Goal: Task Accomplishment & Management: Use online tool/utility

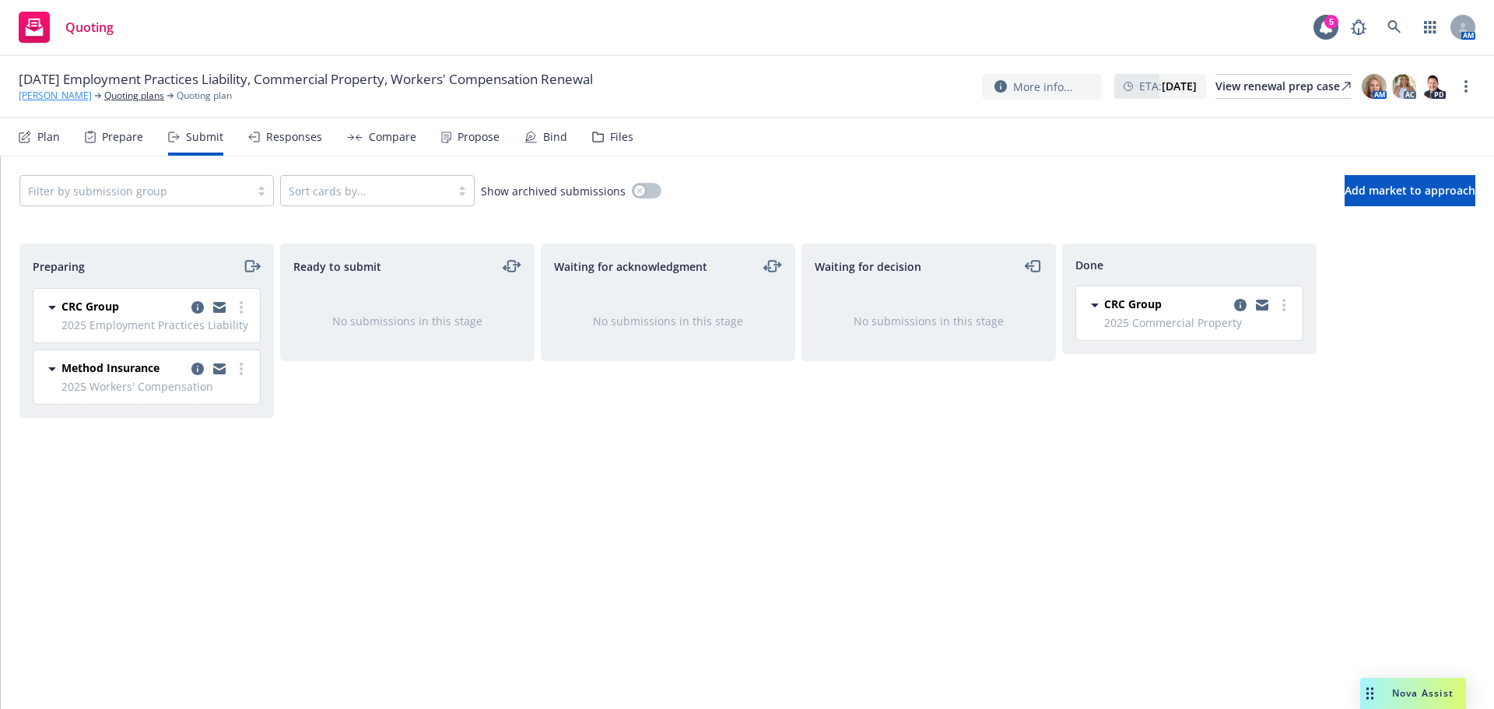
click at [92, 97] on link "[PERSON_NAME]" at bounding box center [55, 96] width 73 height 14
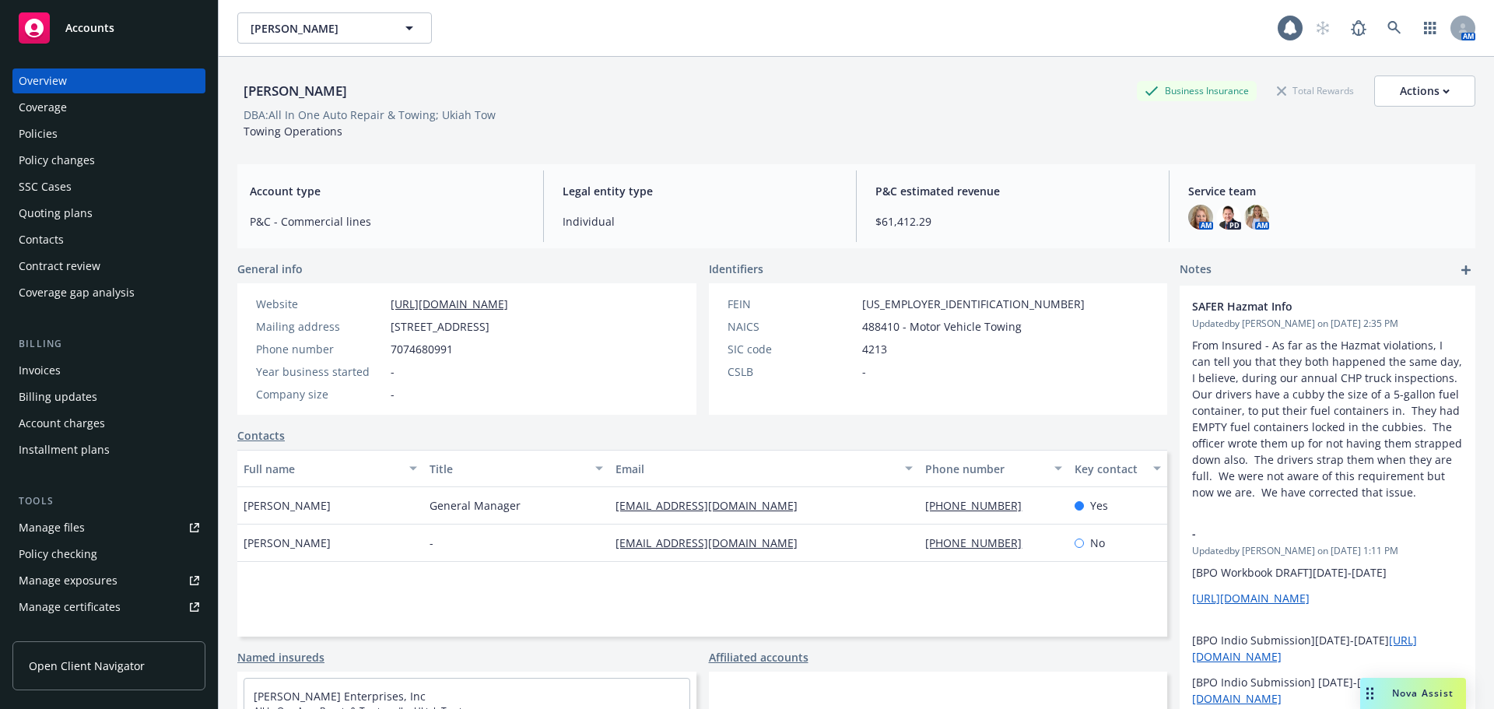
click at [156, 39] on div "Accounts" at bounding box center [109, 27] width 181 height 31
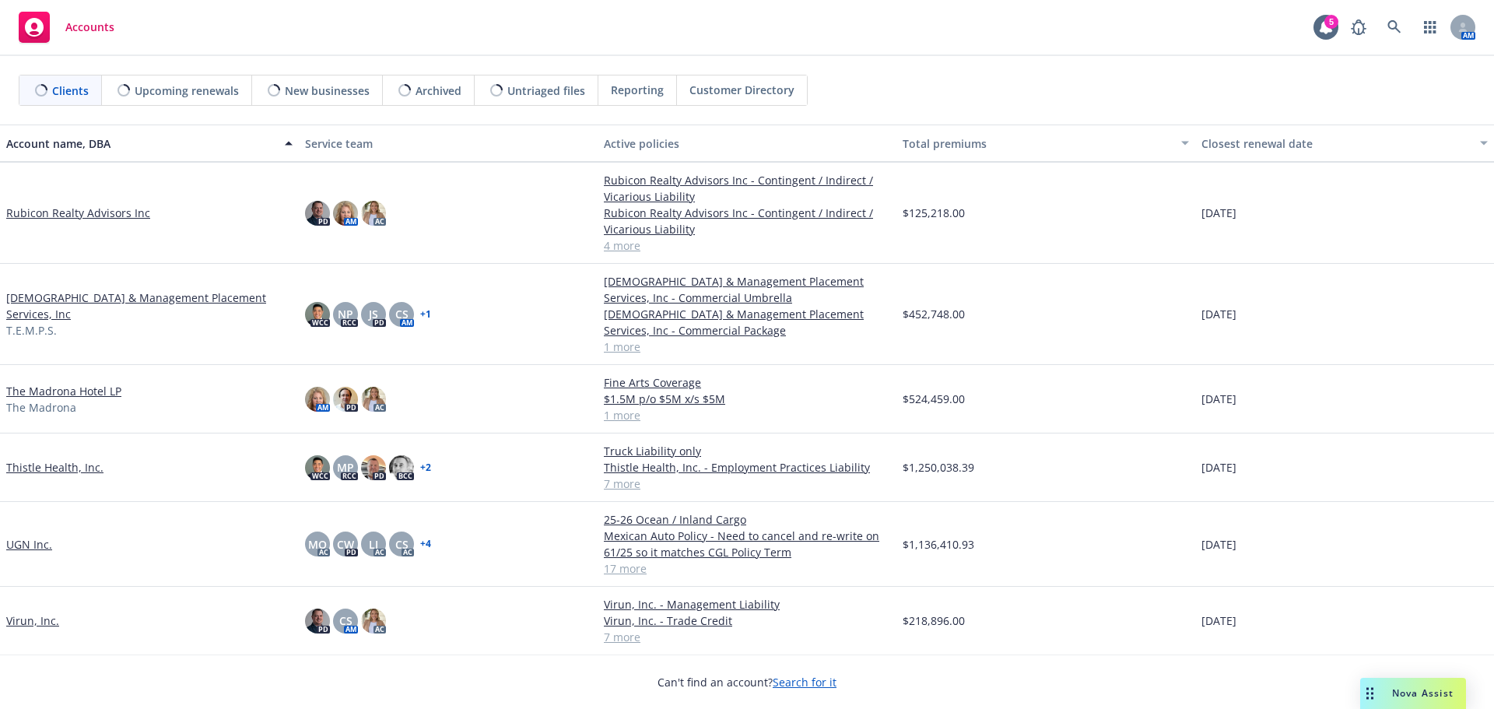
scroll to position [1750, 0]
click at [79, 467] on link "Thistle Health, Inc." at bounding box center [54, 466] width 97 height 16
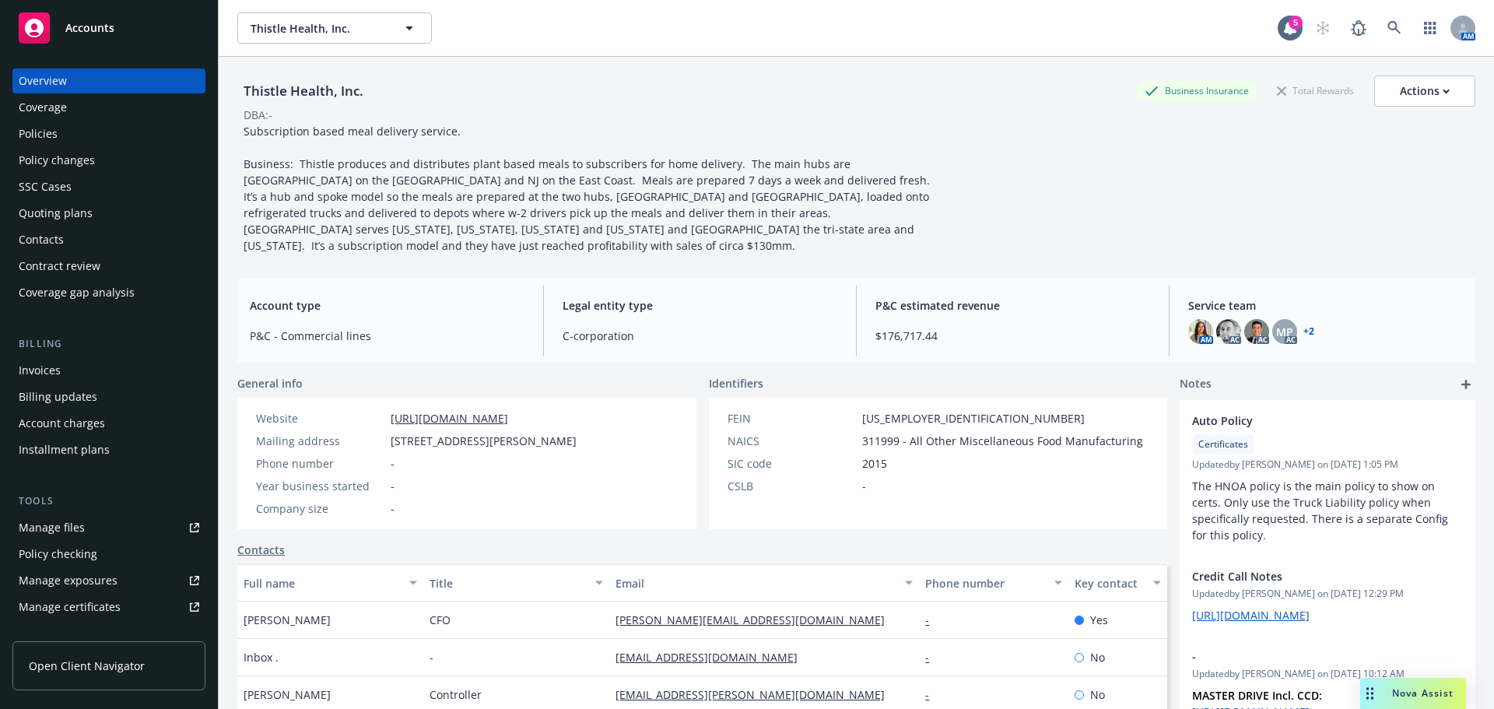
click at [112, 214] on div "Quoting plans" at bounding box center [109, 213] width 181 height 25
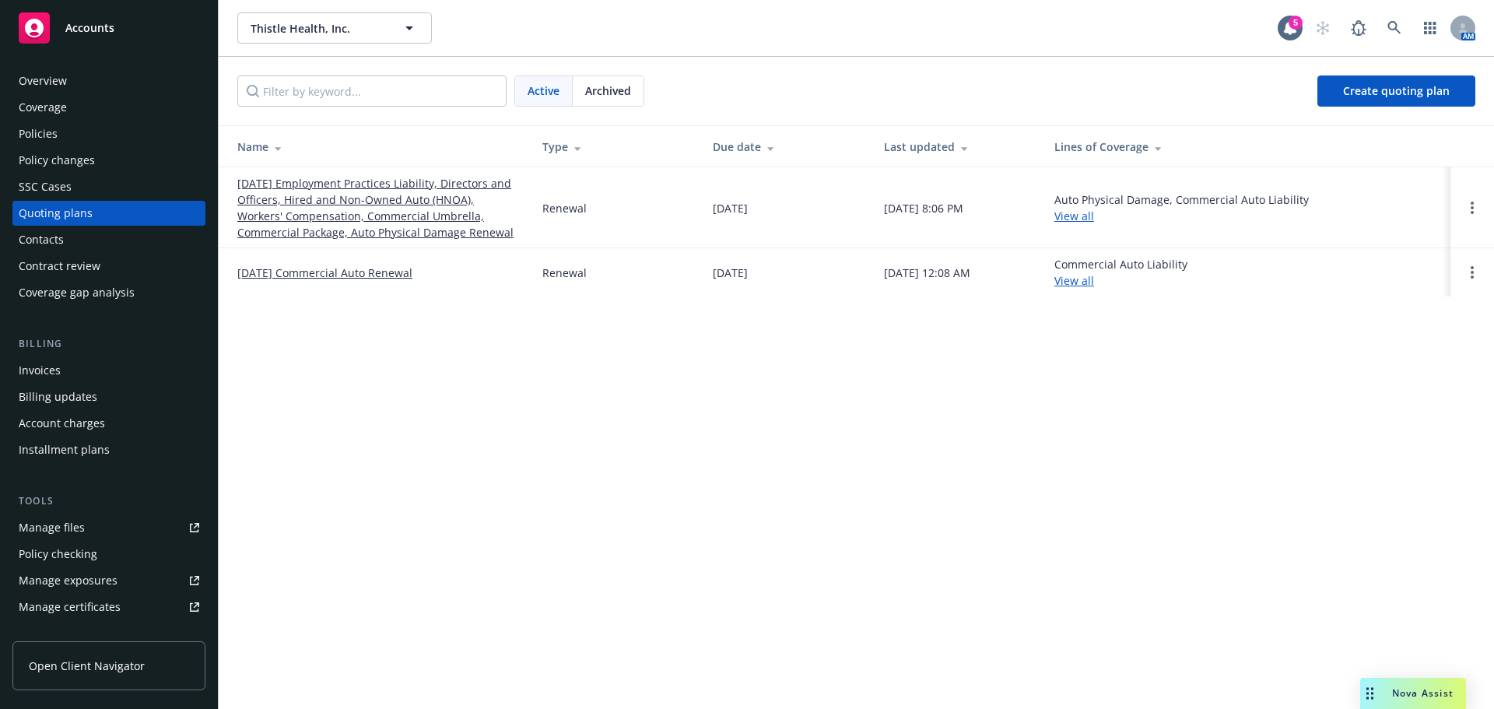
click at [346, 202] on link "[DATE] Employment Practices Liability, Directors and Officers, Hired and Non-Ow…" at bounding box center [377, 207] width 280 height 65
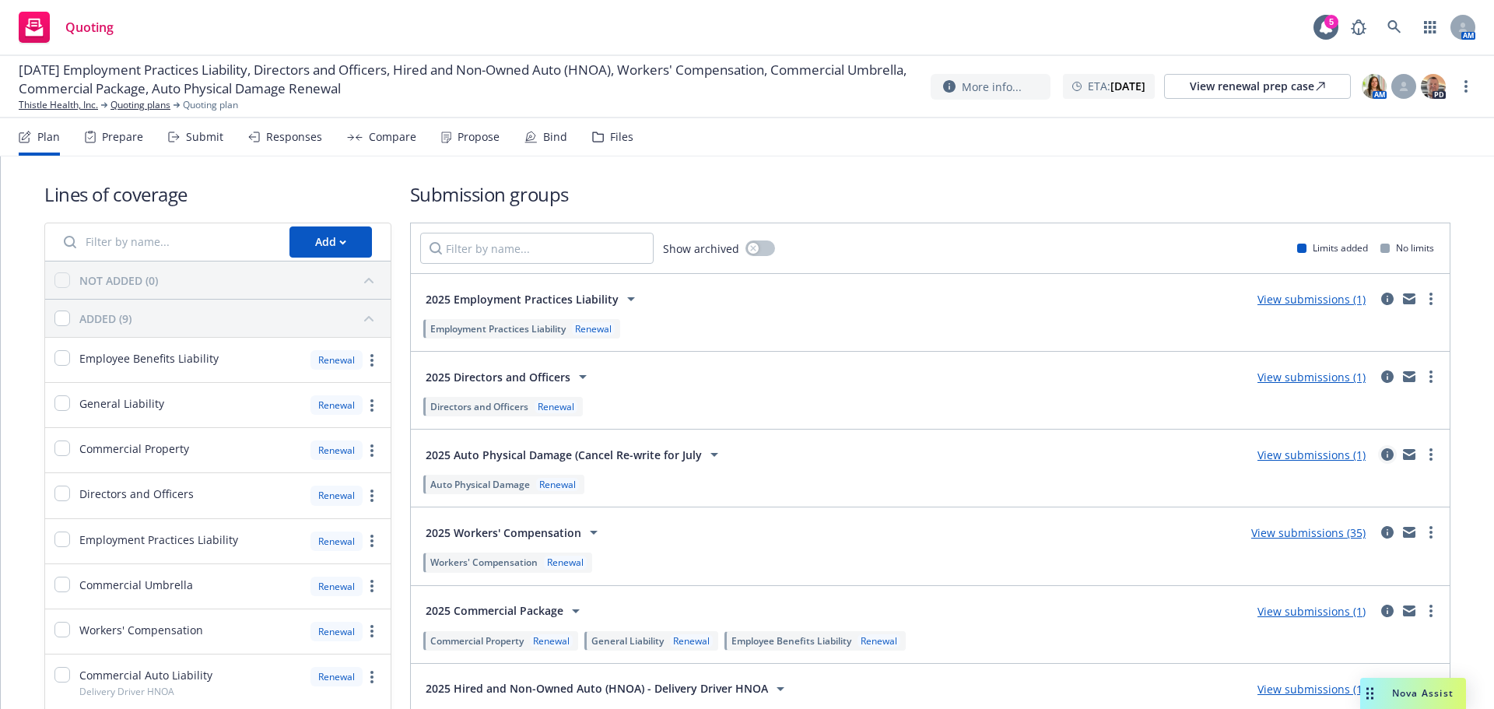
click at [1381, 459] on icon "circleInformation" at bounding box center [1387, 454] width 12 height 12
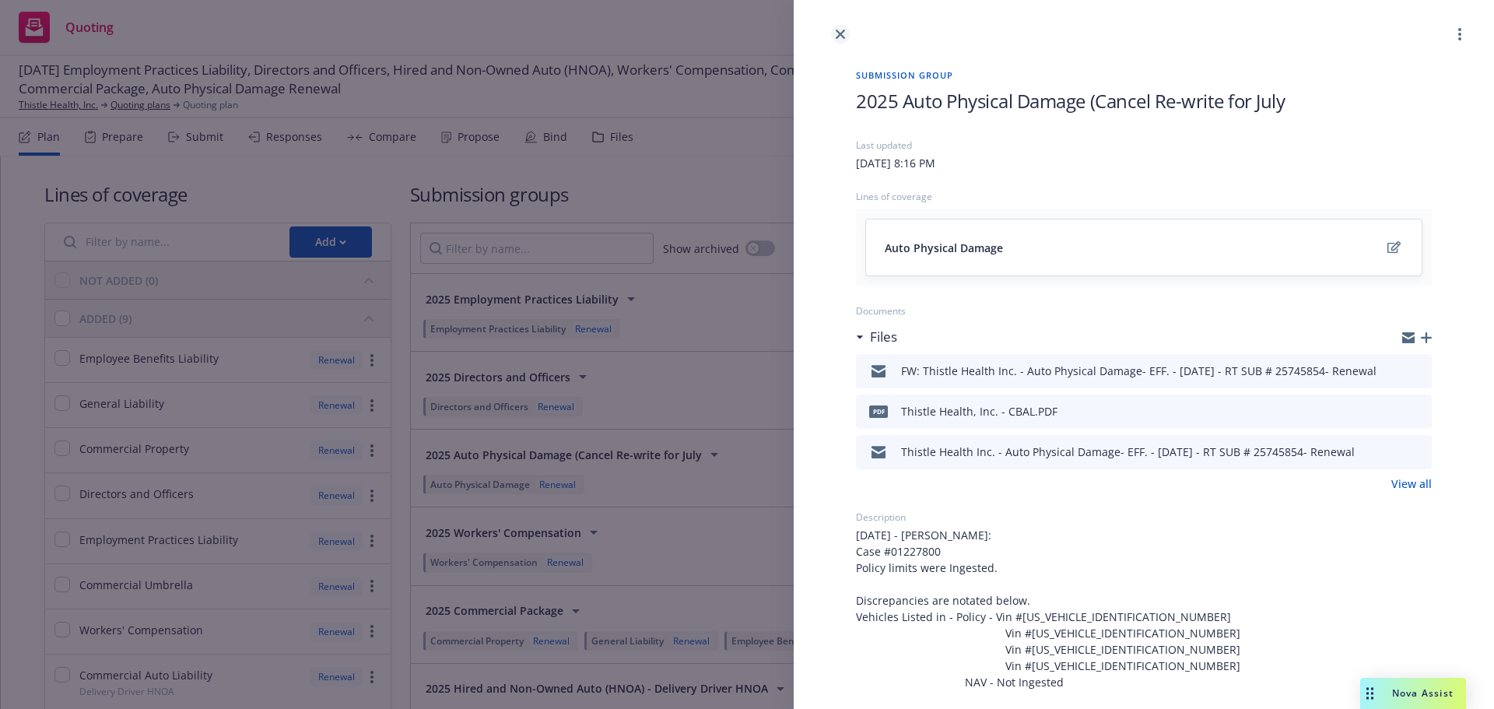
click at [839, 40] on link "close" at bounding box center [840, 34] width 19 height 19
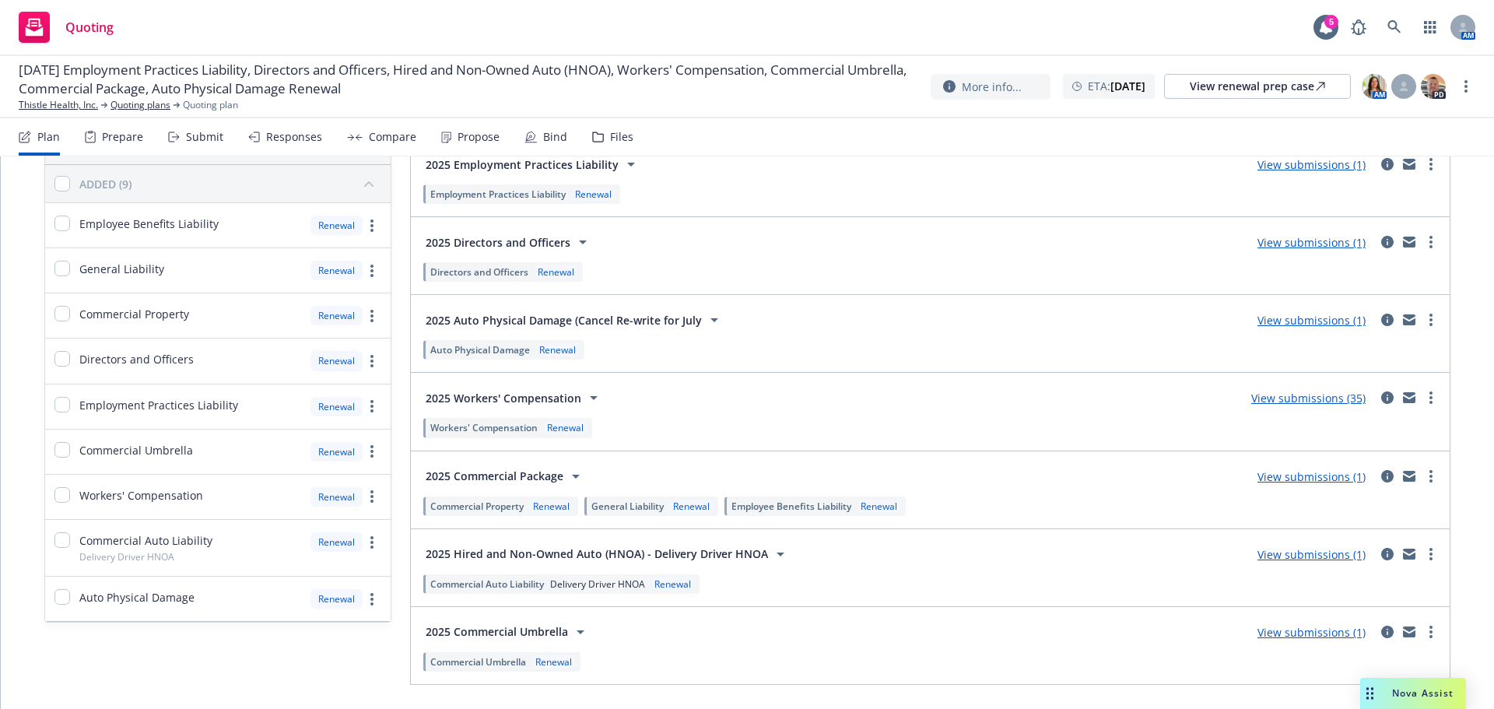
scroll to position [156, 0]
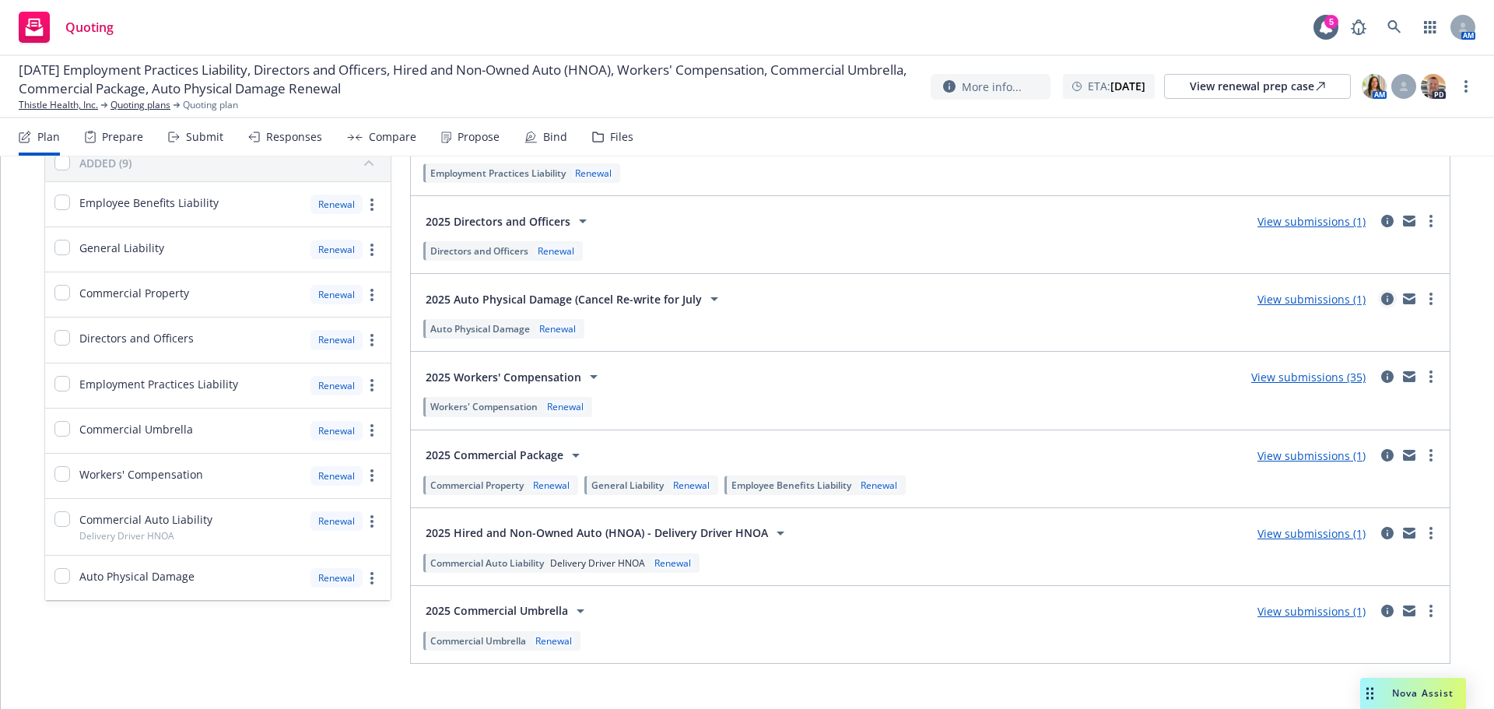
click at [1381, 302] on icon "circleInformation" at bounding box center [1387, 299] width 12 height 12
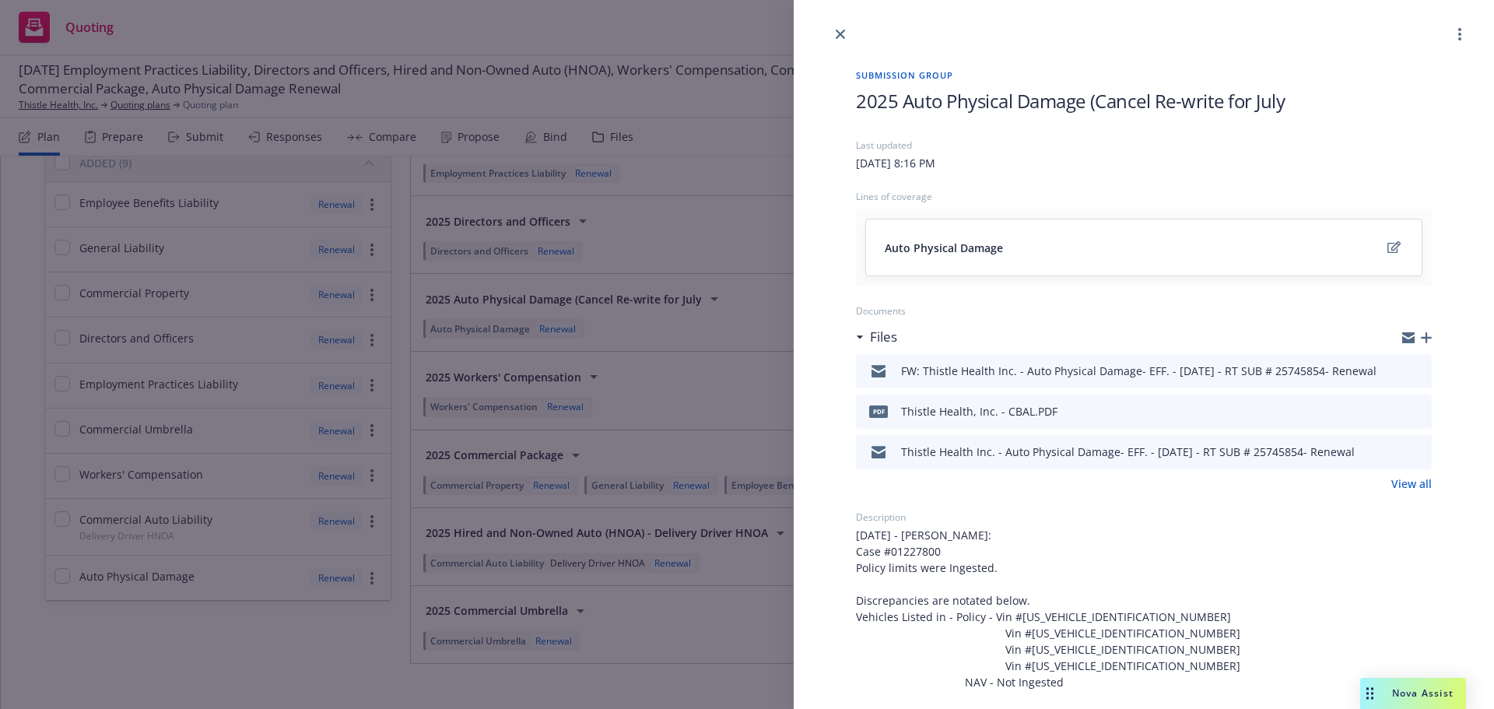
click at [1401, 483] on link "View all" at bounding box center [1412, 484] width 40 height 16
click at [1421, 337] on icon "button" at bounding box center [1426, 337] width 11 height 11
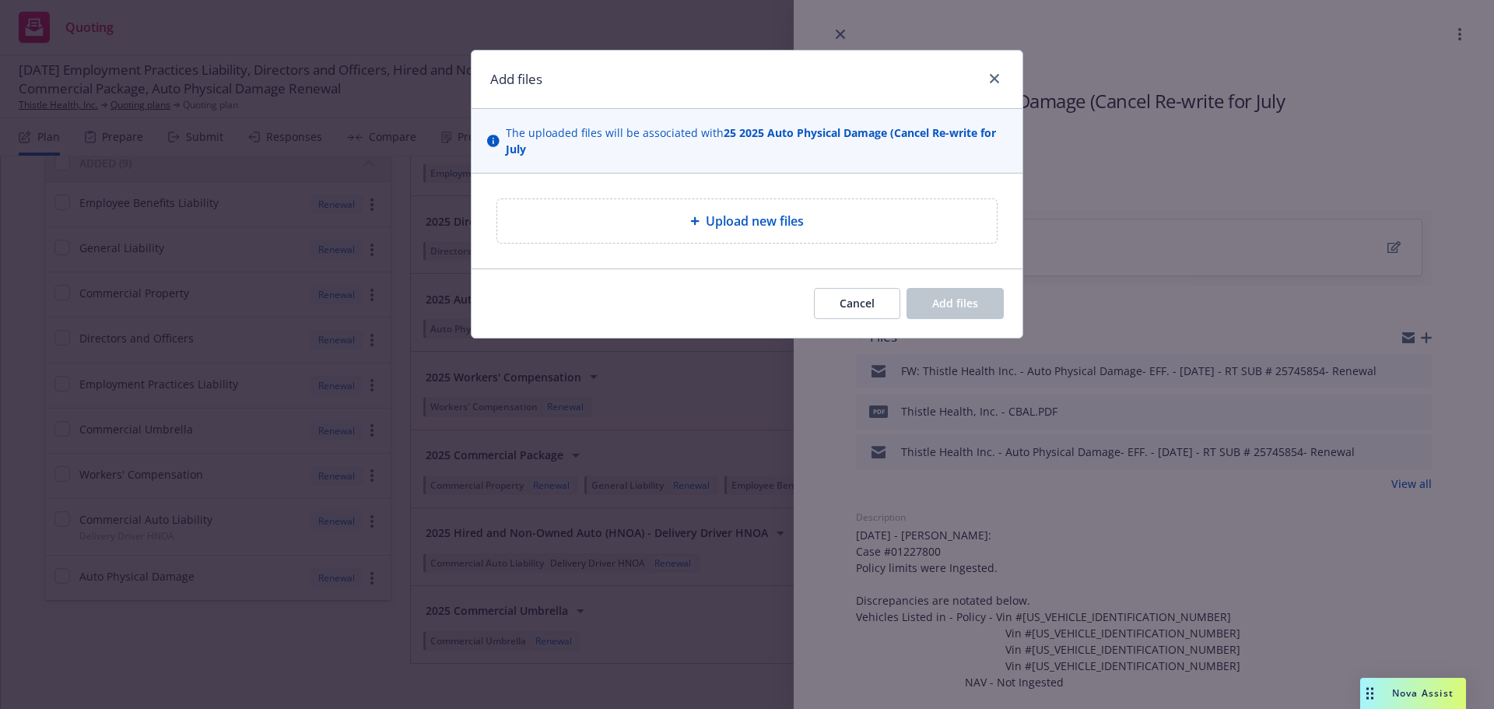
click at [884, 218] on div "Upload new files" at bounding box center [747, 221] width 475 height 19
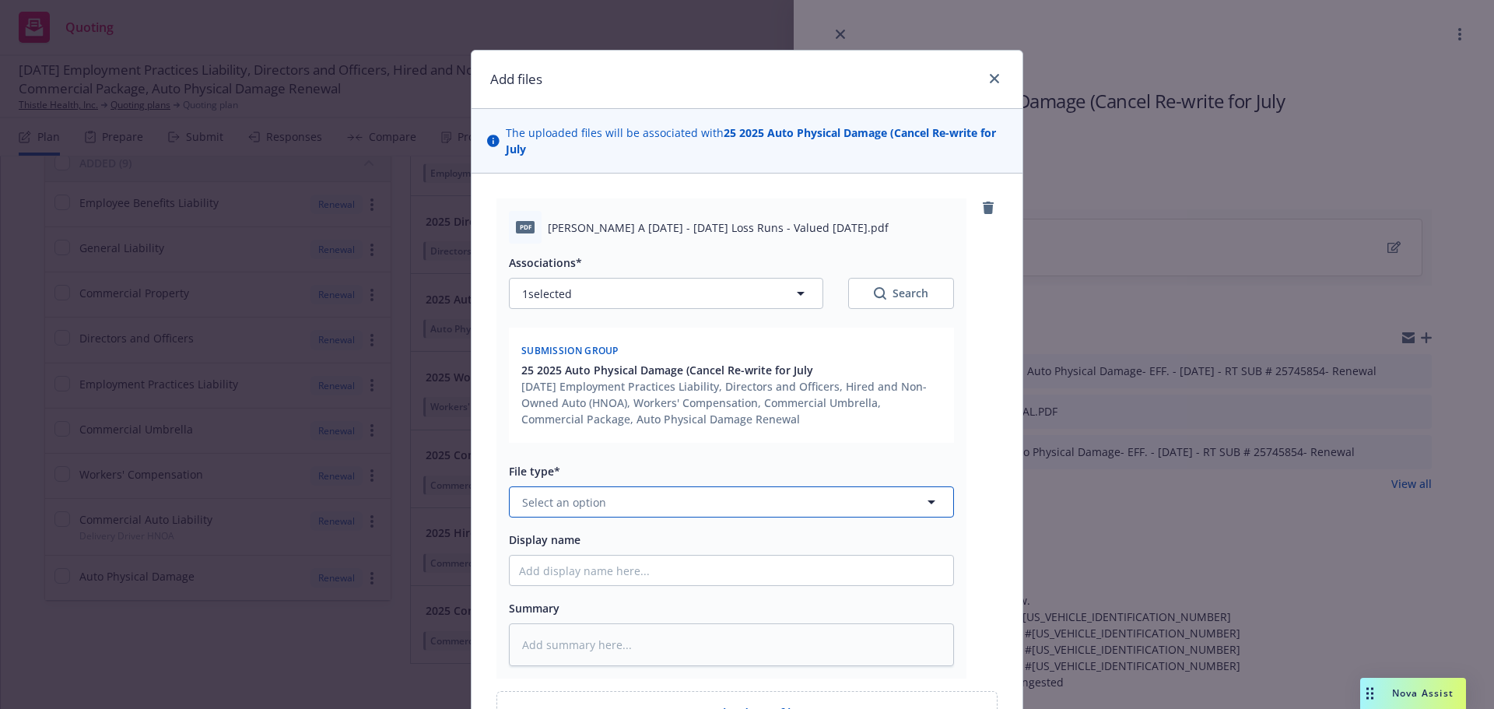
click at [746, 497] on button "Select an option" at bounding box center [731, 501] width 445 height 31
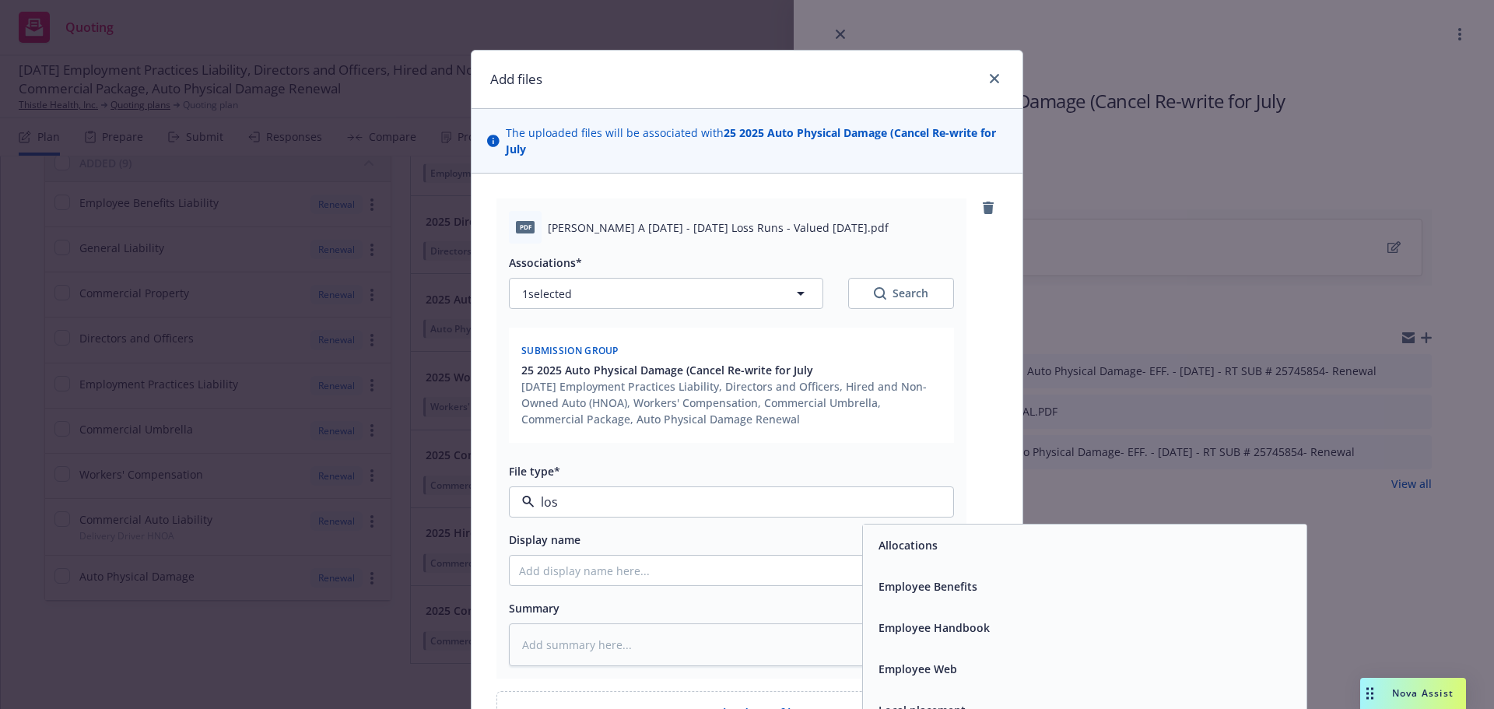
type input "loss"
click at [886, 547] on span "Loss Runs" at bounding box center [906, 545] width 54 height 16
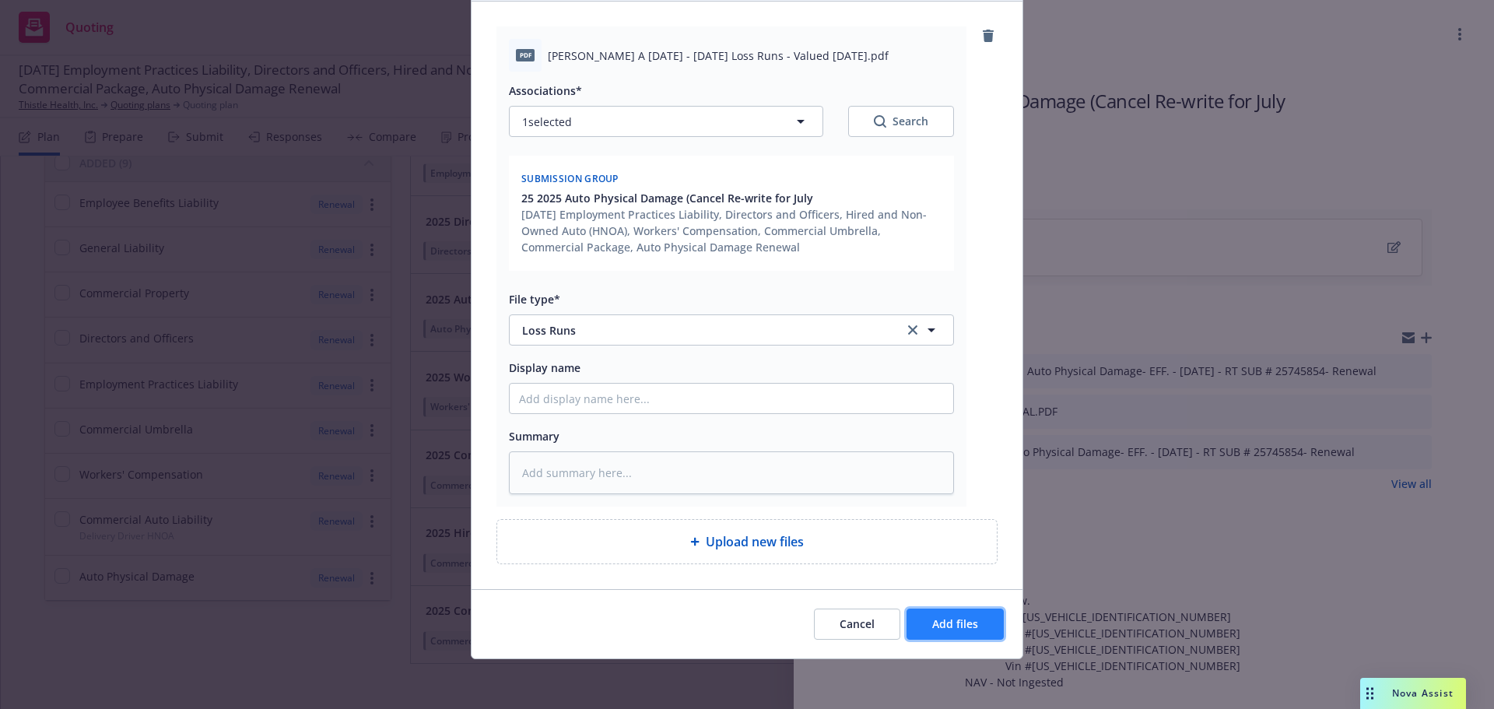
click at [985, 629] on button "Add files" at bounding box center [955, 624] width 97 height 31
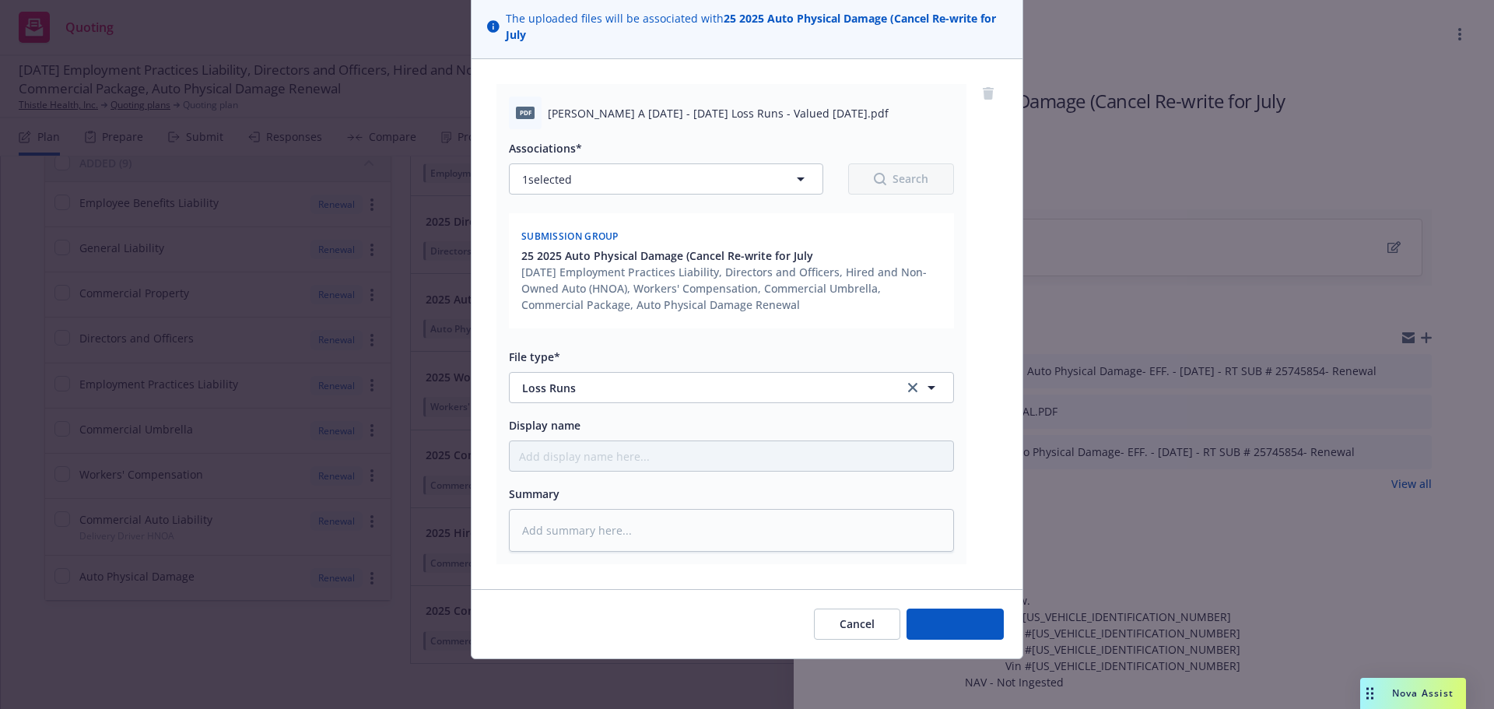
scroll to position [114, 0]
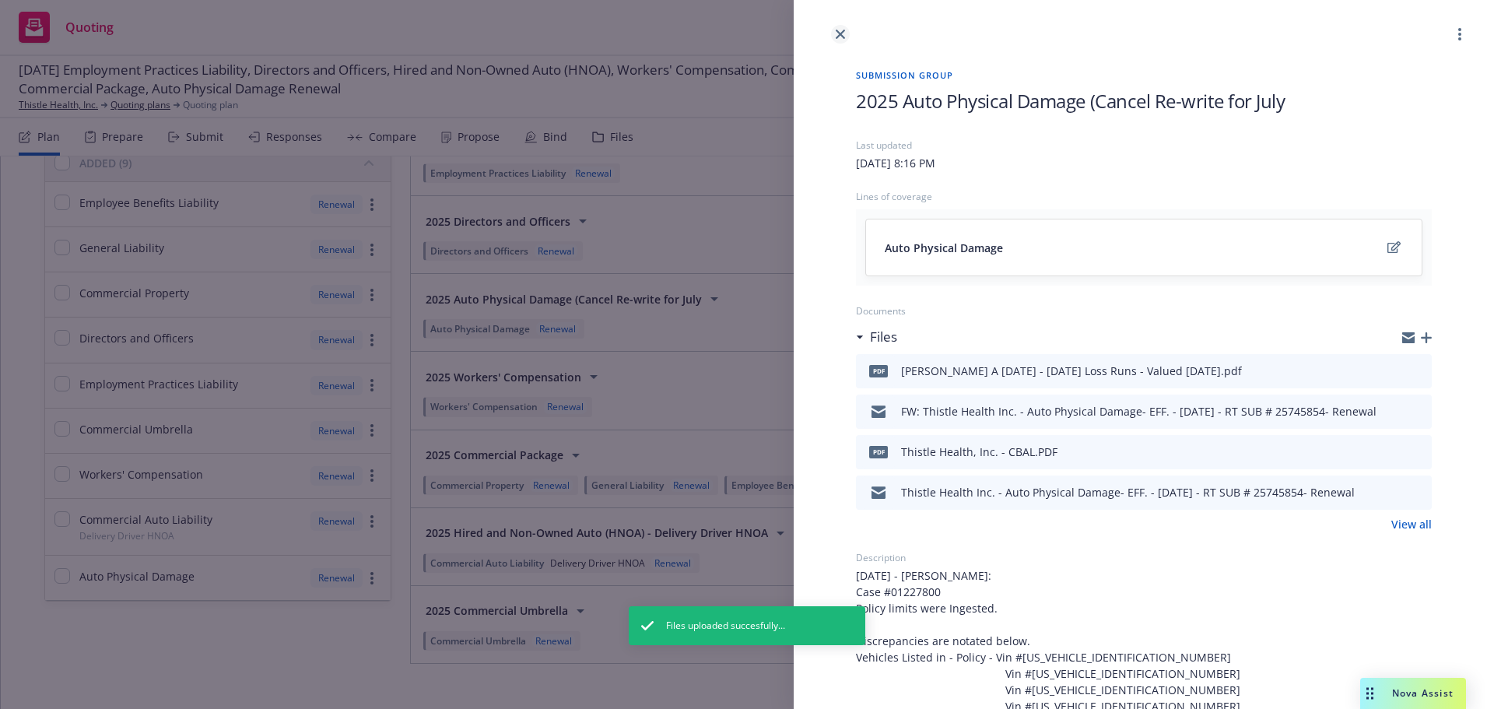
click at [844, 34] on icon "close" at bounding box center [840, 34] width 9 height 9
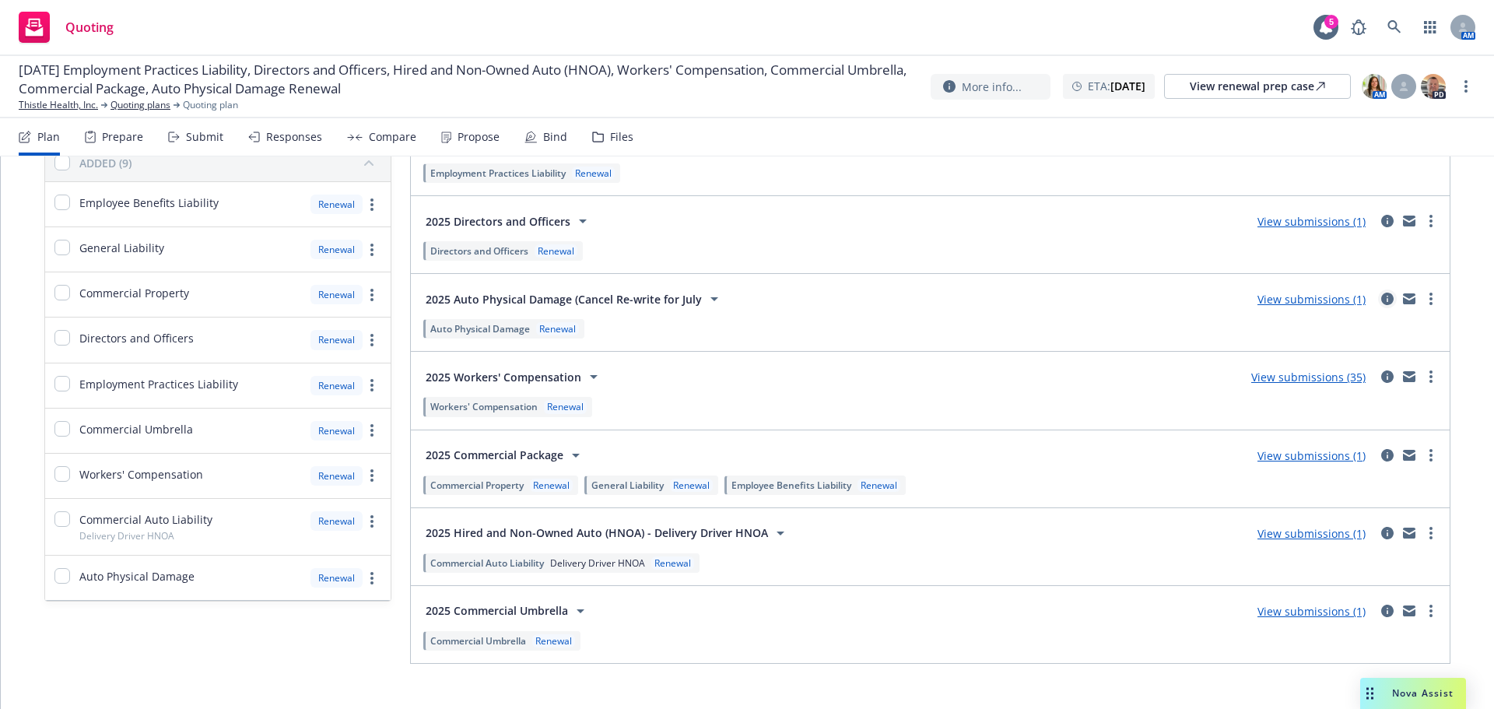
click at [1381, 295] on icon "circleInformation" at bounding box center [1387, 299] width 12 height 12
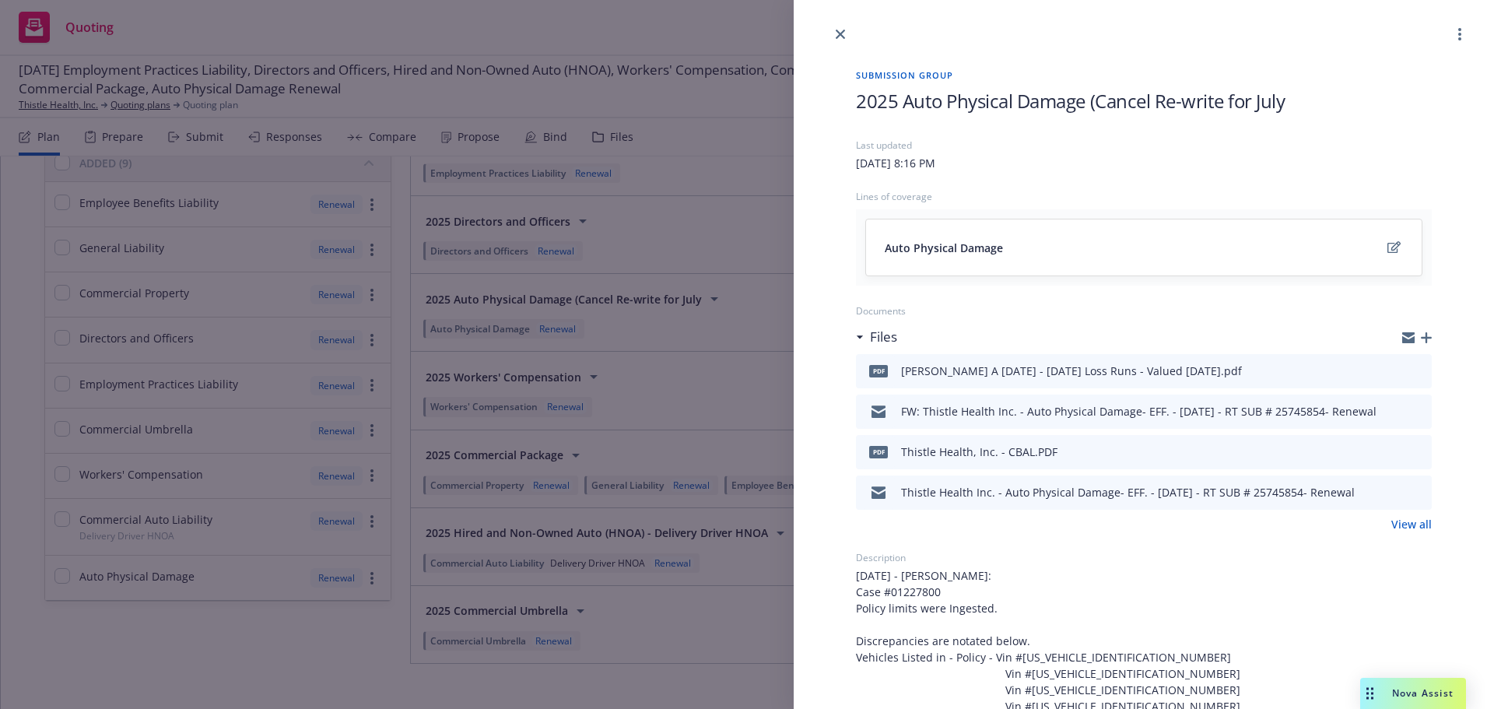
click at [1421, 339] on icon "button" at bounding box center [1426, 337] width 11 height 11
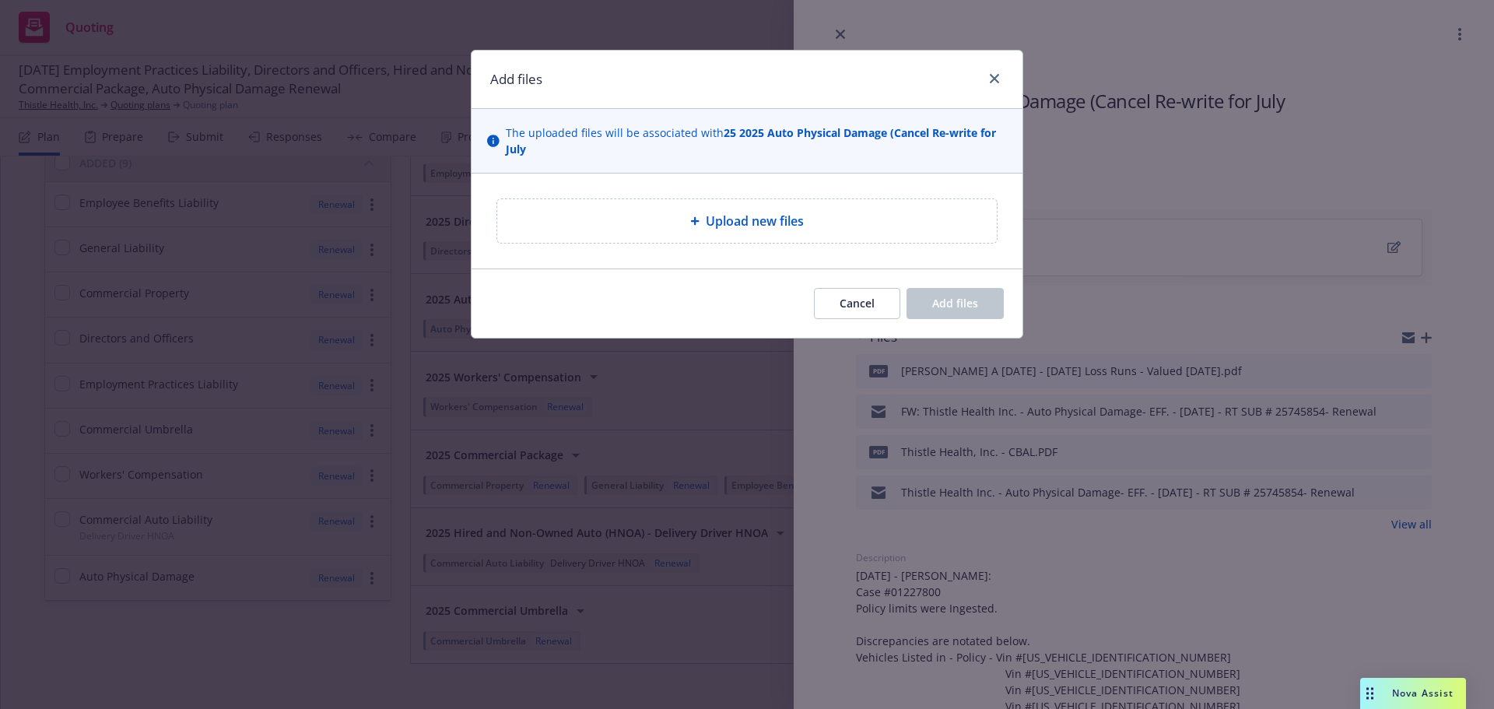
click at [767, 223] on span "Upload new files" at bounding box center [755, 221] width 98 height 19
type textarea "x"
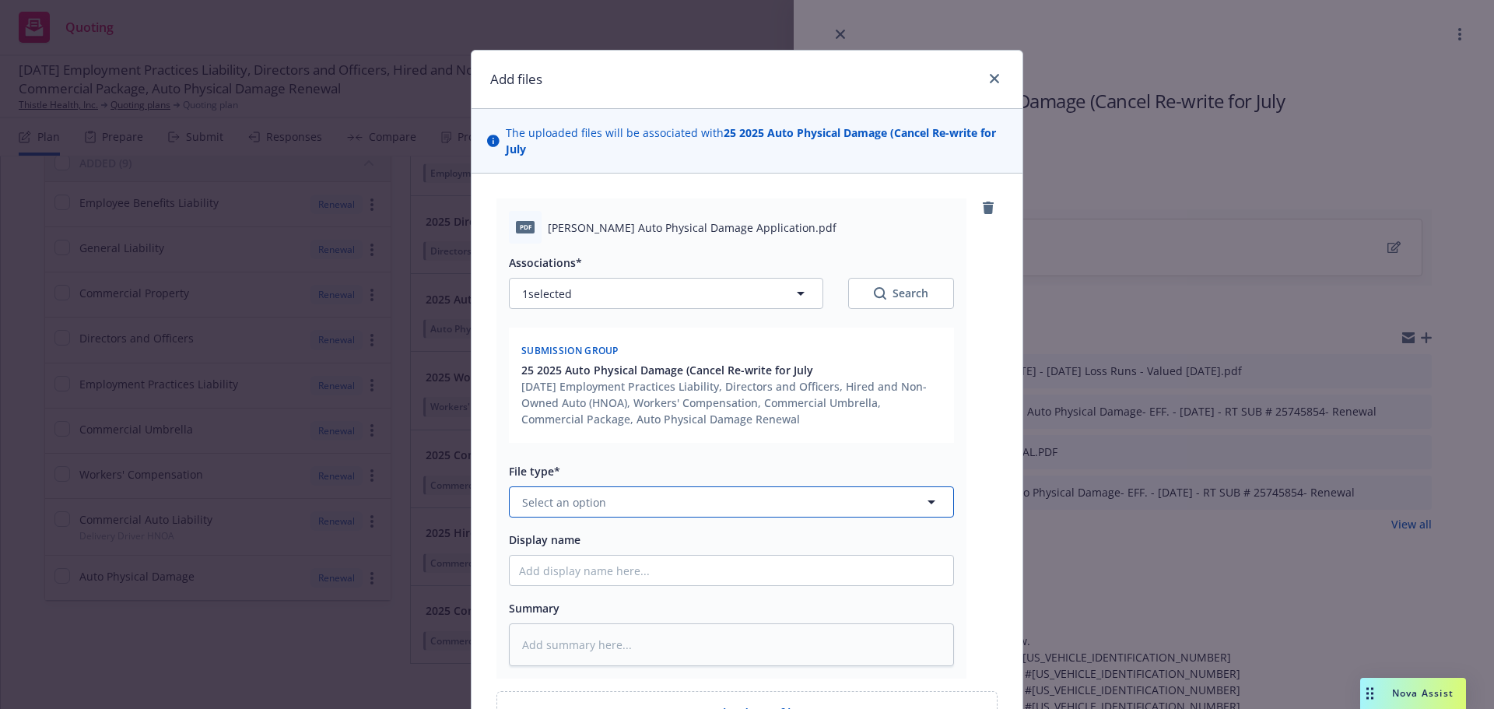
click at [803, 501] on button "Select an option" at bounding box center [731, 501] width 445 height 31
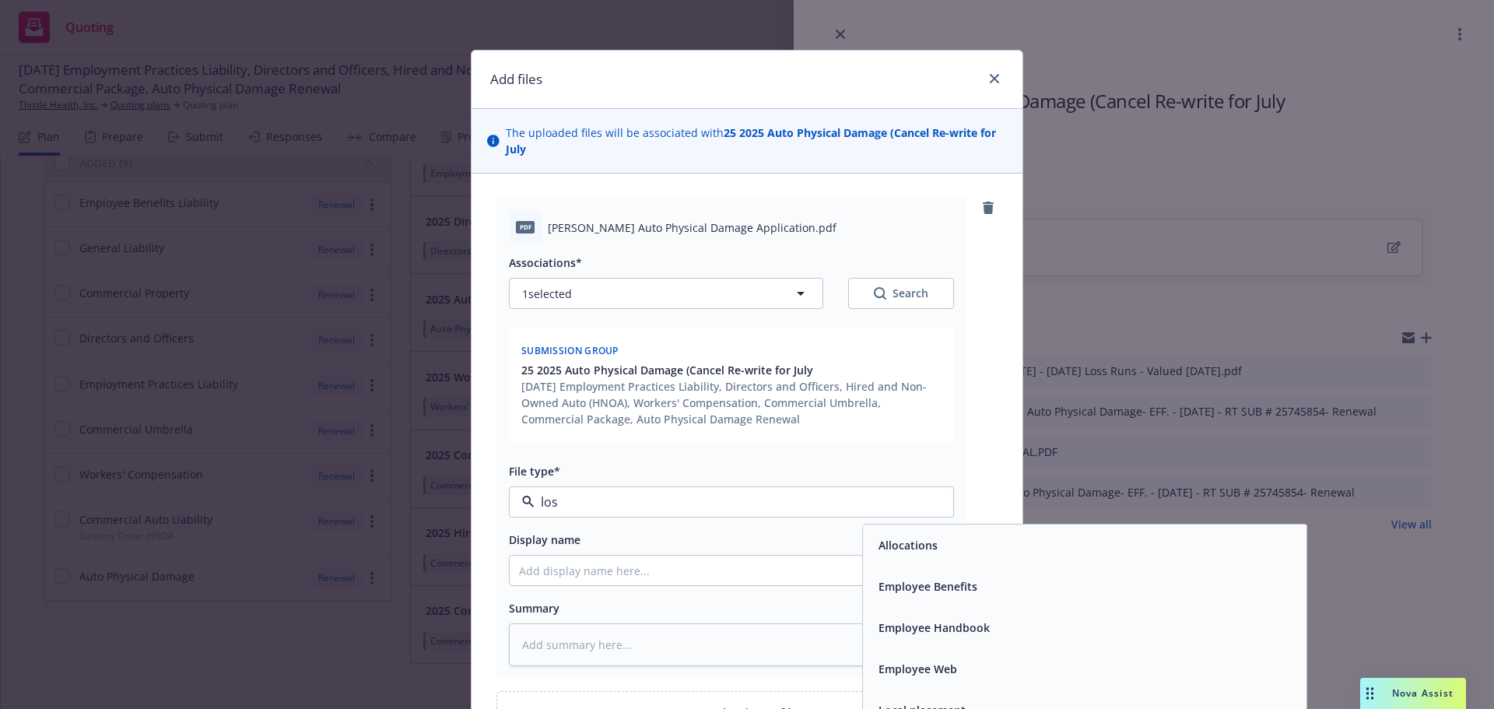
type input "loss"
click at [961, 552] on div "Loss Runs" at bounding box center [1084, 545] width 425 height 23
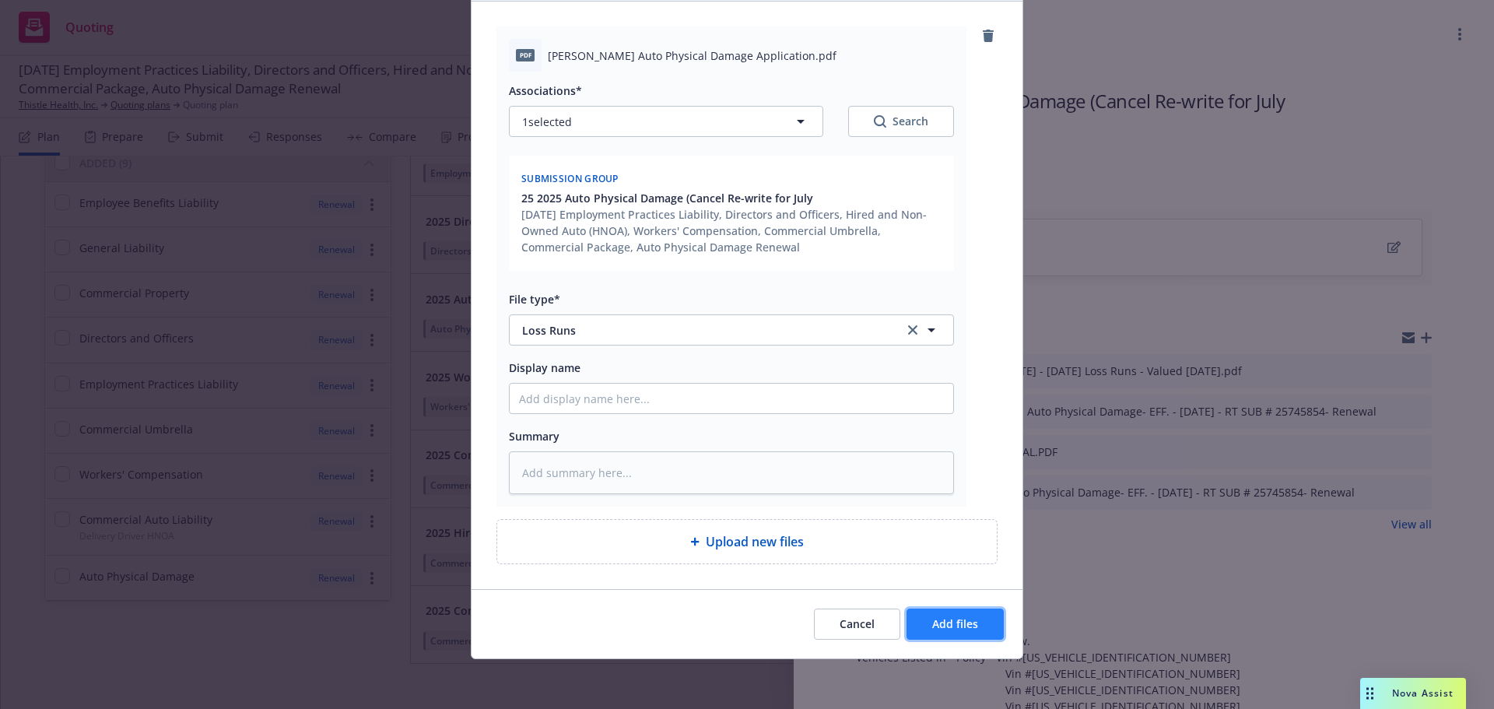
click at [936, 637] on button "Add files" at bounding box center [955, 624] width 97 height 31
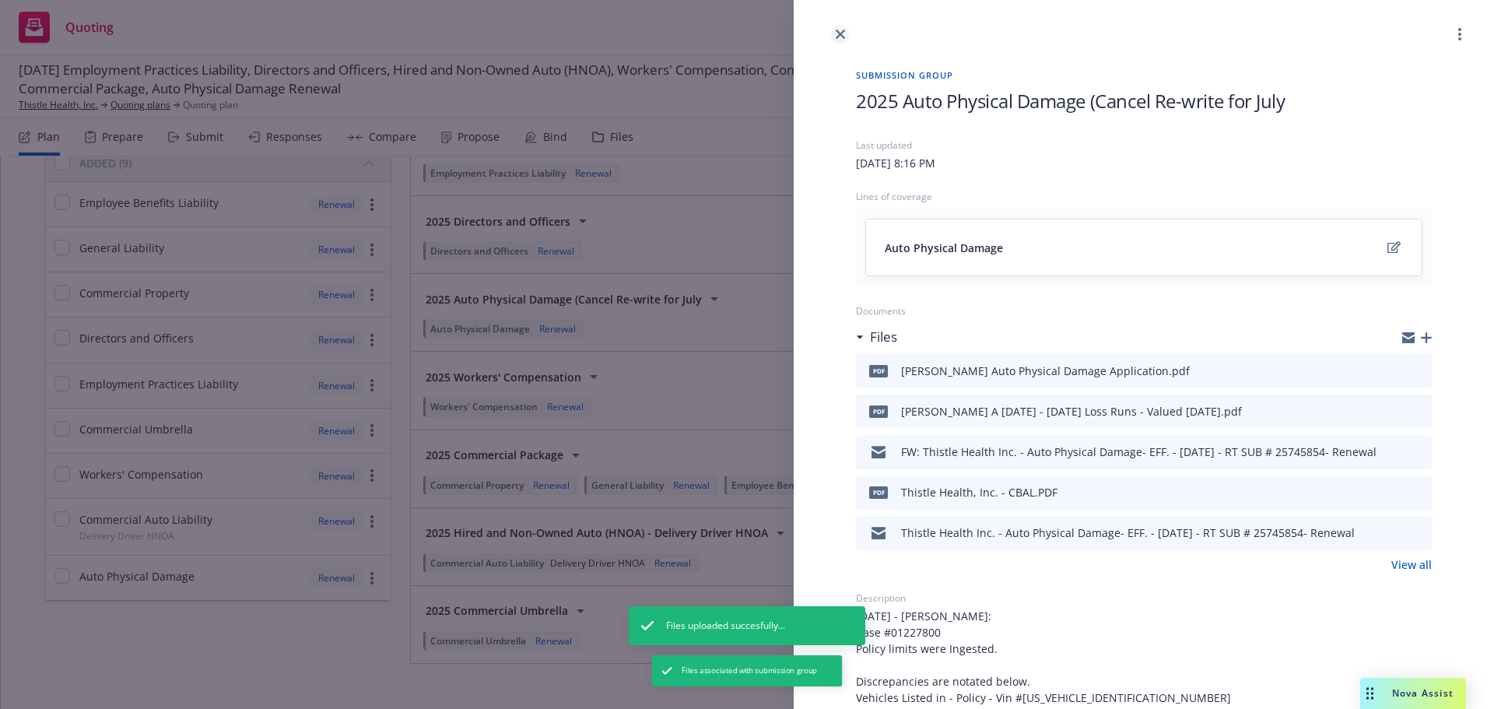
click at [845, 34] on link "close" at bounding box center [840, 34] width 19 height 19
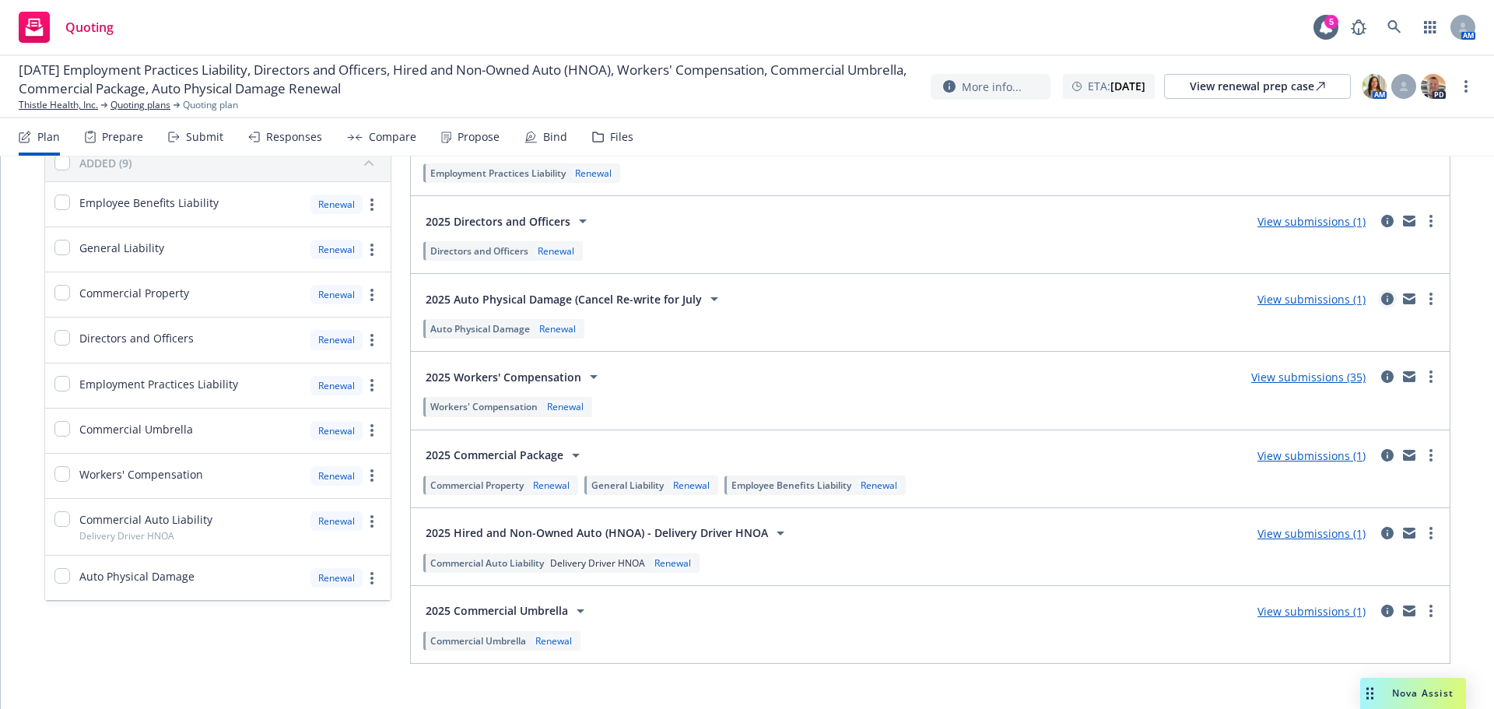
click at [1381, 303] on icon "circleInformation" at bounding box center [1387, 299] width 12 height 12
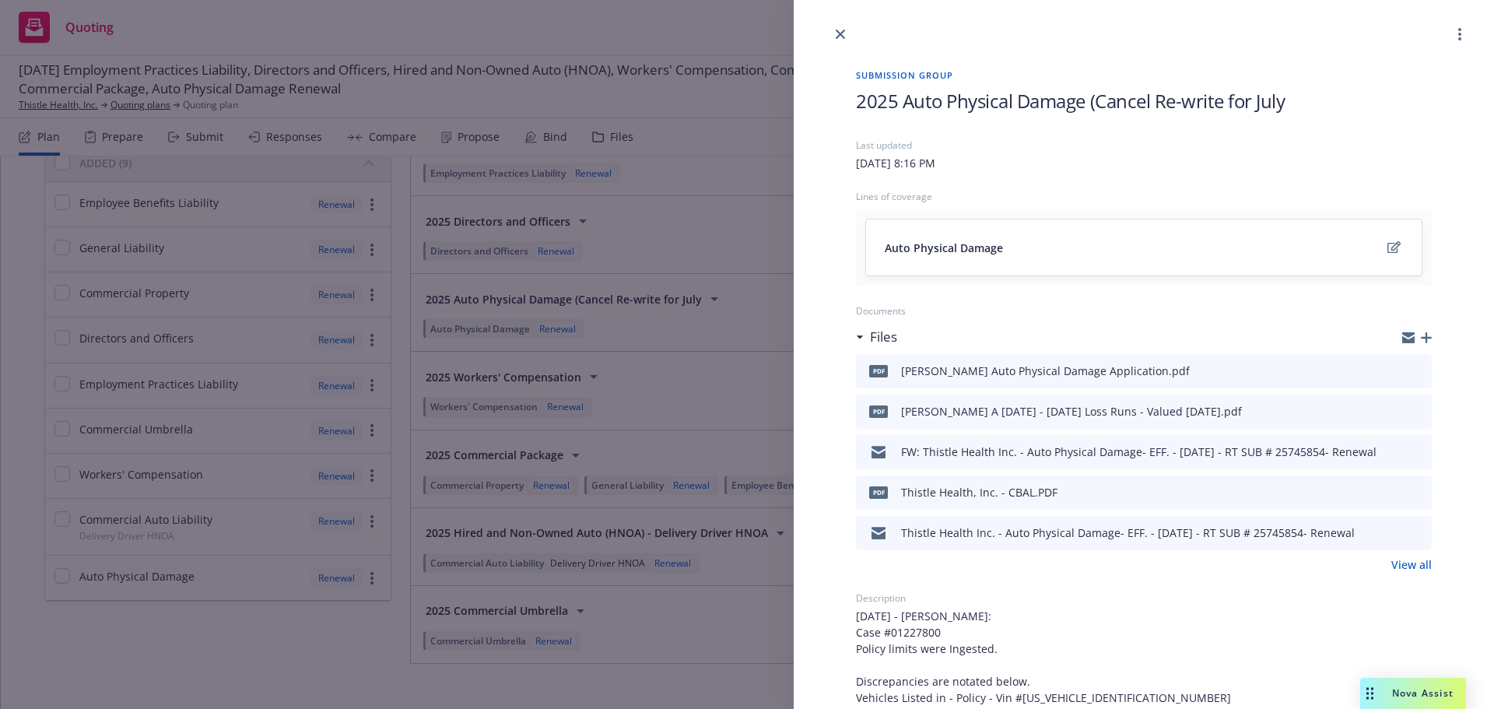
click at [1421, 341] on icon "button" at bounding box center [1426, 337] width 11 height 11
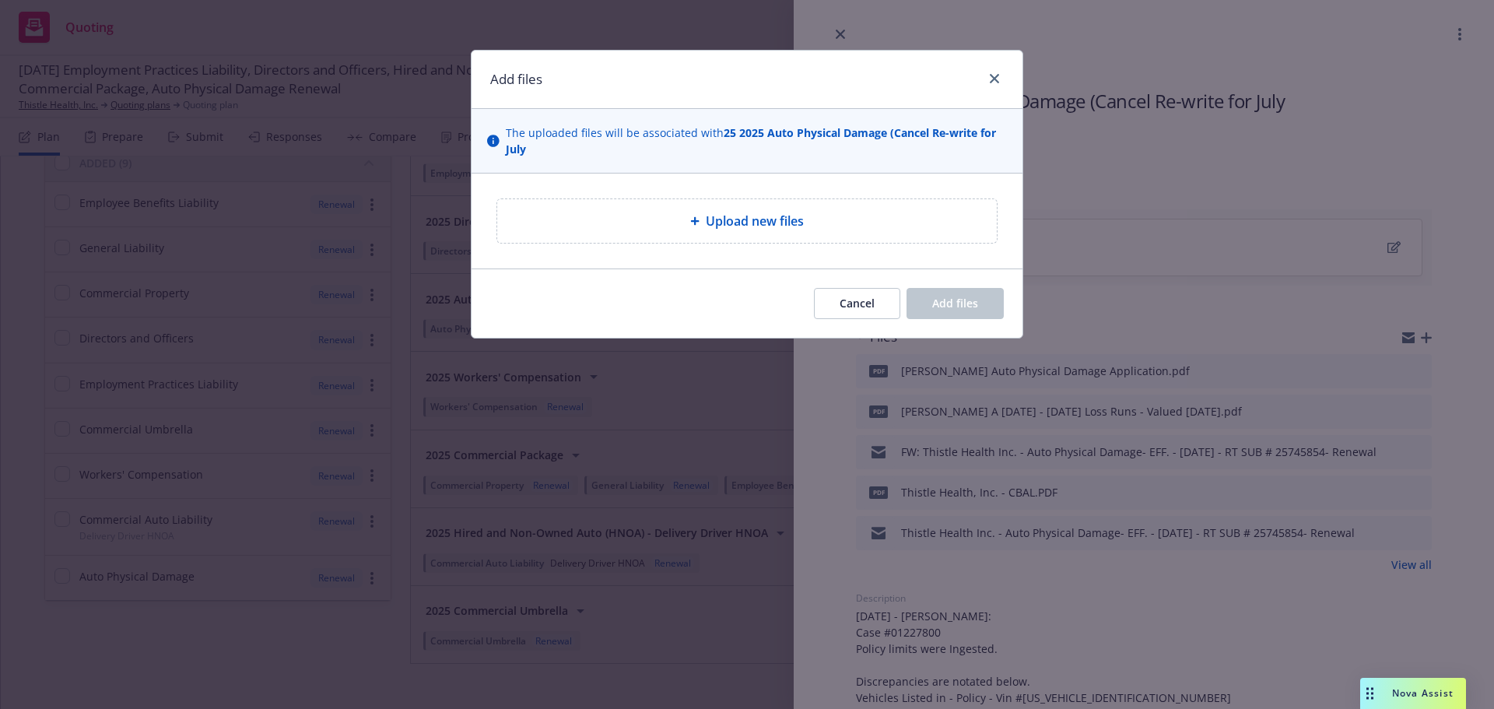
click at [738, 219] on span "Upload new files" at bounding box center [755, 221] width 98 height 19
type textarea "x"
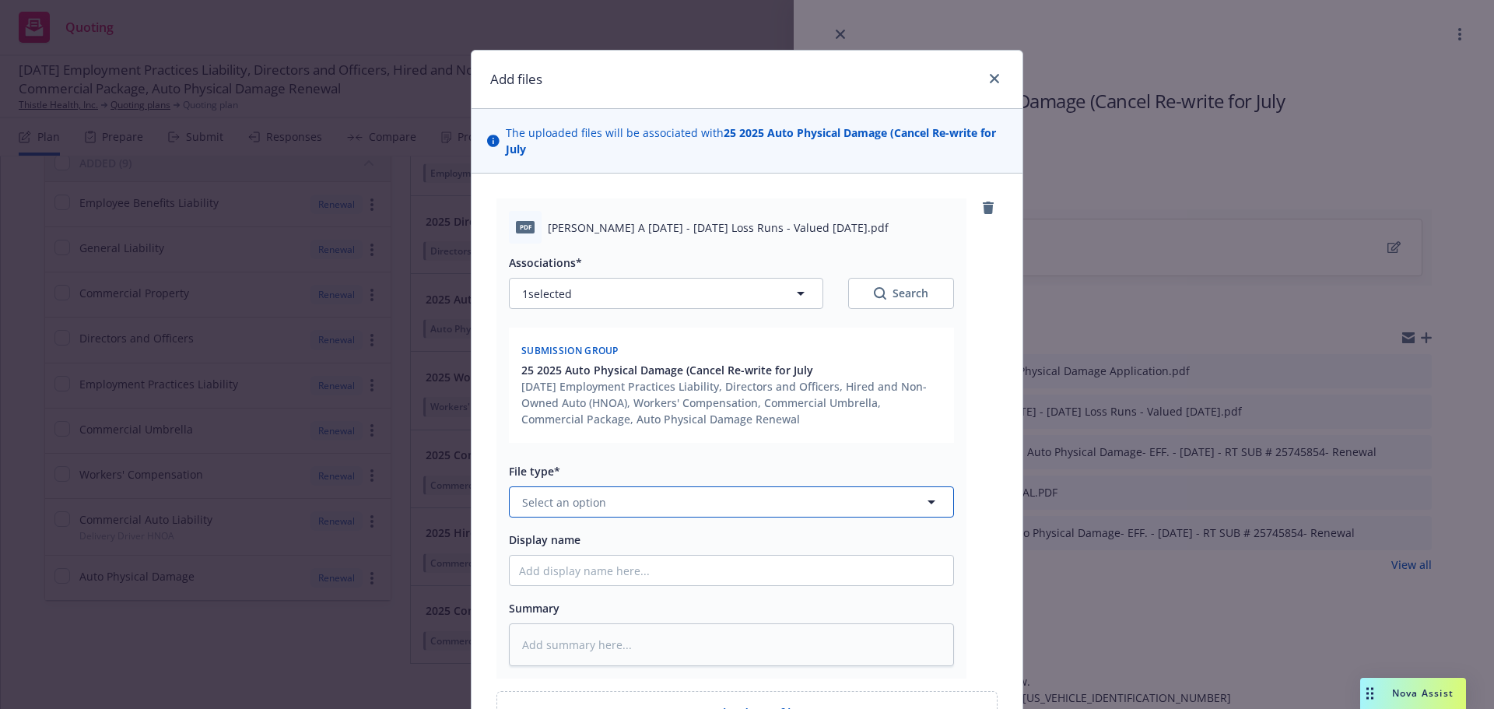
click at [704, 501] on button "Select an option" at bounding box center [731, 501] width 445 height 31
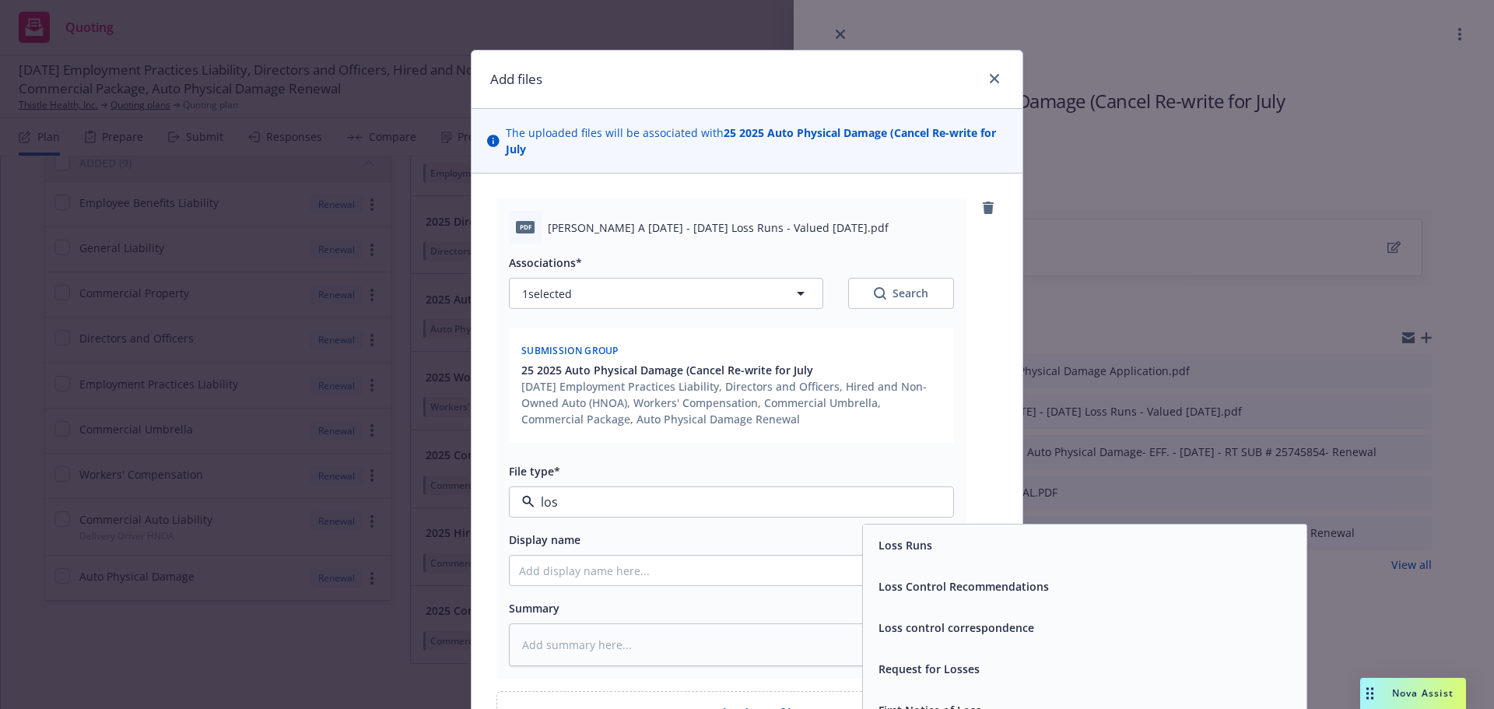
type input "loss"
click at [884, 537] on span "Loss Runs" at bounding box center [906, 545] width 54 height 16
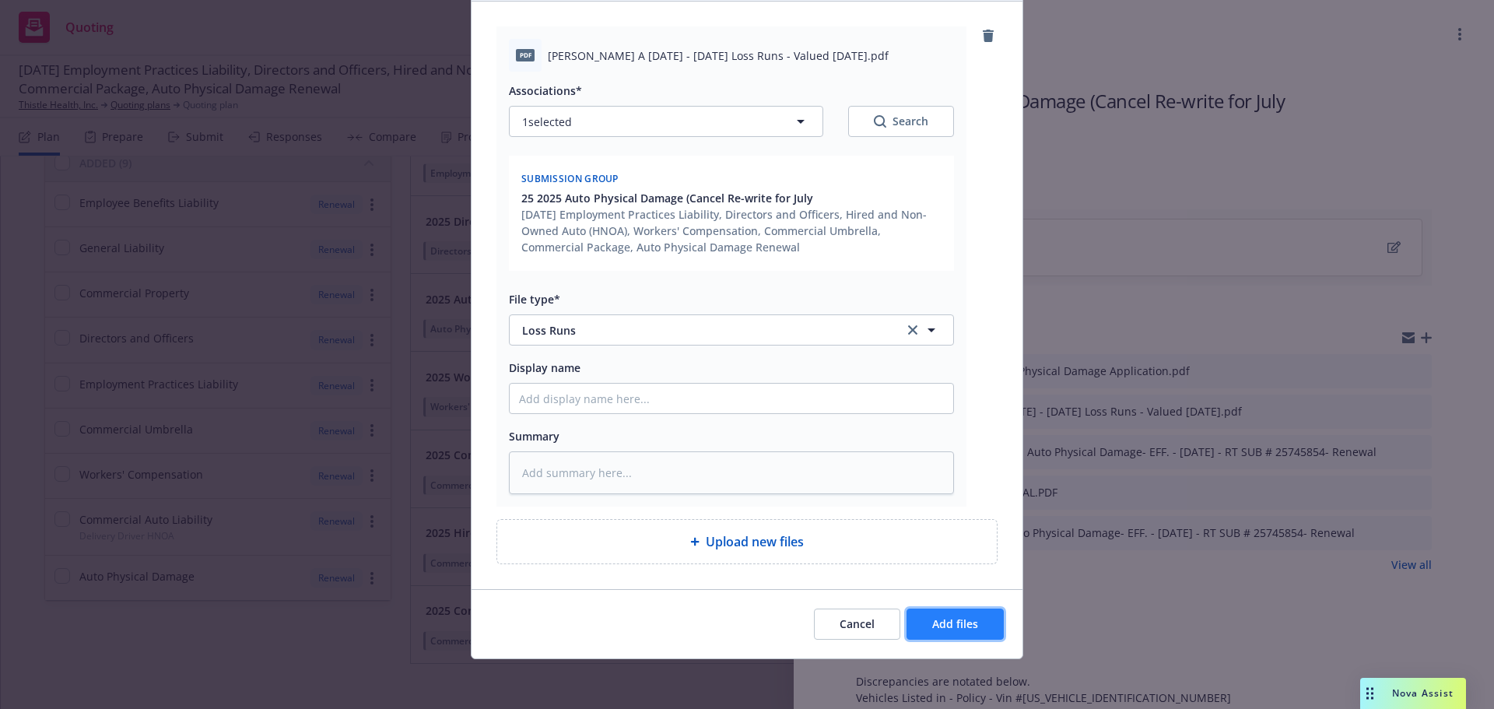
click at [962, 627] on span "Add files" at bounding box center [955, 623] width 46 height 15
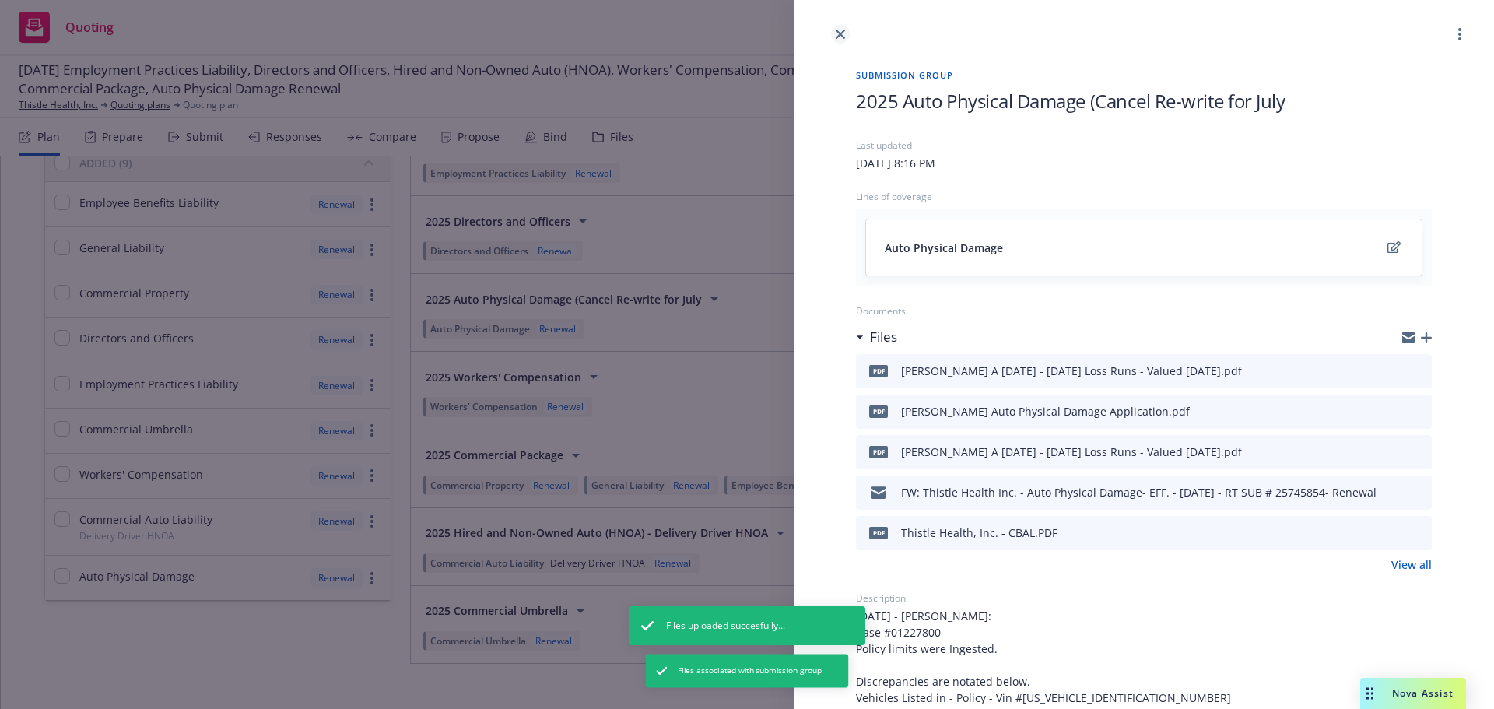
click at [841, 33] on icon "close" at bounding box center [840, 34] width 9 height 9
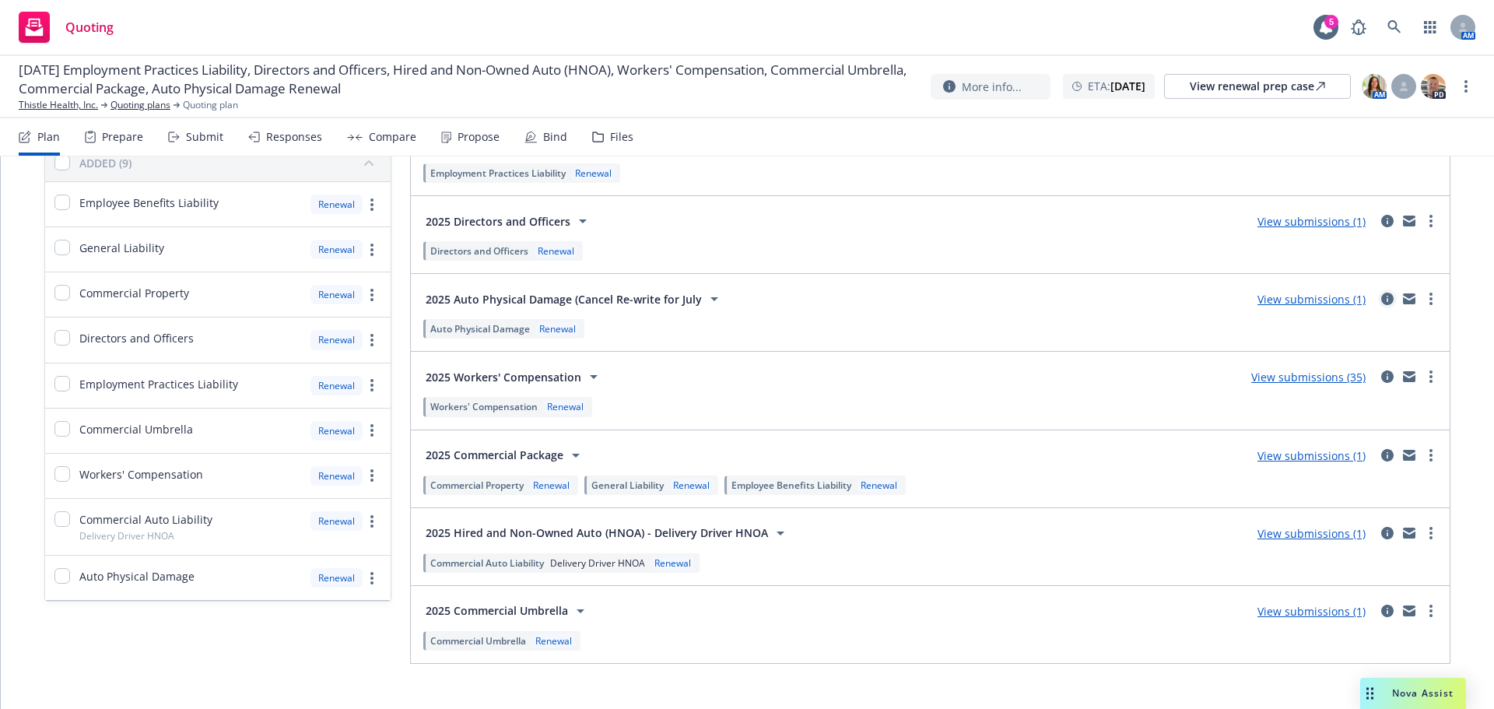
click at [1381, 302] on icon "circleInformation" at bounding box center [1387, 299] width 12 height 12
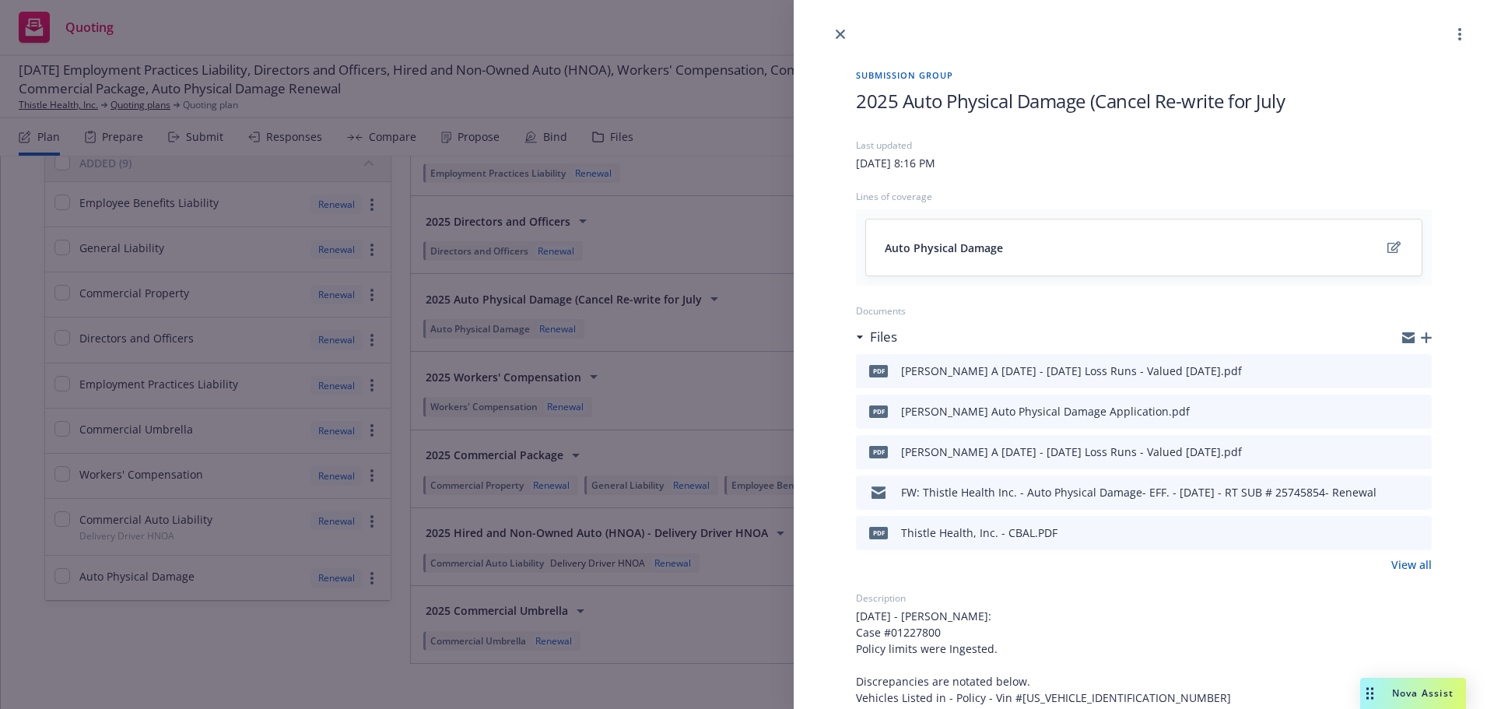
click at [1421, 340] on icon "button" at bounding box center [1426, 337] width 11 height 11
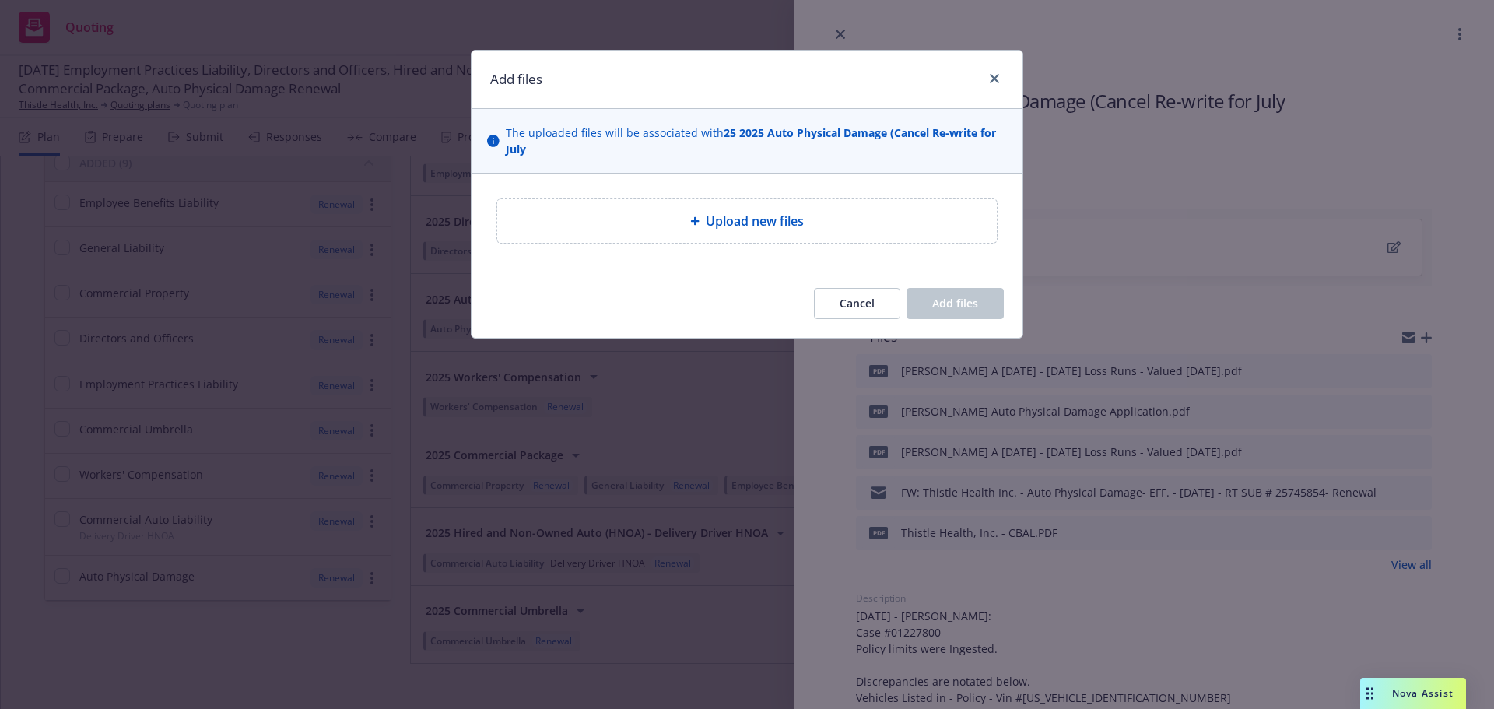
click at [803, 224] on span "Upload new files" at bounding box center [755, 221] width 98 height 19
type textarea "x"
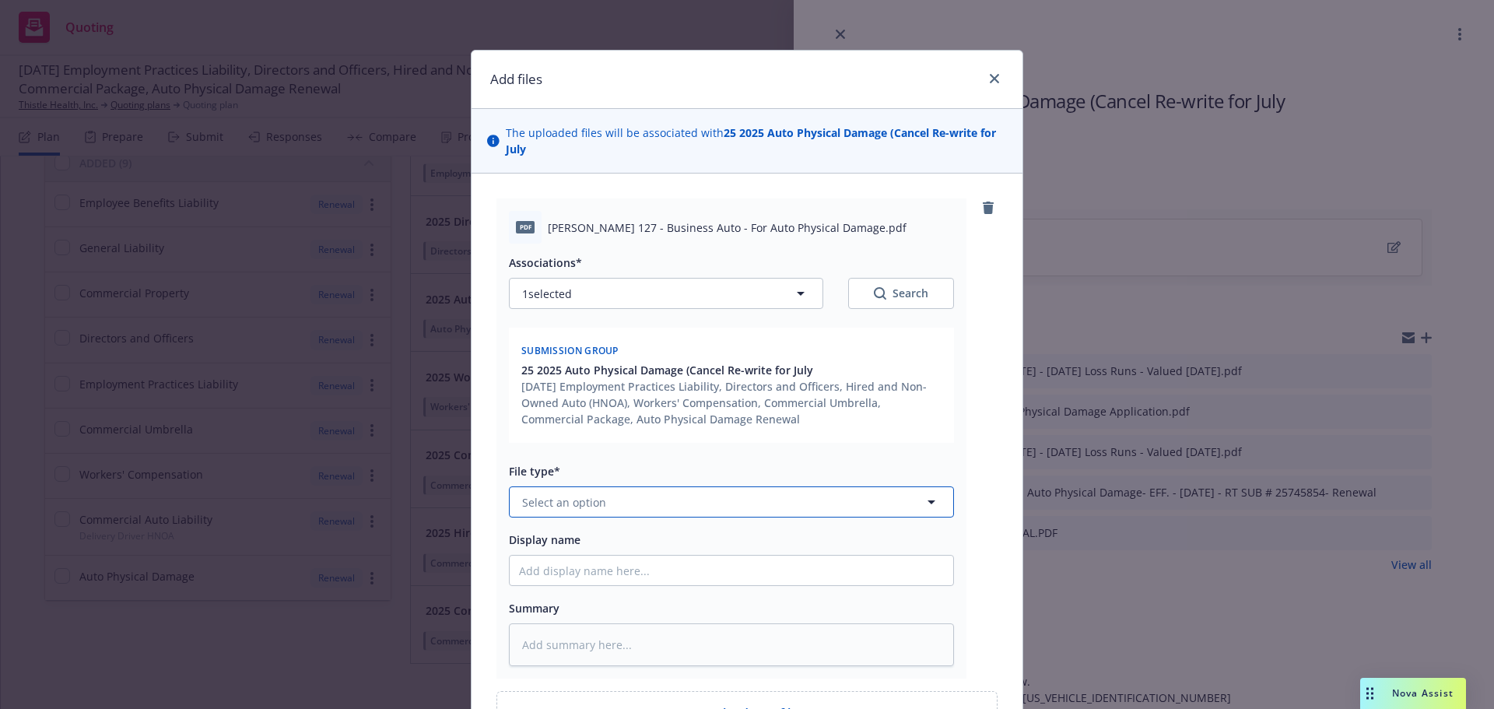
click at [847, 498] on button "Select an option" at bounding box center [731, 501] width 445 height 31
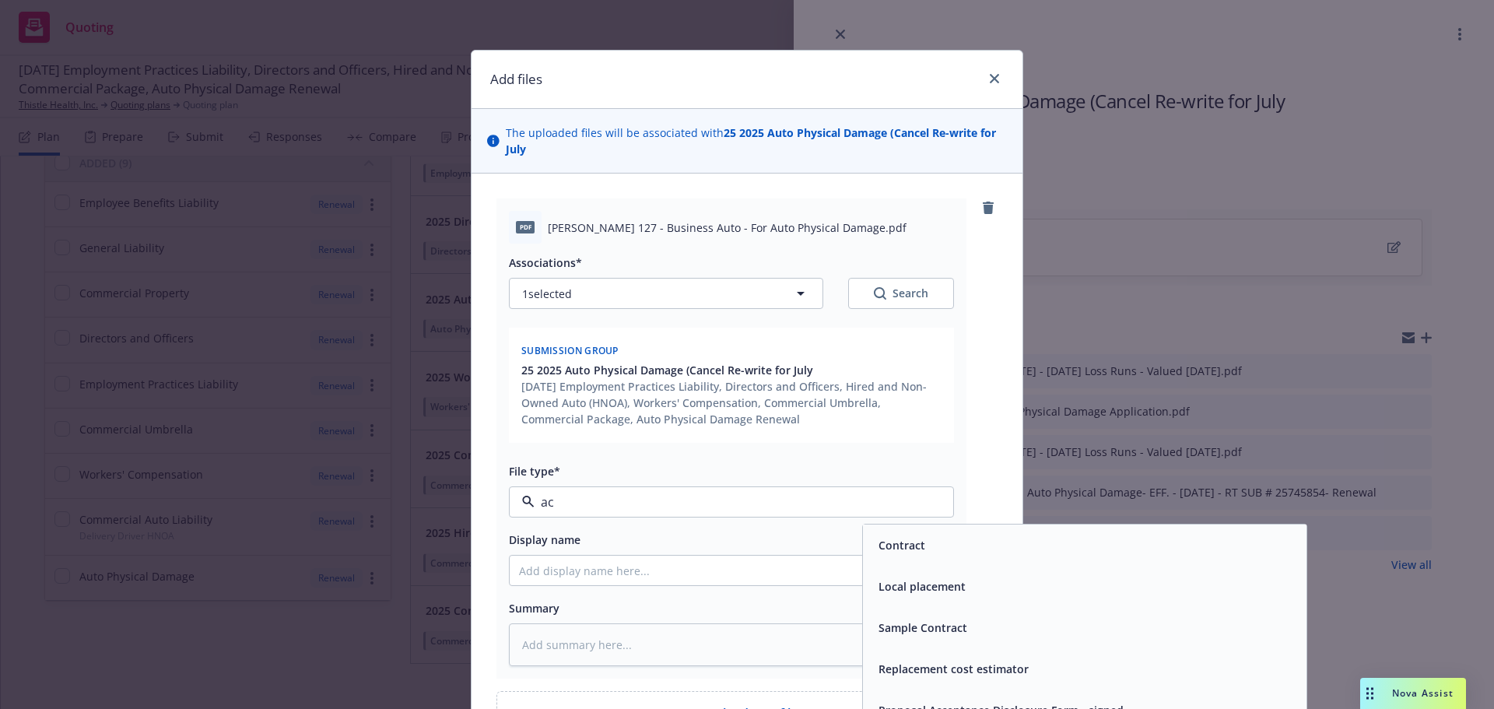
type input "a"
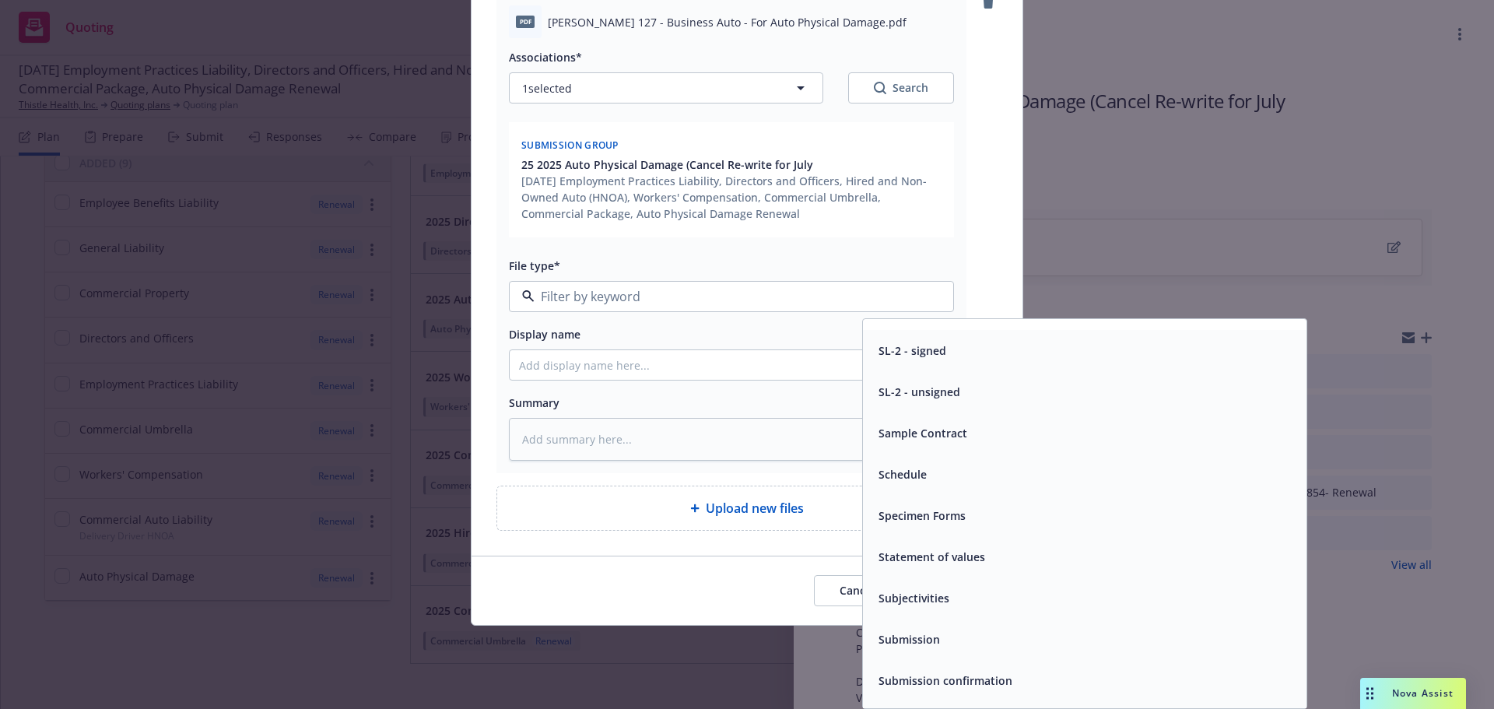
scroll to position [6460, 0]
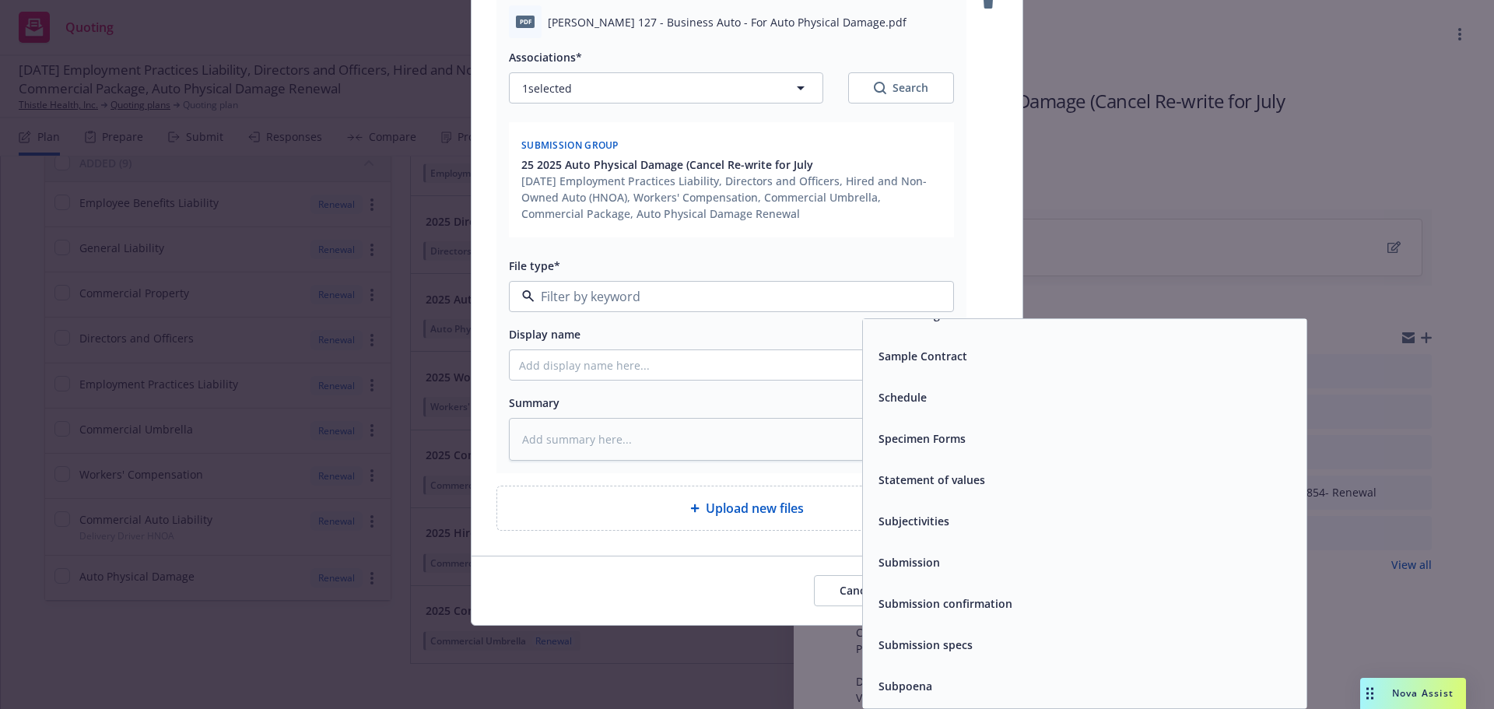
click at [1146, 525] on div "Subjectivities" at bounding box center [1084, 521] width 425 height 23
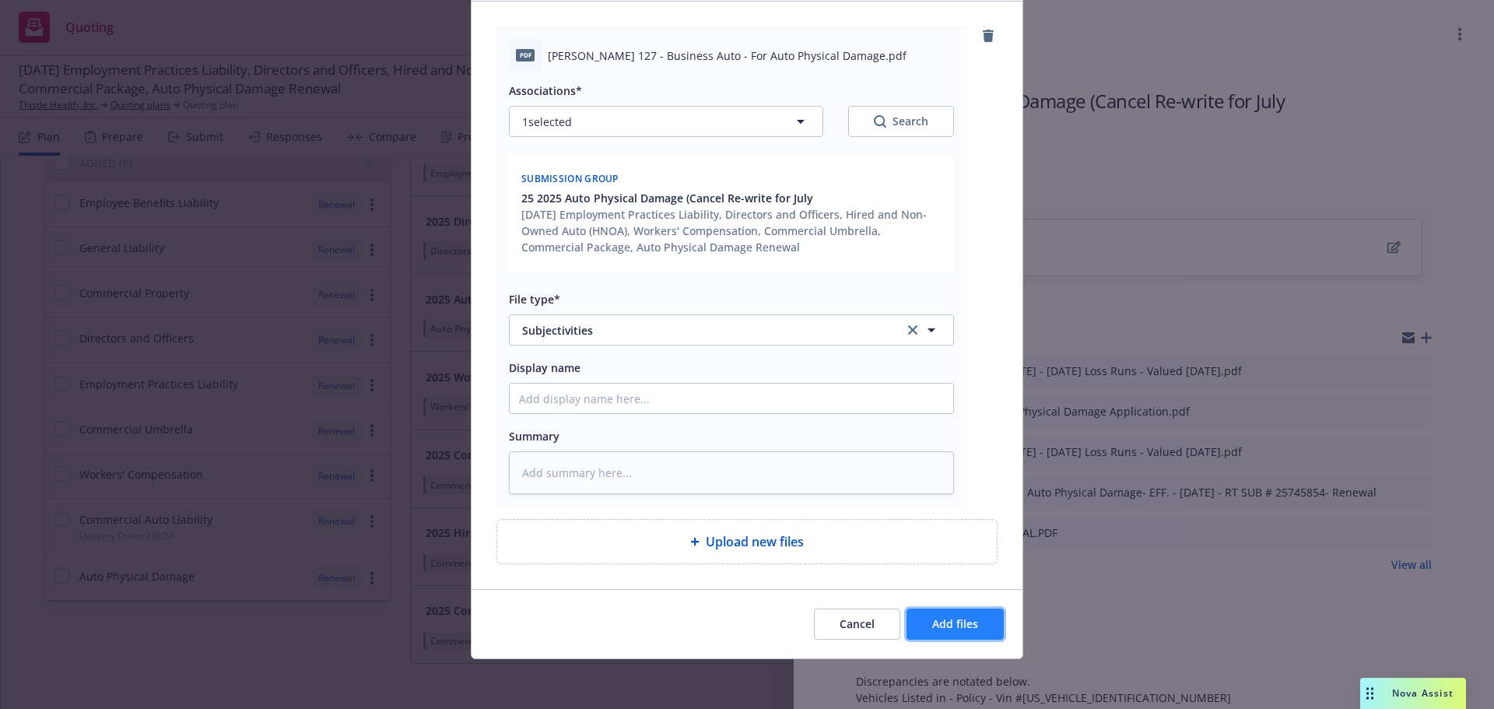
click at [961, 617] on span "Add files" at bounding box center [955, 623] width 46 height 15
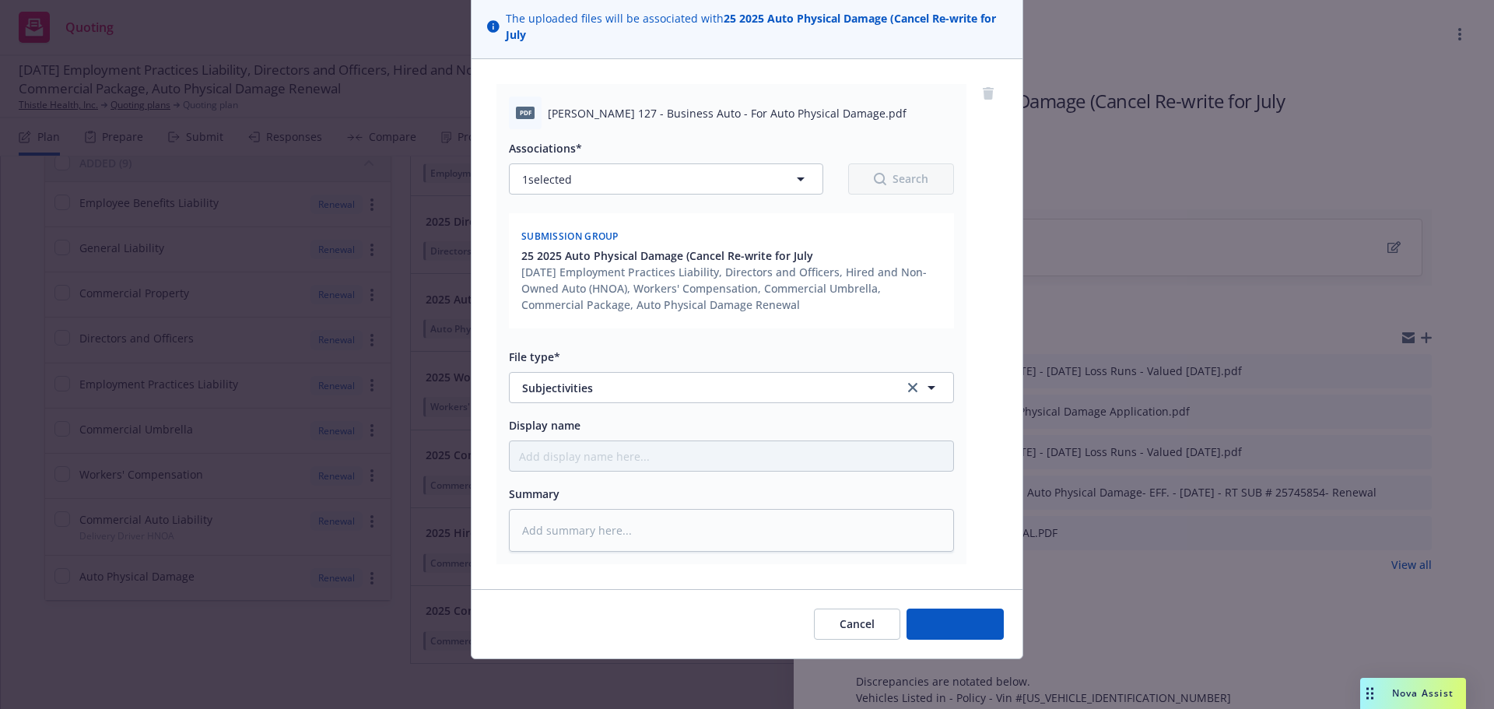
scroll to position [114, 0]
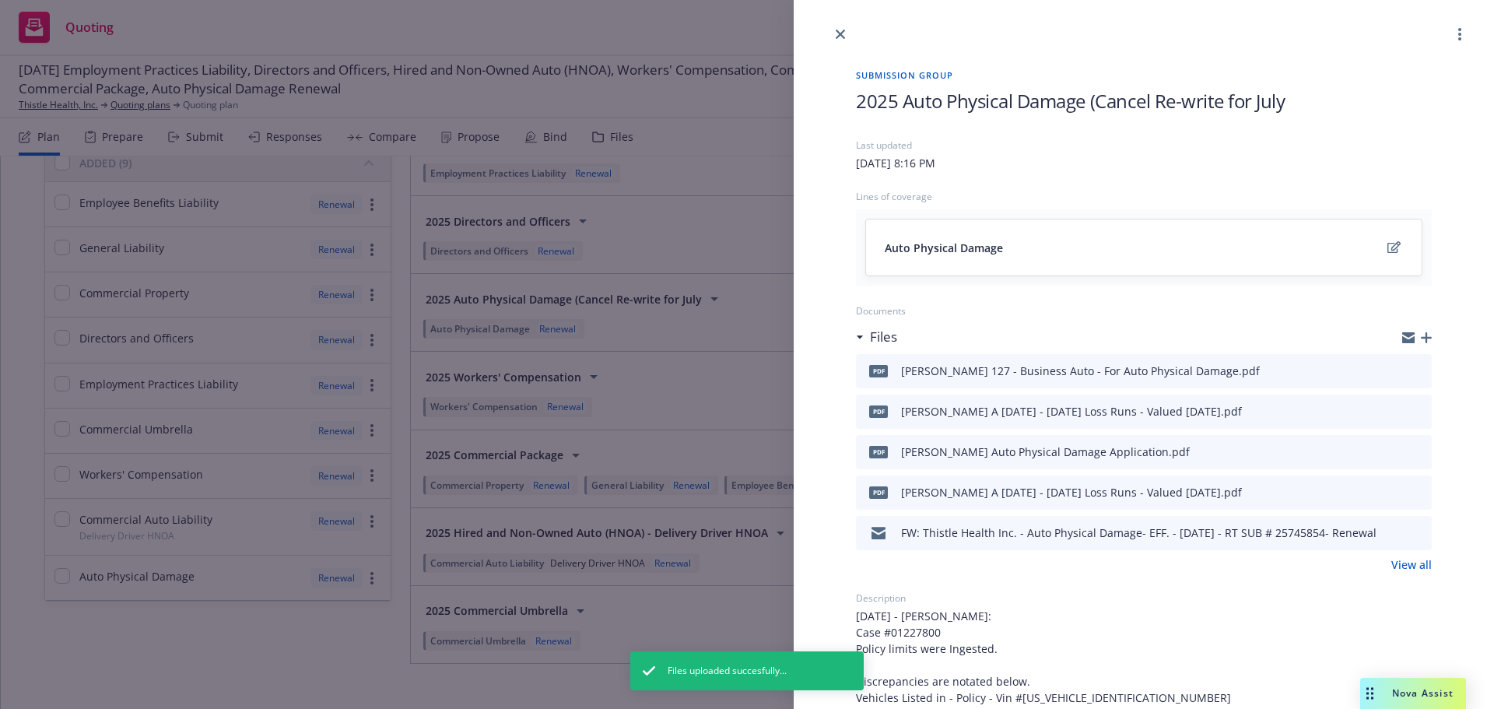
click at [1416, 565] on link "View all" at bounding box center [1412, 564] width 40 height 16
click at [837, 35] on icon "close" at bounding box center [840, 34] width 9 height 9
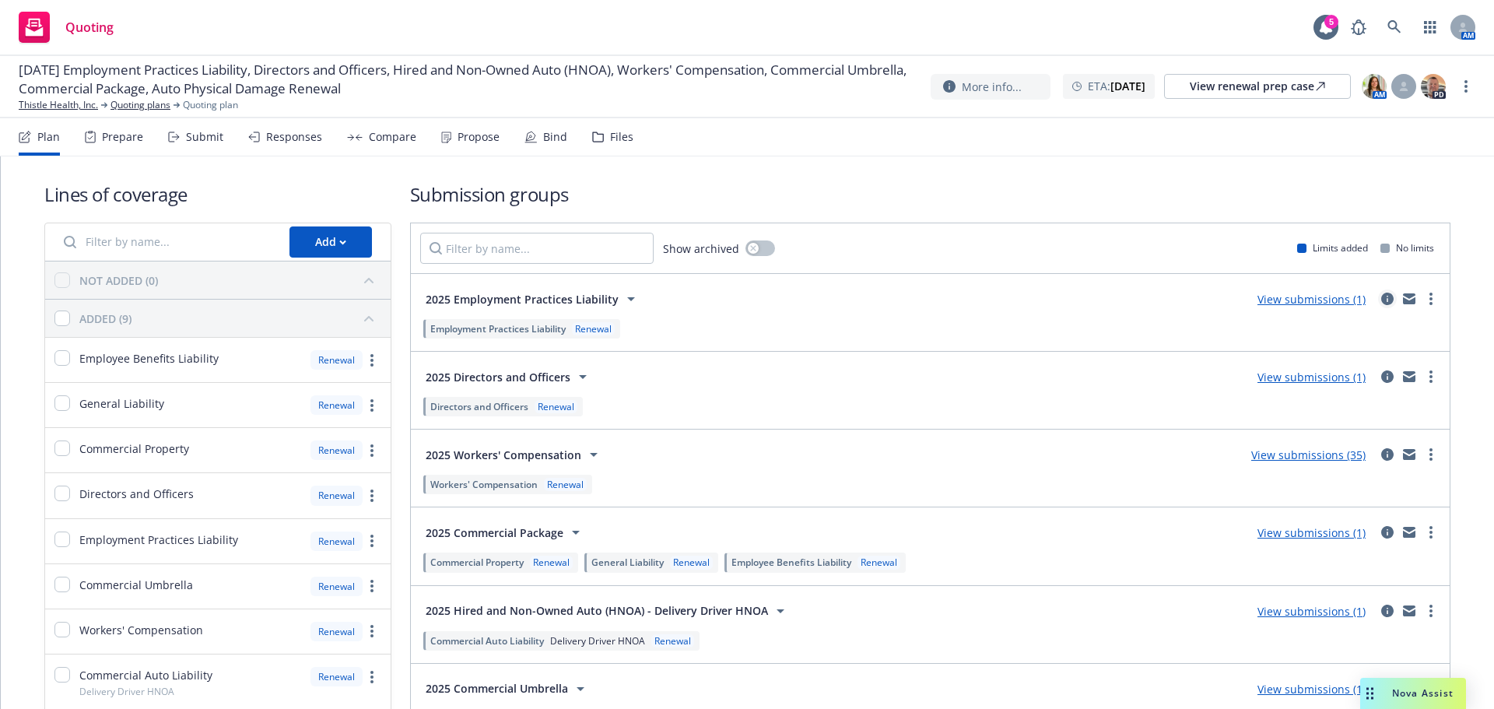
click at [1381, 301] on icon "circleInformation" at bounding box center [1387, 299] width 12 height 12
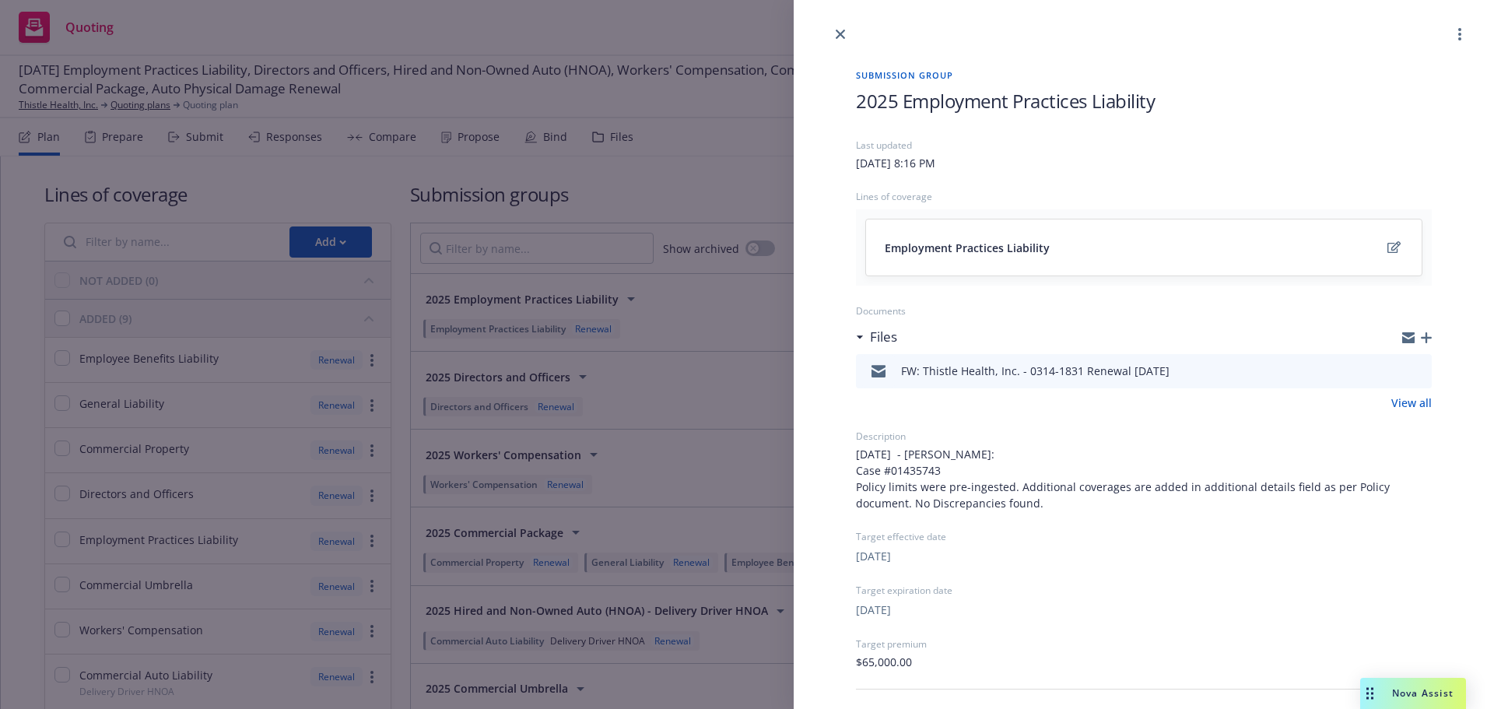
click at [1421, 339] on icon "button" at bounding box center [1426, 337] width 11 height 11
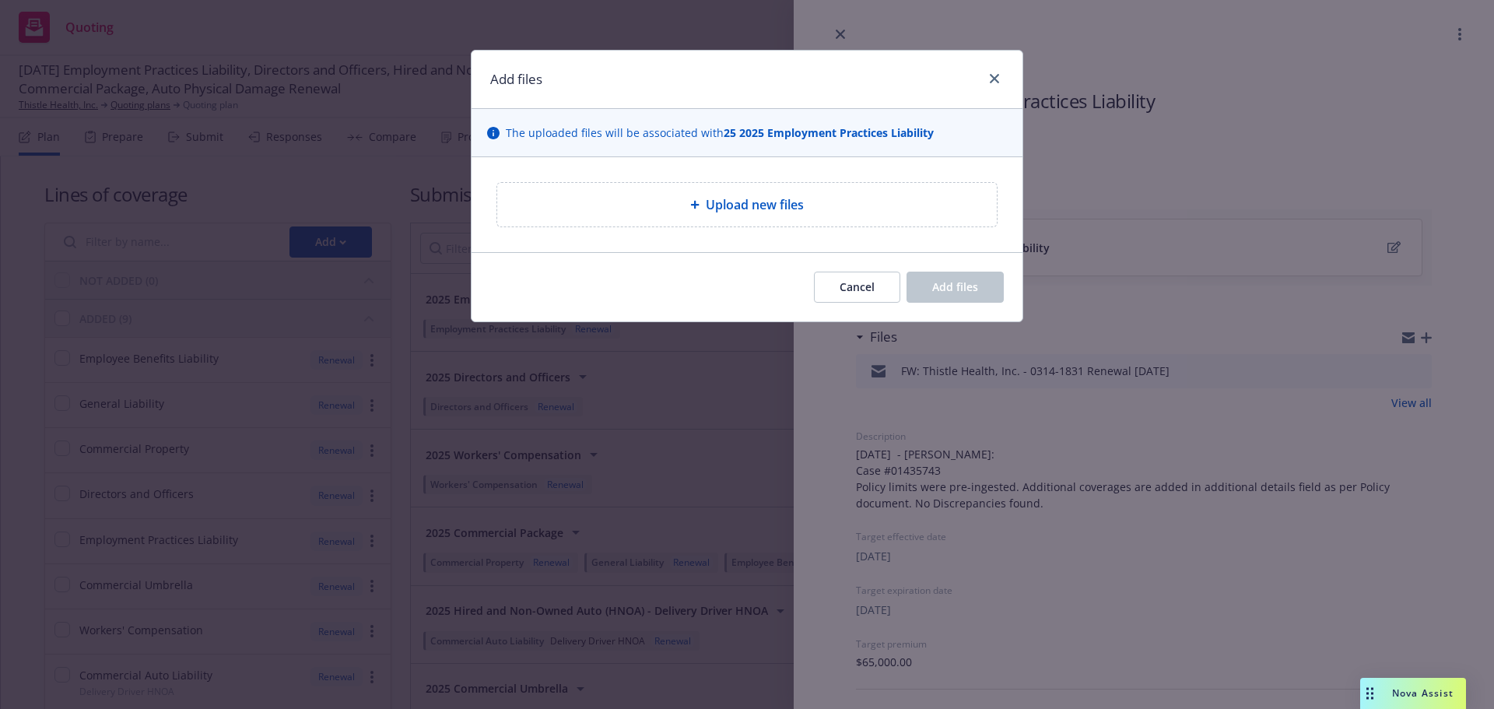
type textarea "x"
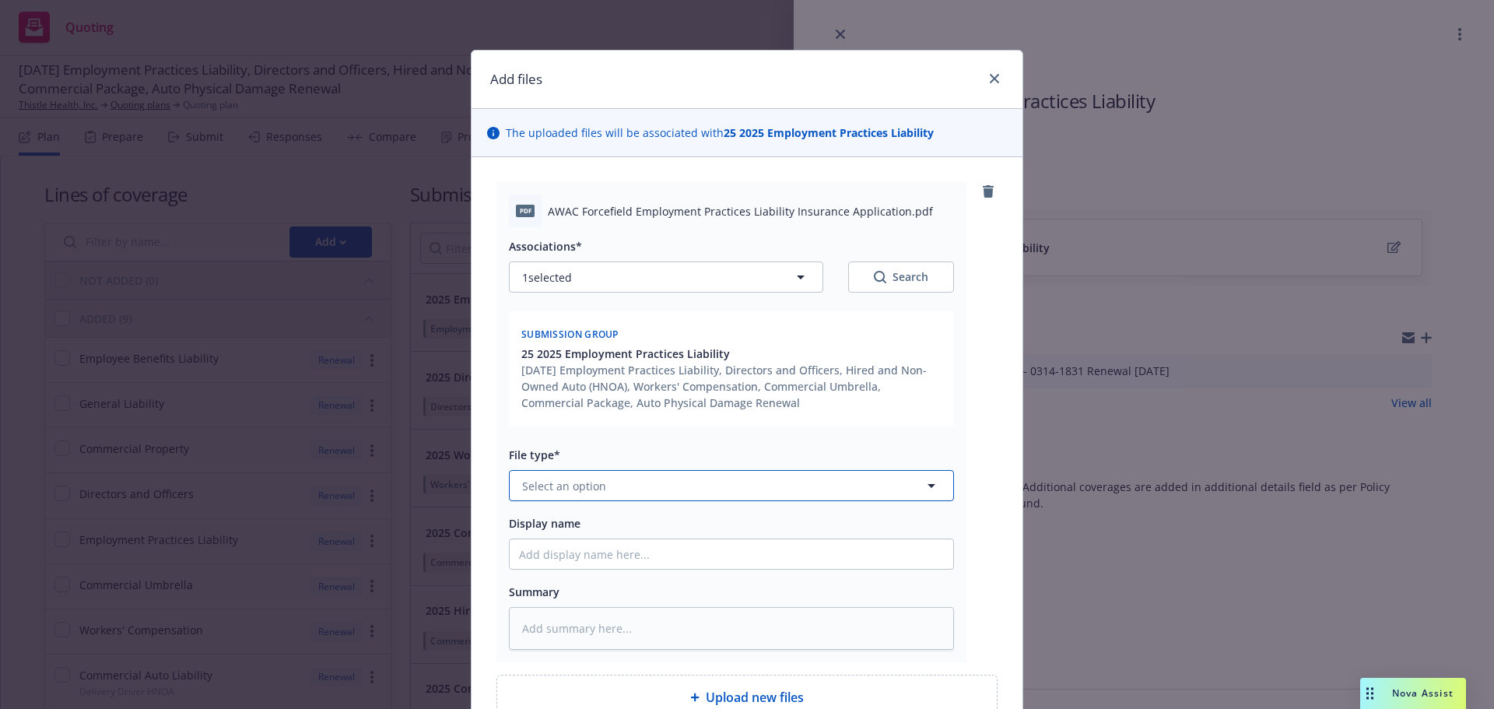
click at [650, 486] on button "Select an option" at bounding box center [731, 485] width 445 height 31
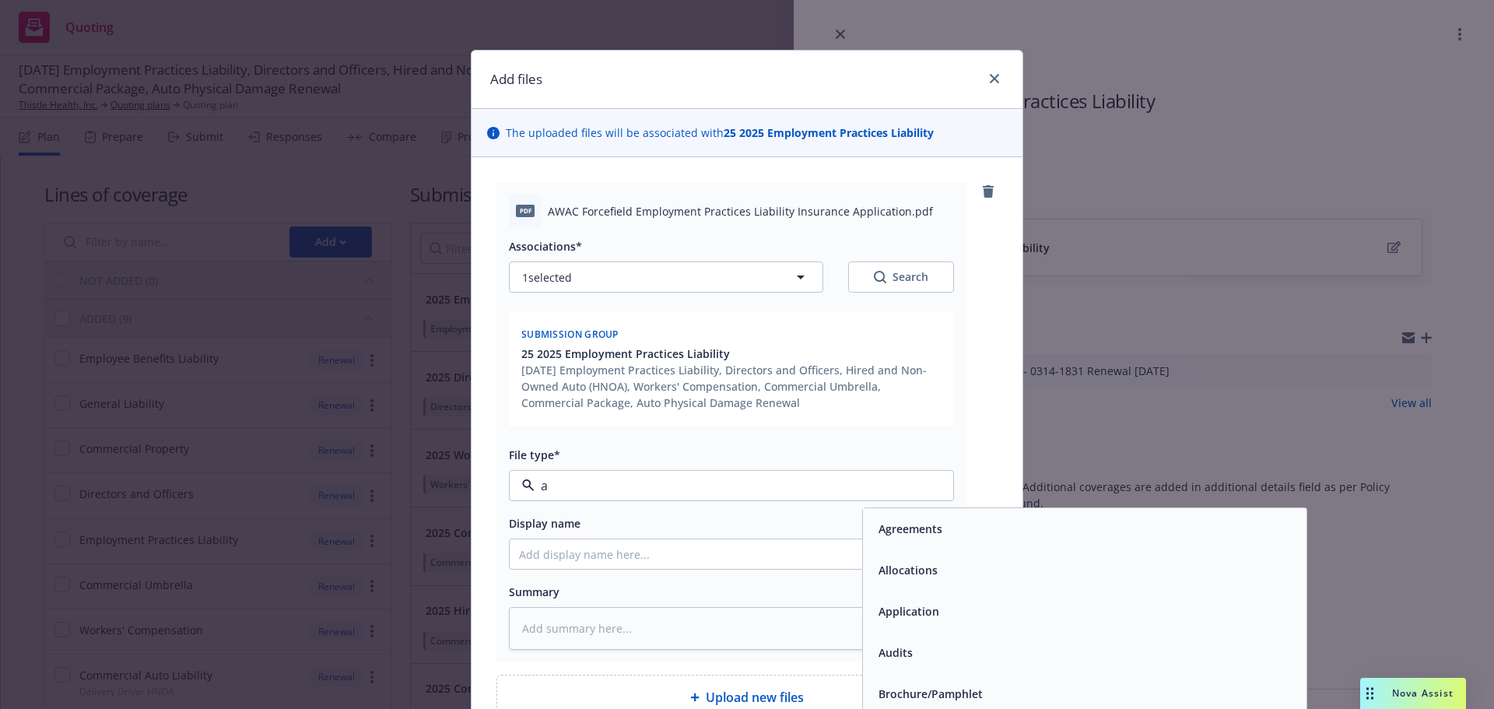
type input "ap"
click at [1033, 657] on div "Application - signed" at bounding box center [1084, 652] width 425 height 23
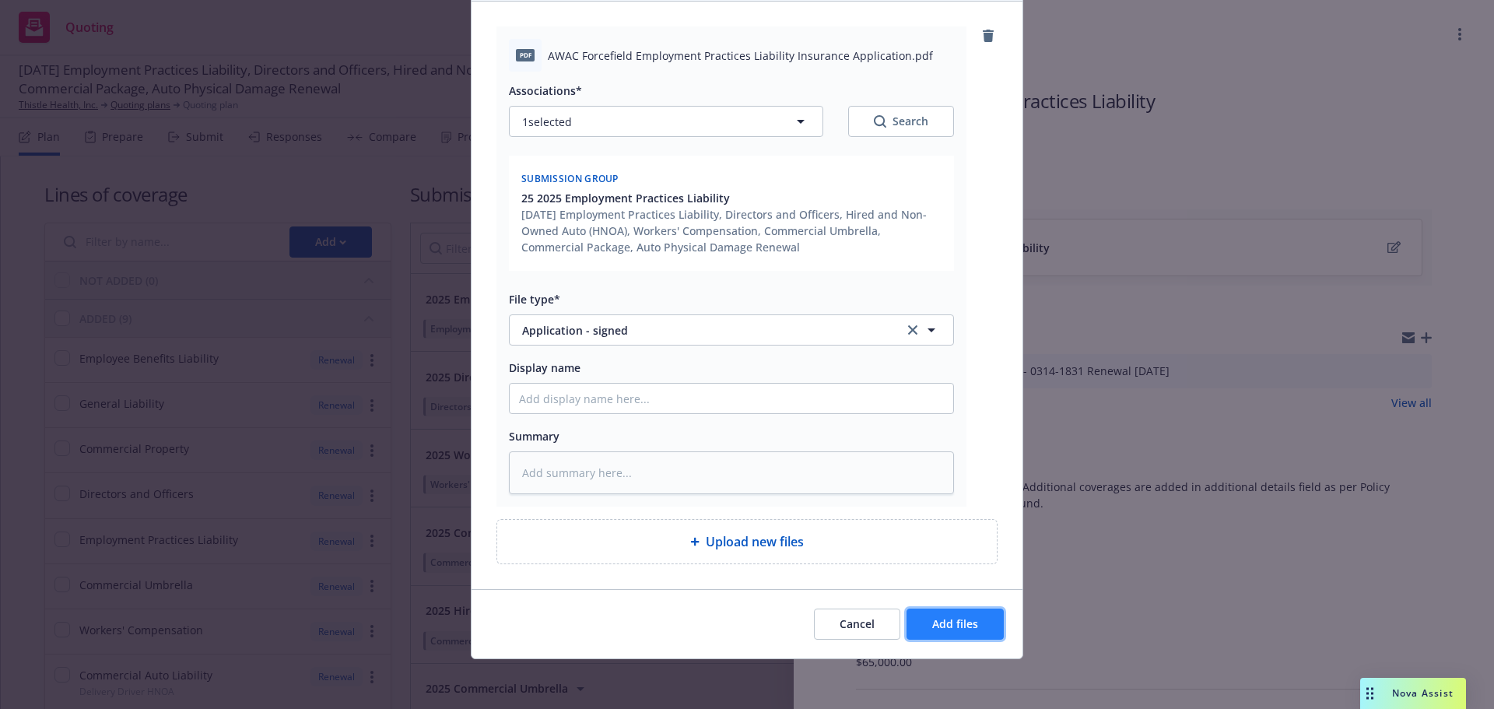
click at [941, 627] on span "Add files" at bounding box center [955, 623] width 46 height 15
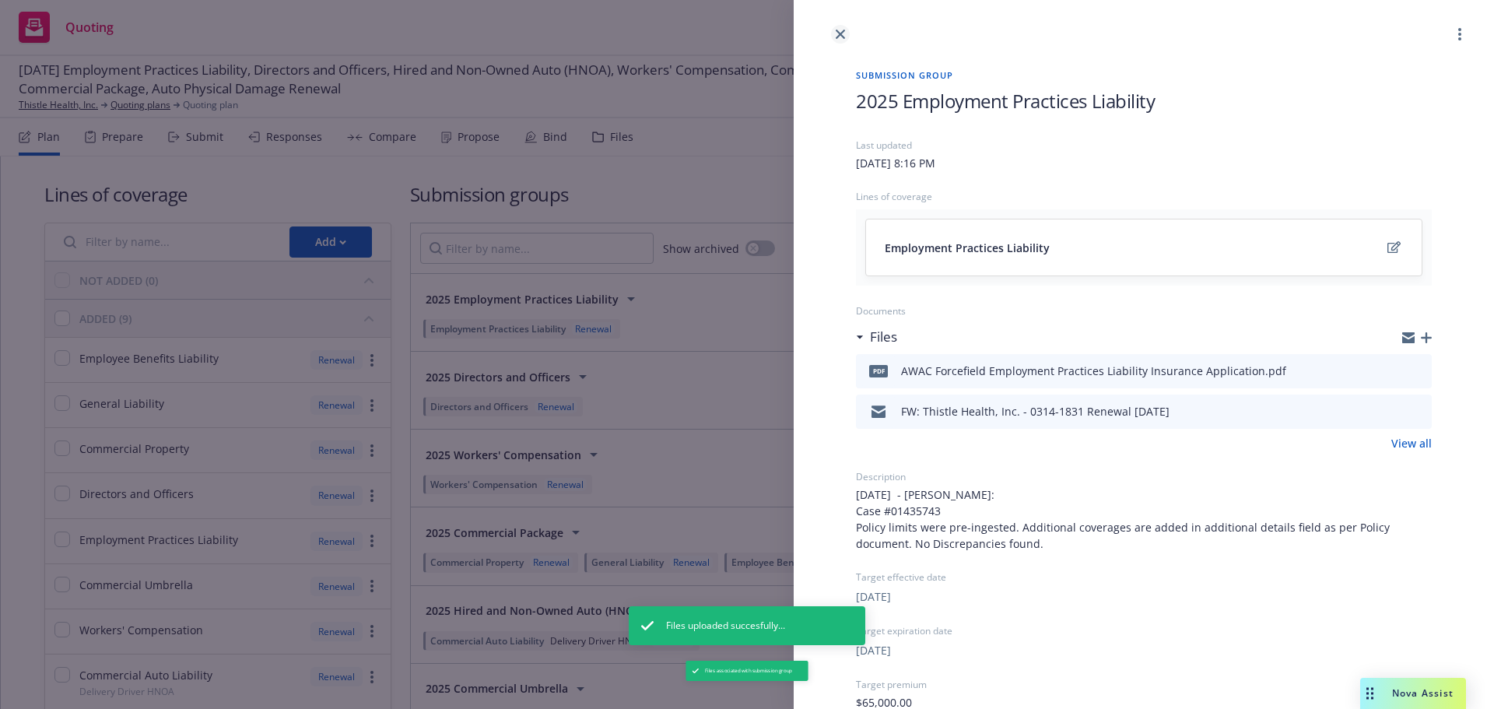
click at [837, 35] on icon "close" at bounding box center [840, 34] width 9 height 9
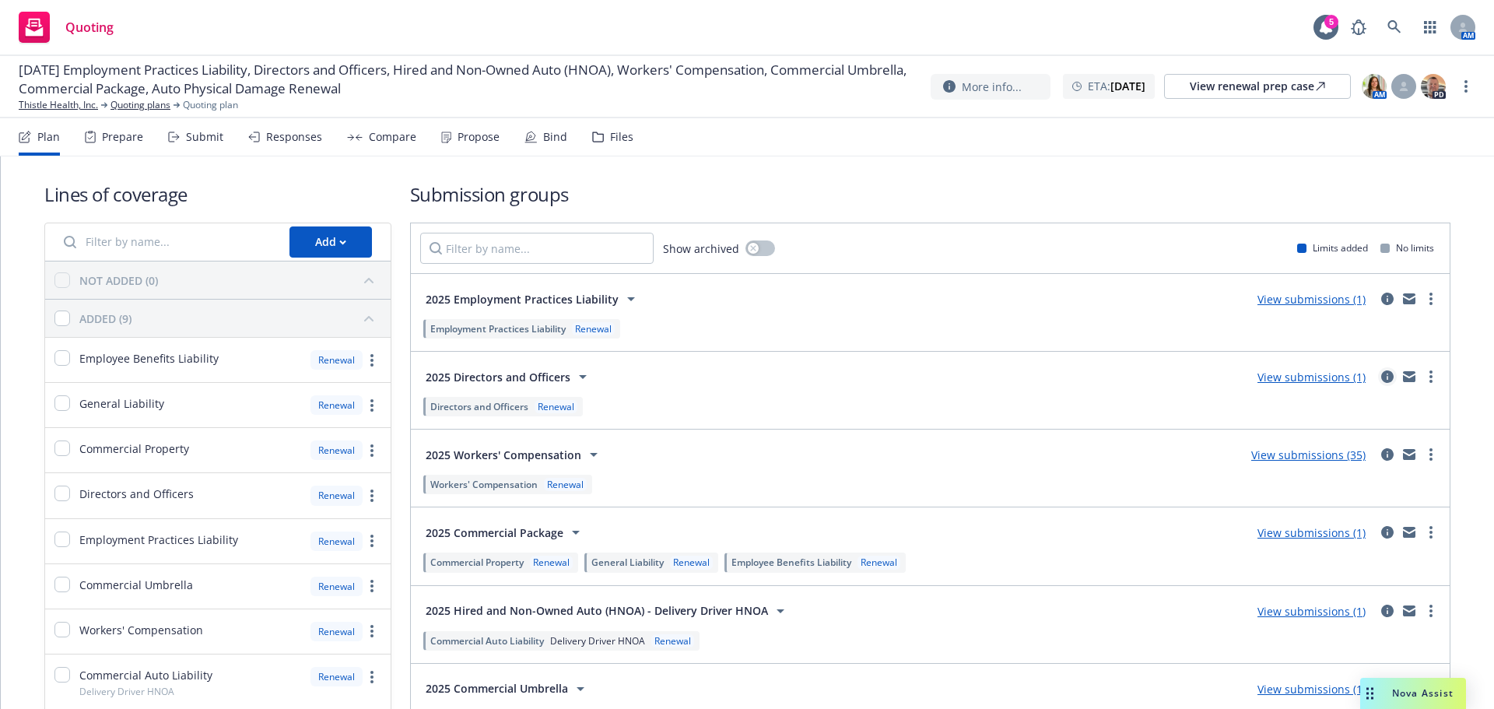
click at [1381, 381] on icon "circleInformation" at bounding box center [1387, 376] width 12 height 12
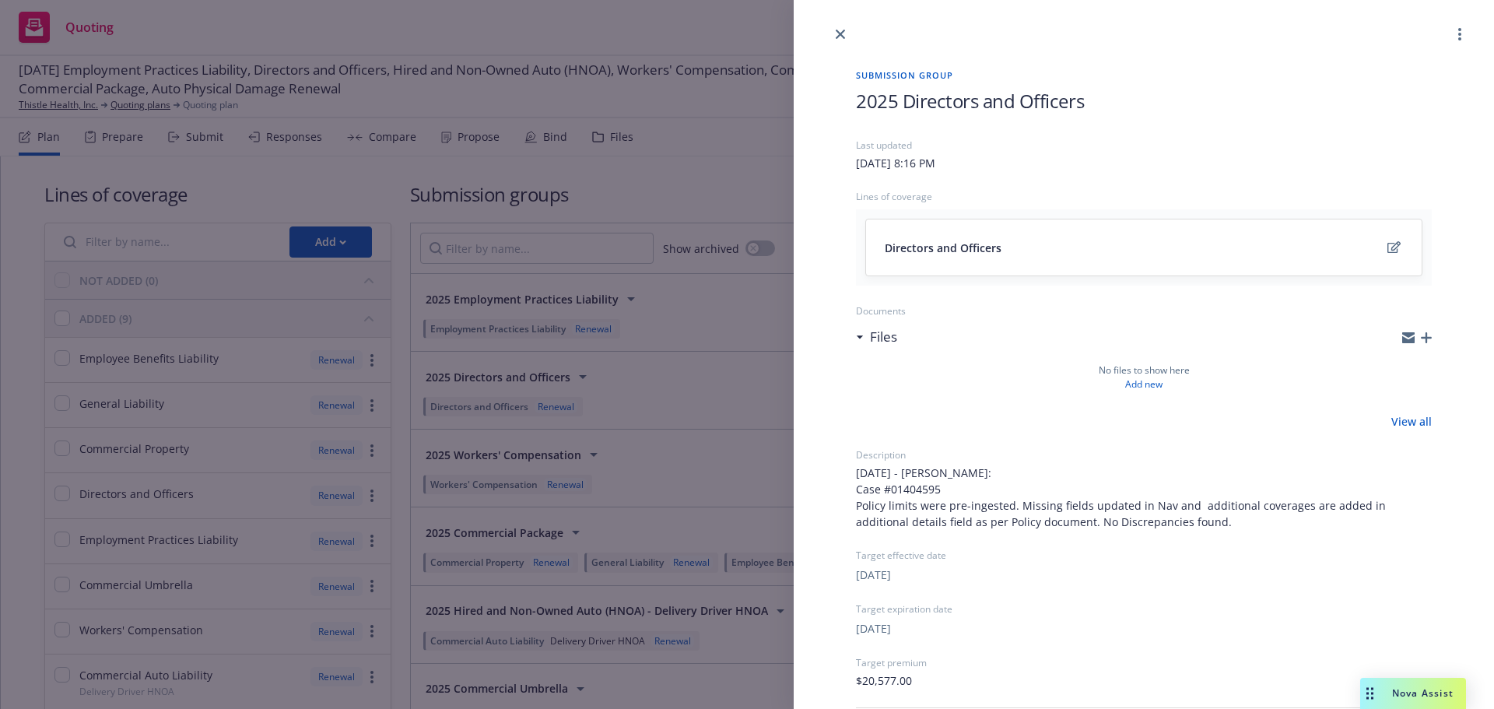
click at [1421, 341] on icon "button" at bounding box center [1426, 337] width 11 height 11
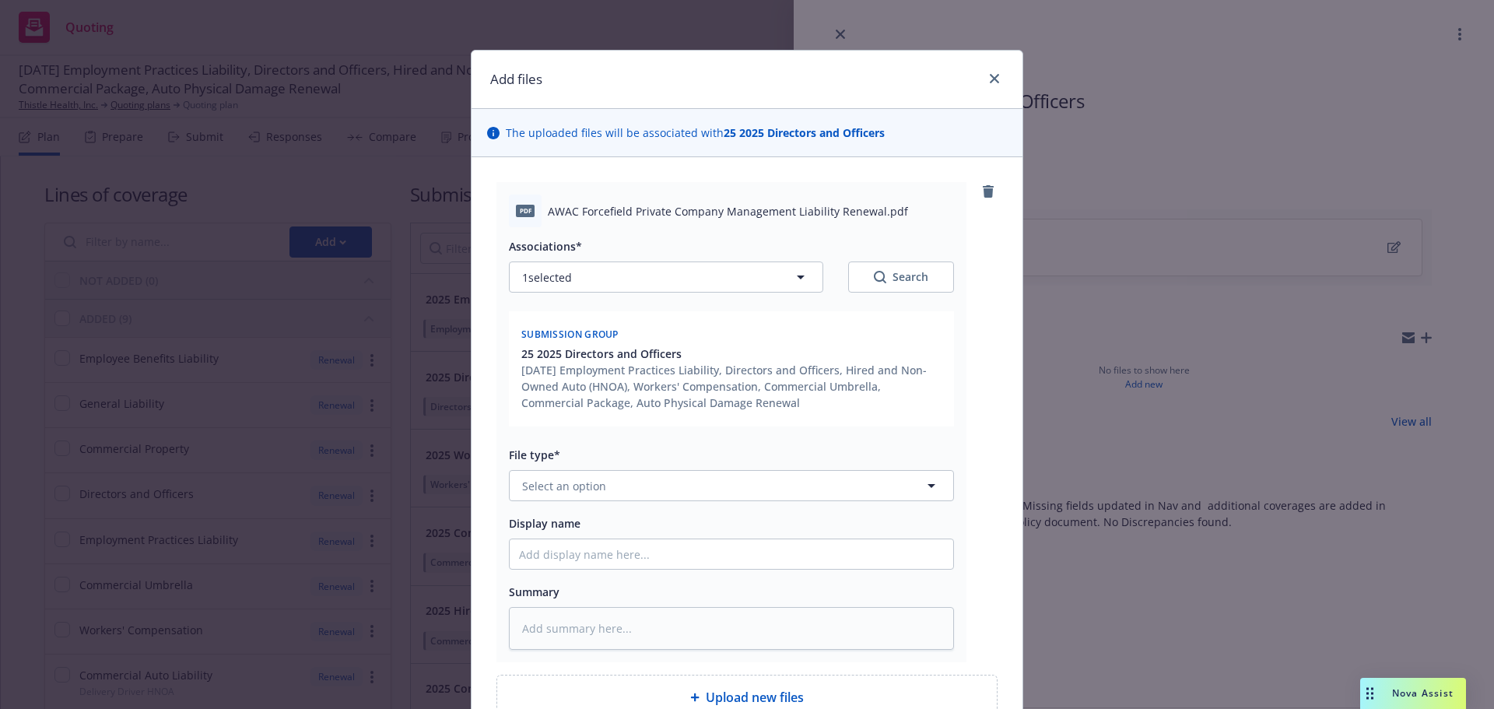
type textarea "x"
click at [583, 489] on span "Select an option" at bounding box center [564, 486] width 84 height 16
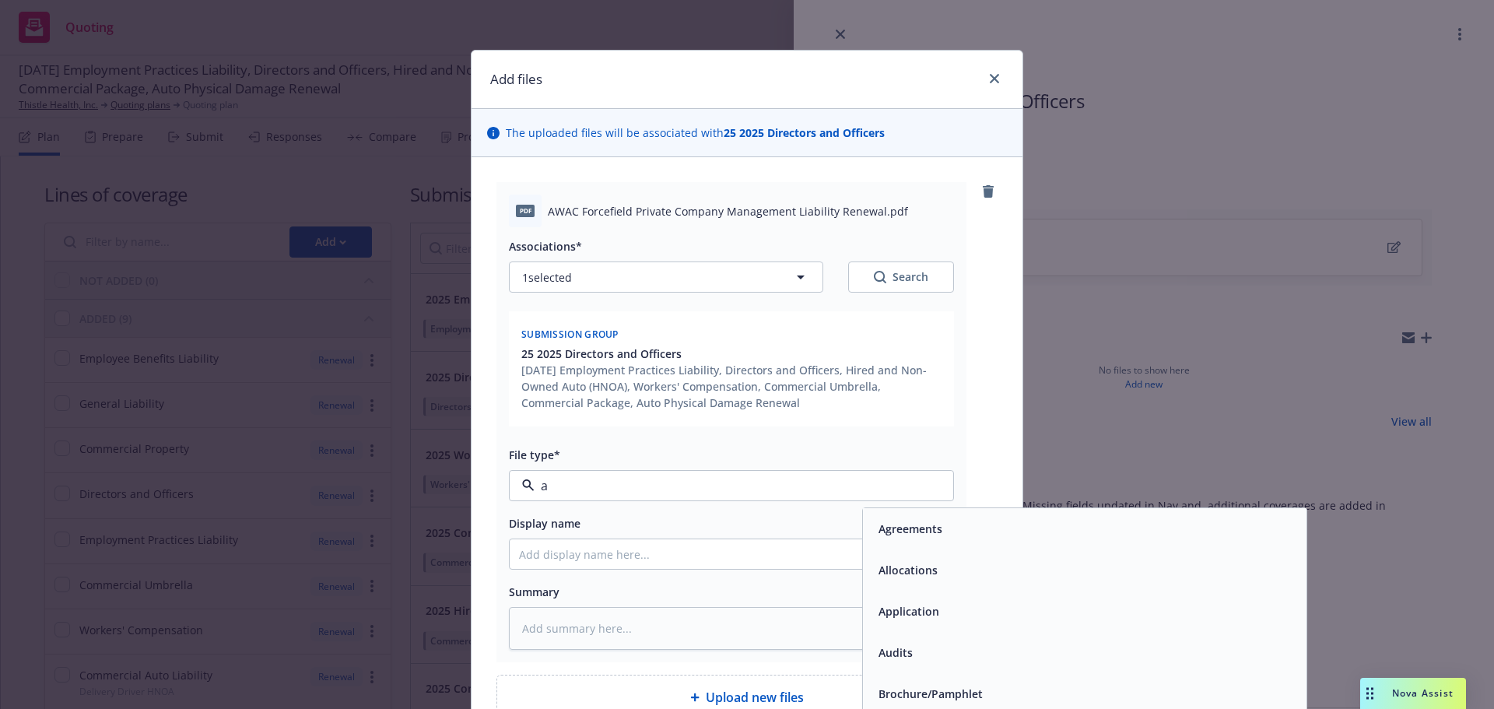
type input "ap"
click at [904, 663] on div "Application - signed" at bounding box center [929, 652] width 115 height 23
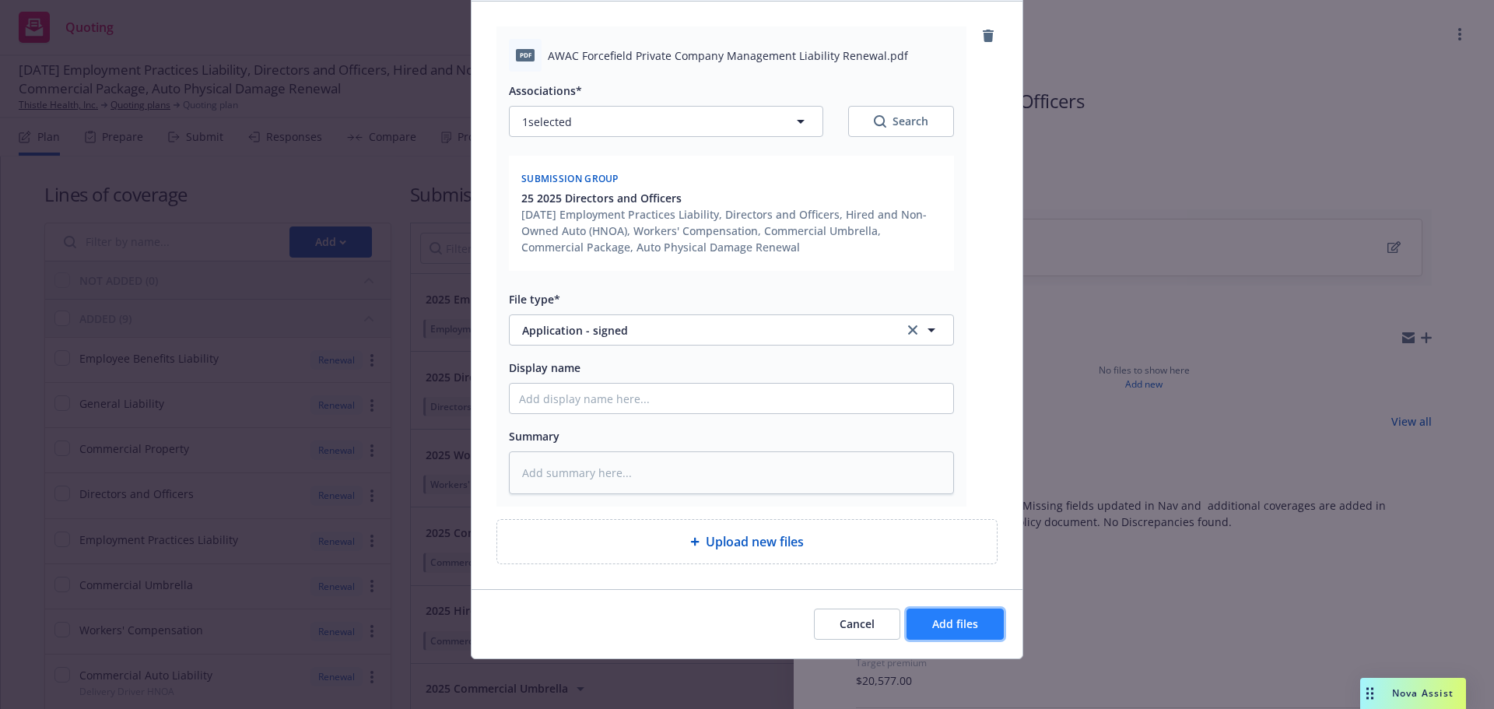
click at [946, 623] on span "Add files" at bounding box center [955, 623] width 46 height 15
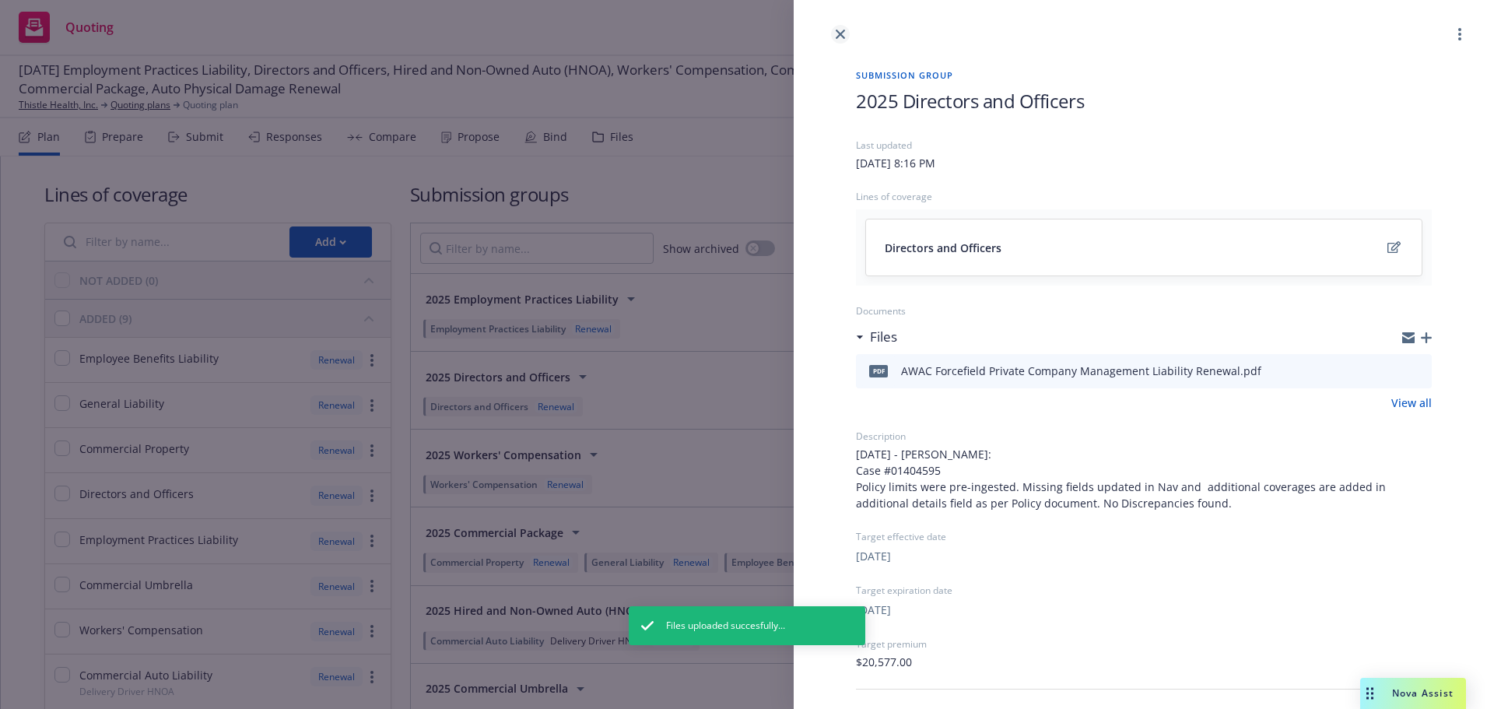
click at [844, 36] on icon "close" at bounding box center [840, 34] width 9 height 9
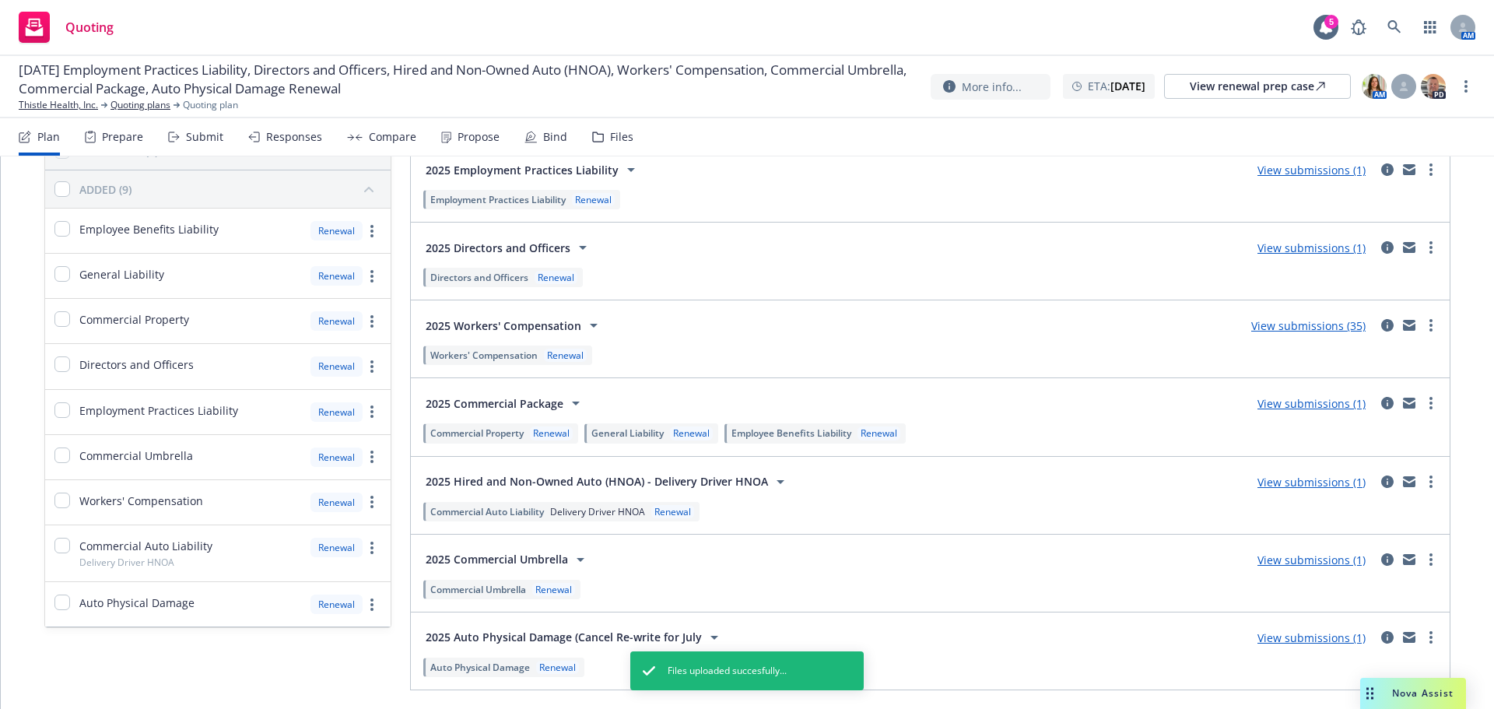
scroll to position [156, 0]
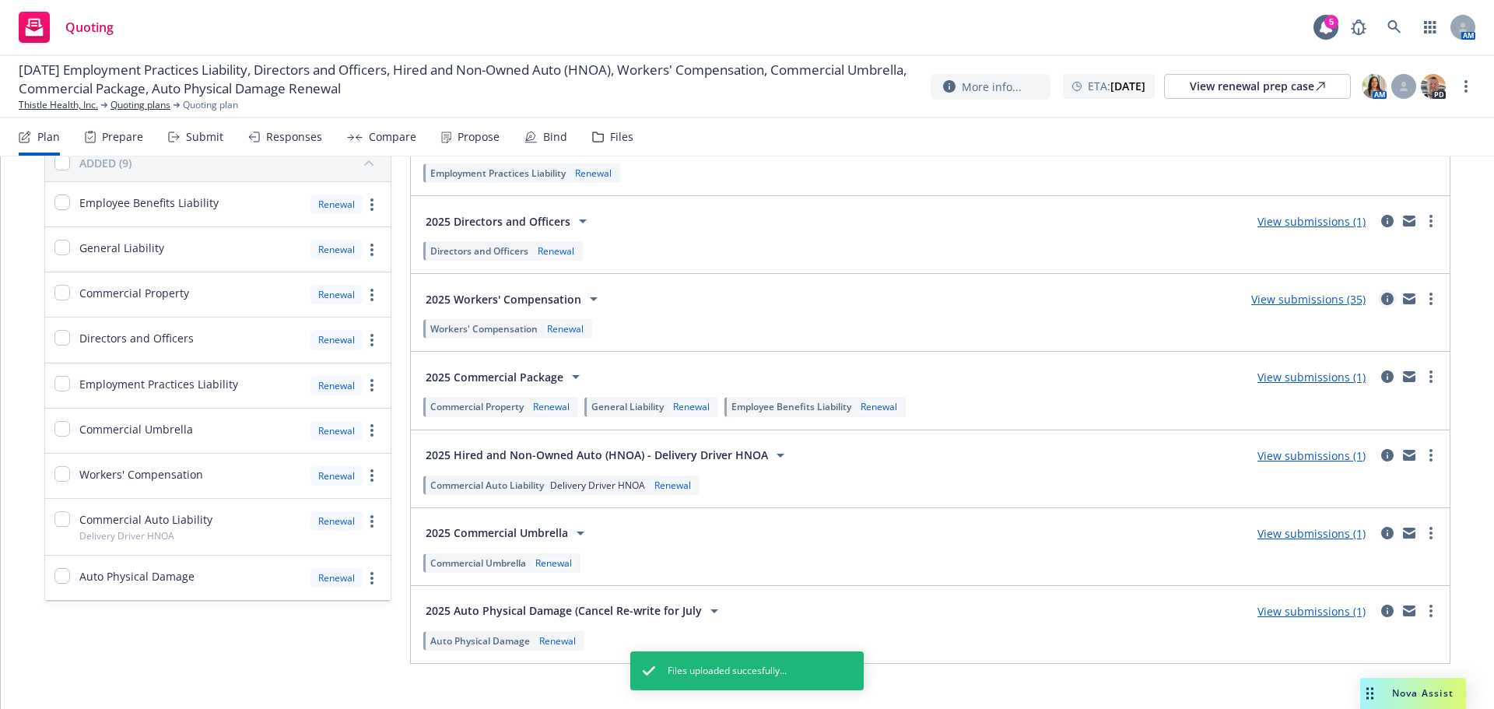
click at [1381, 299] on icon "circleInformation" at bounding box center [1387, 299] width 12 height 12
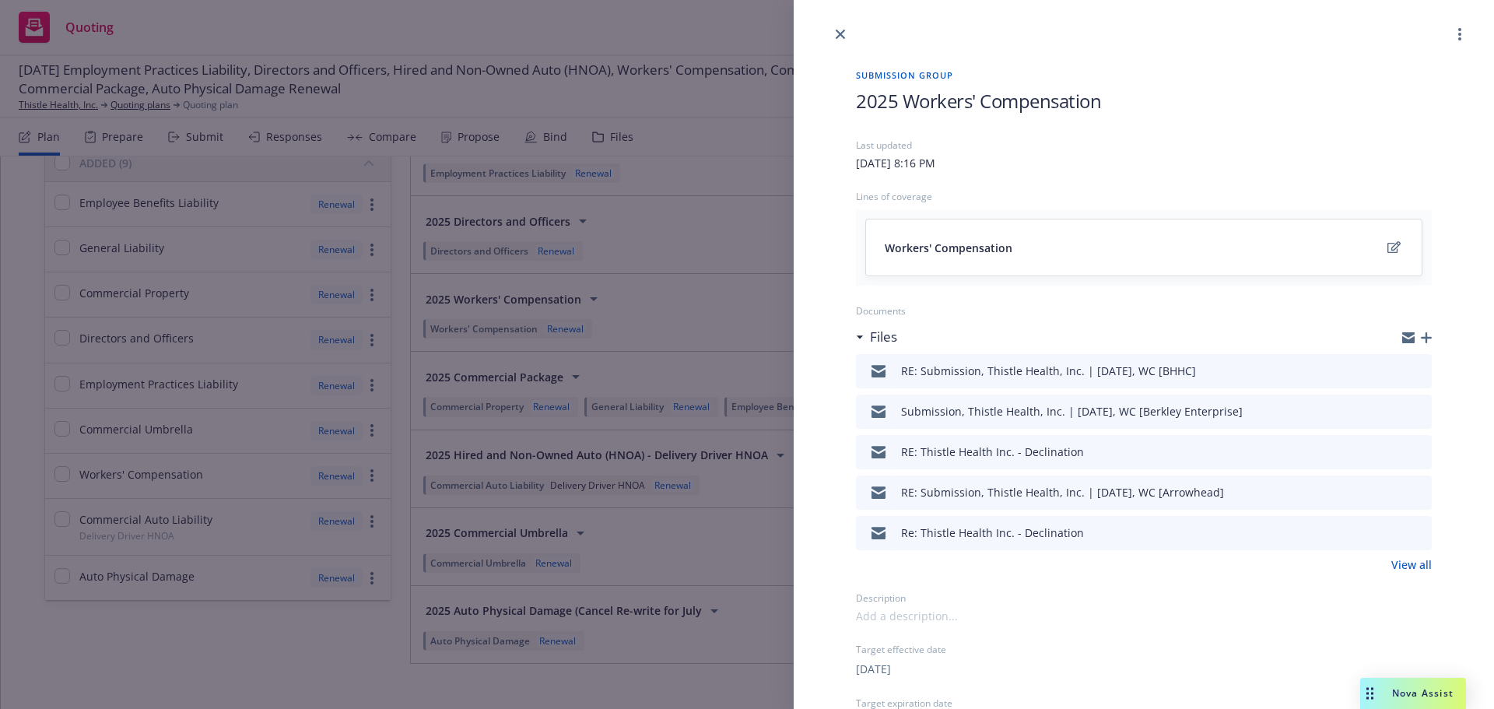
click at [1421, 339] on icon "button" at bounding box center [1426, 337] width 11 height 11
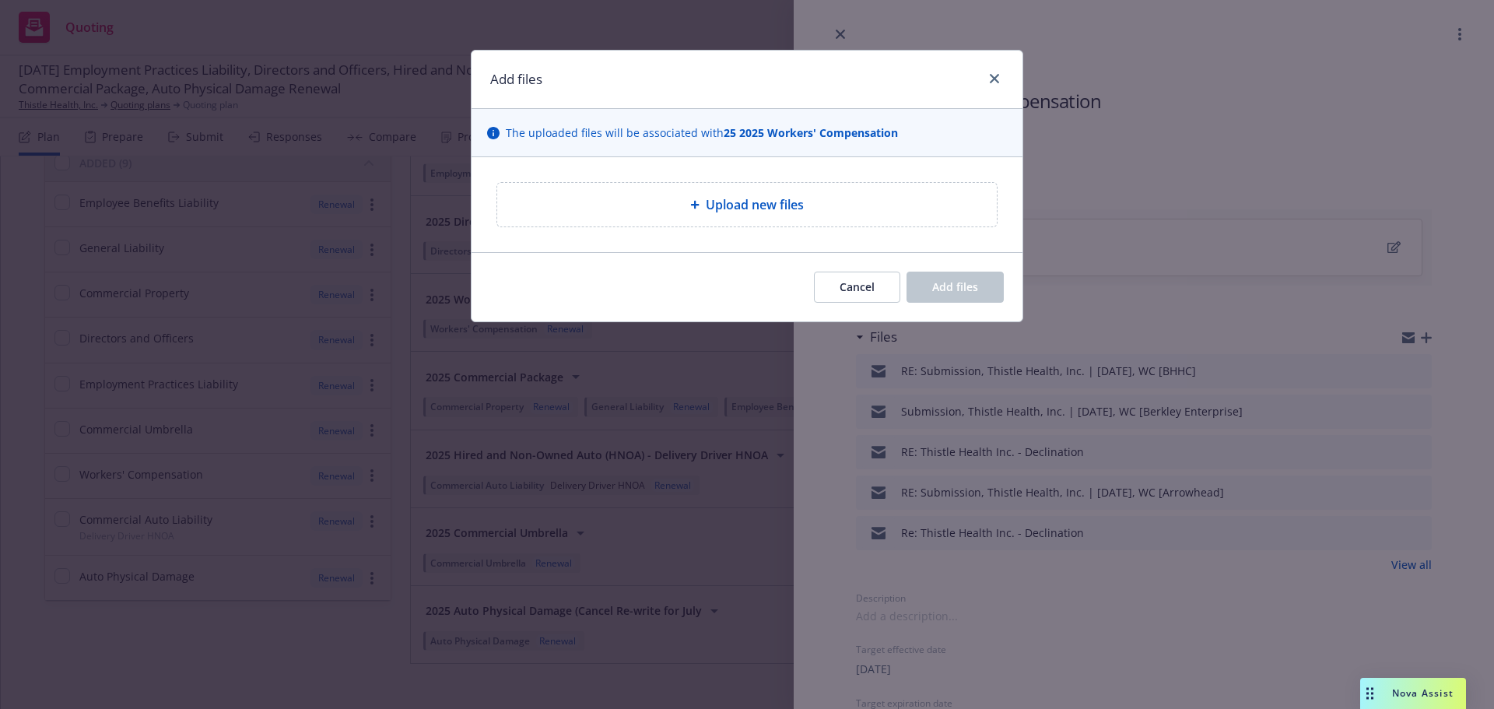
type textarea "x"
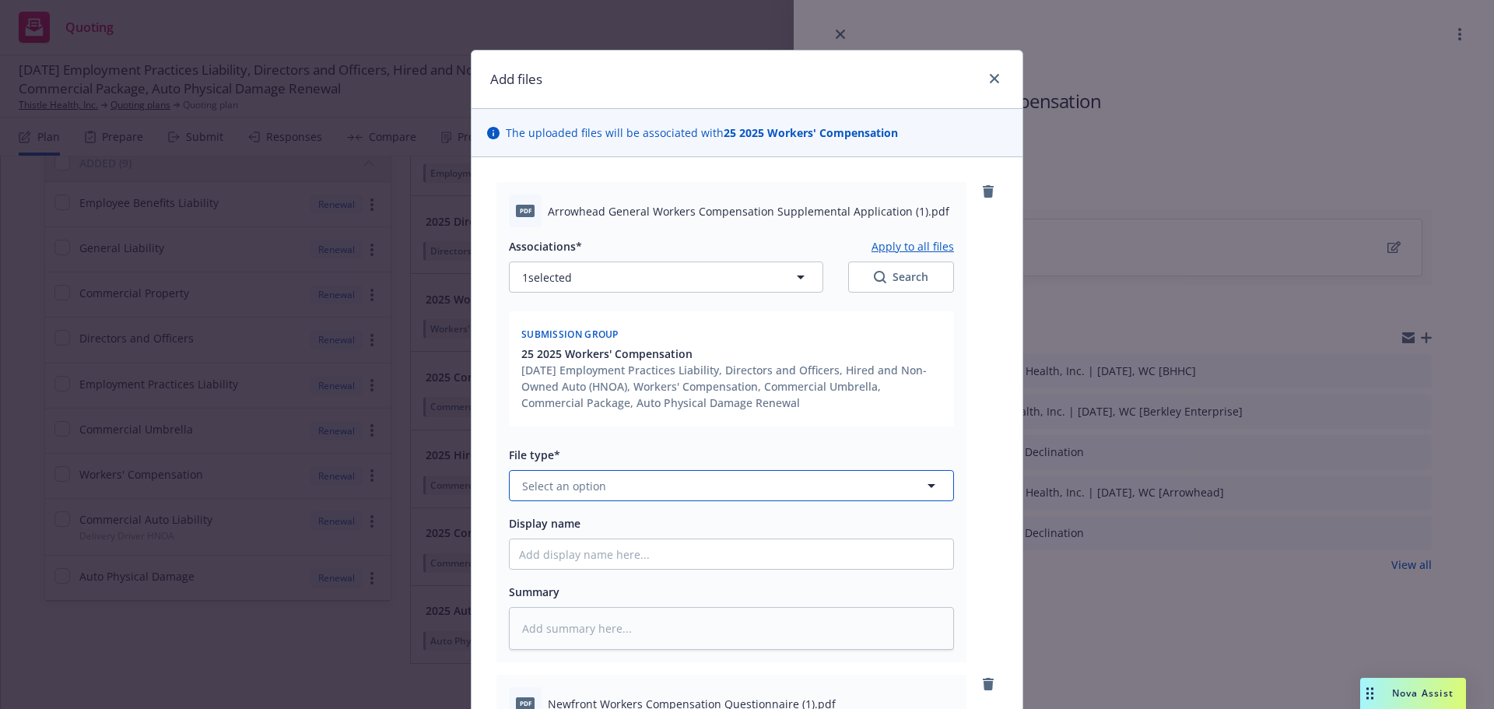
click at [644, 494] on button "Select an option" at bounding box center [731, 485] width 445 height 31
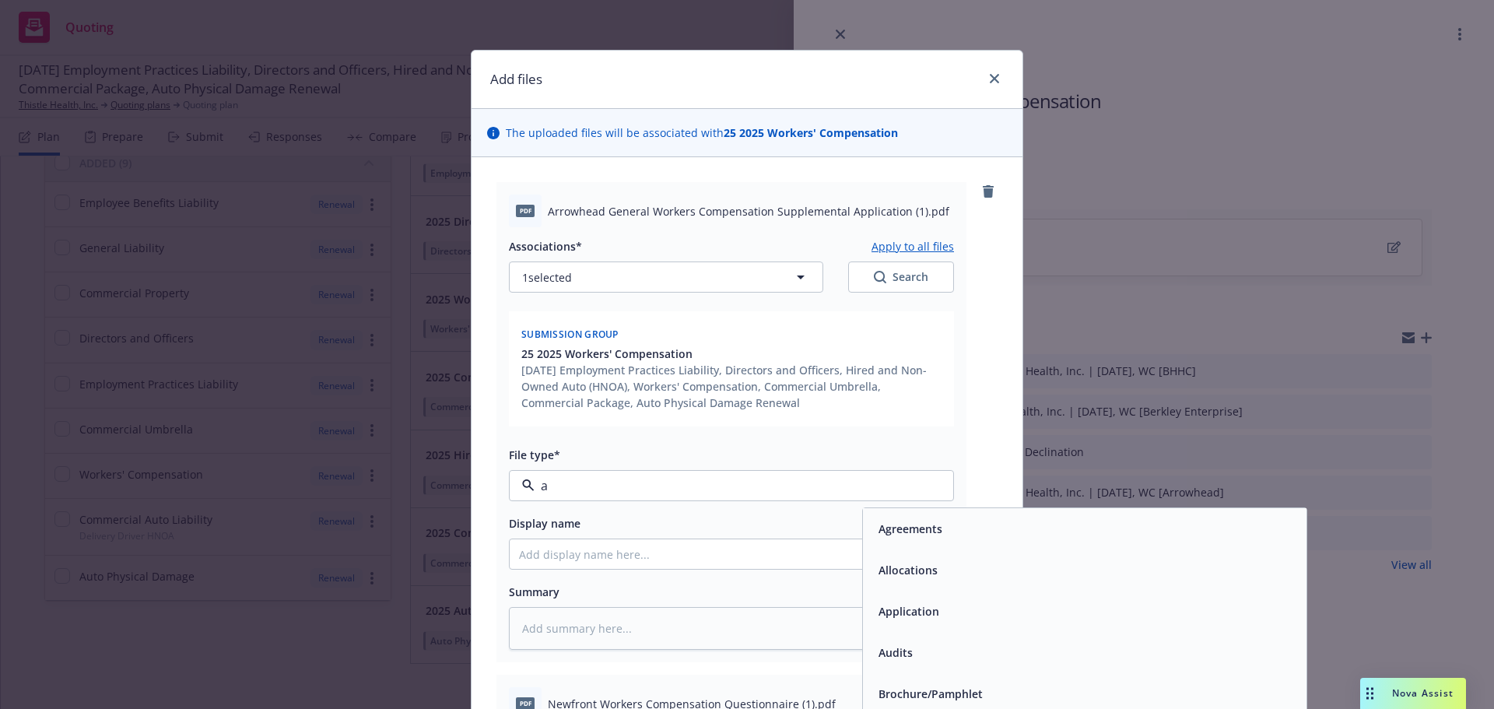
type input "ap"
click at [974, 669] on div "Application - signed" at bounding box center [1085, 652] width 444 height 41
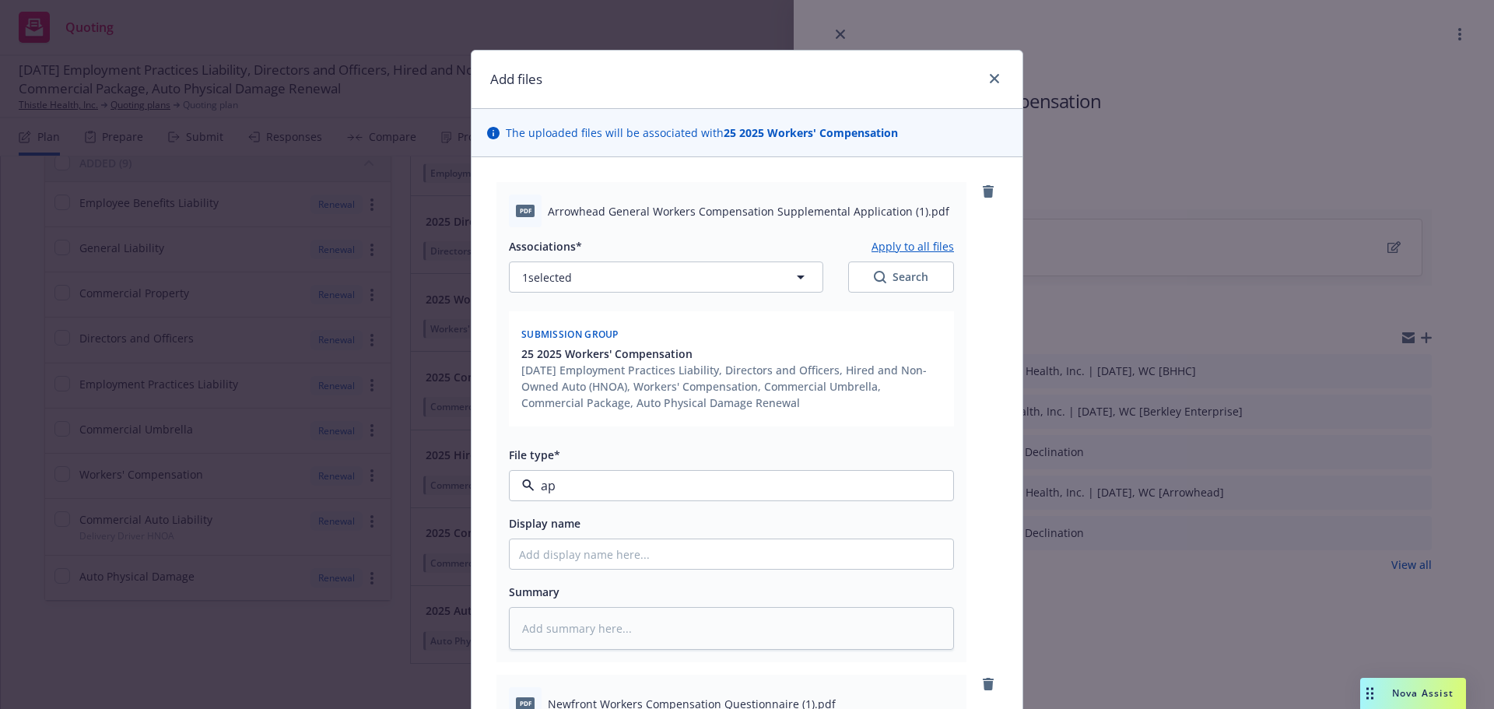
type textarea "x"
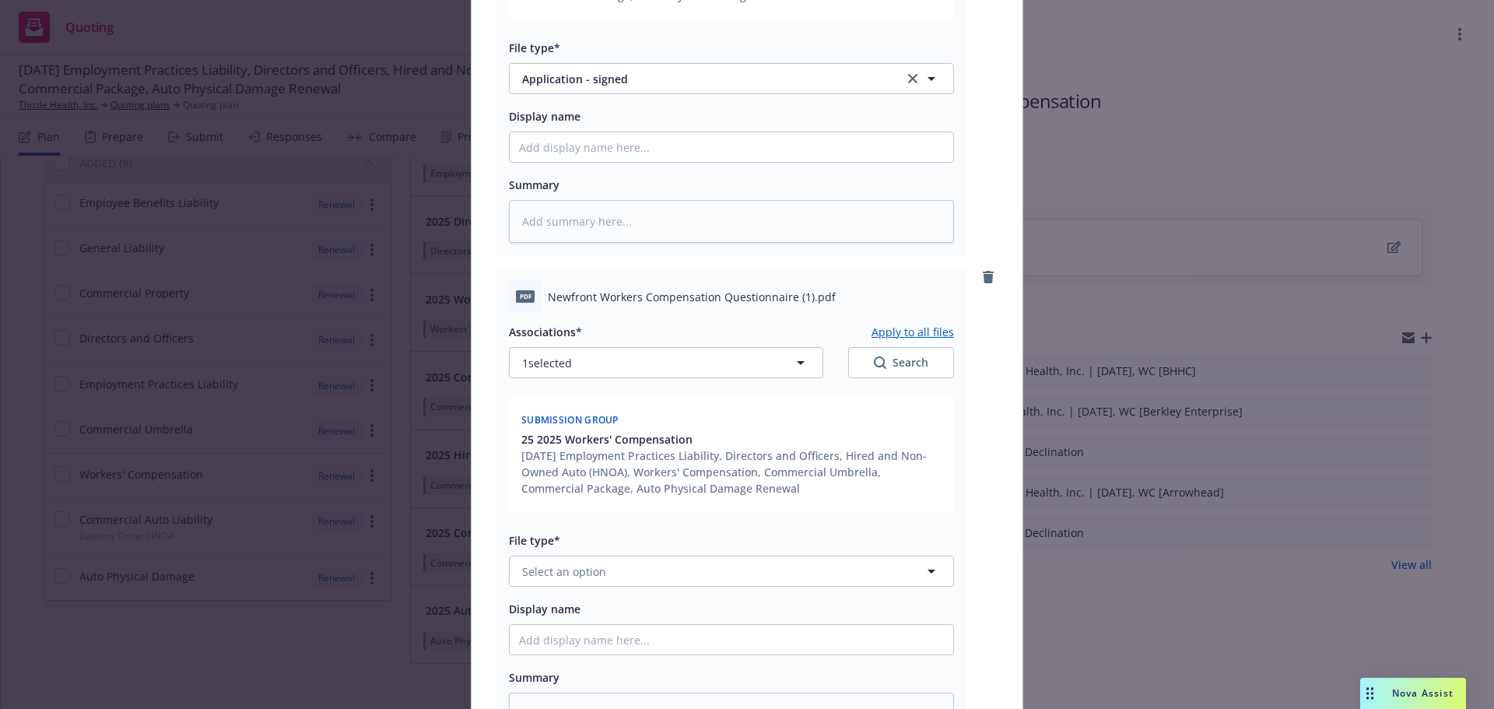
scroll to position [545, 0]
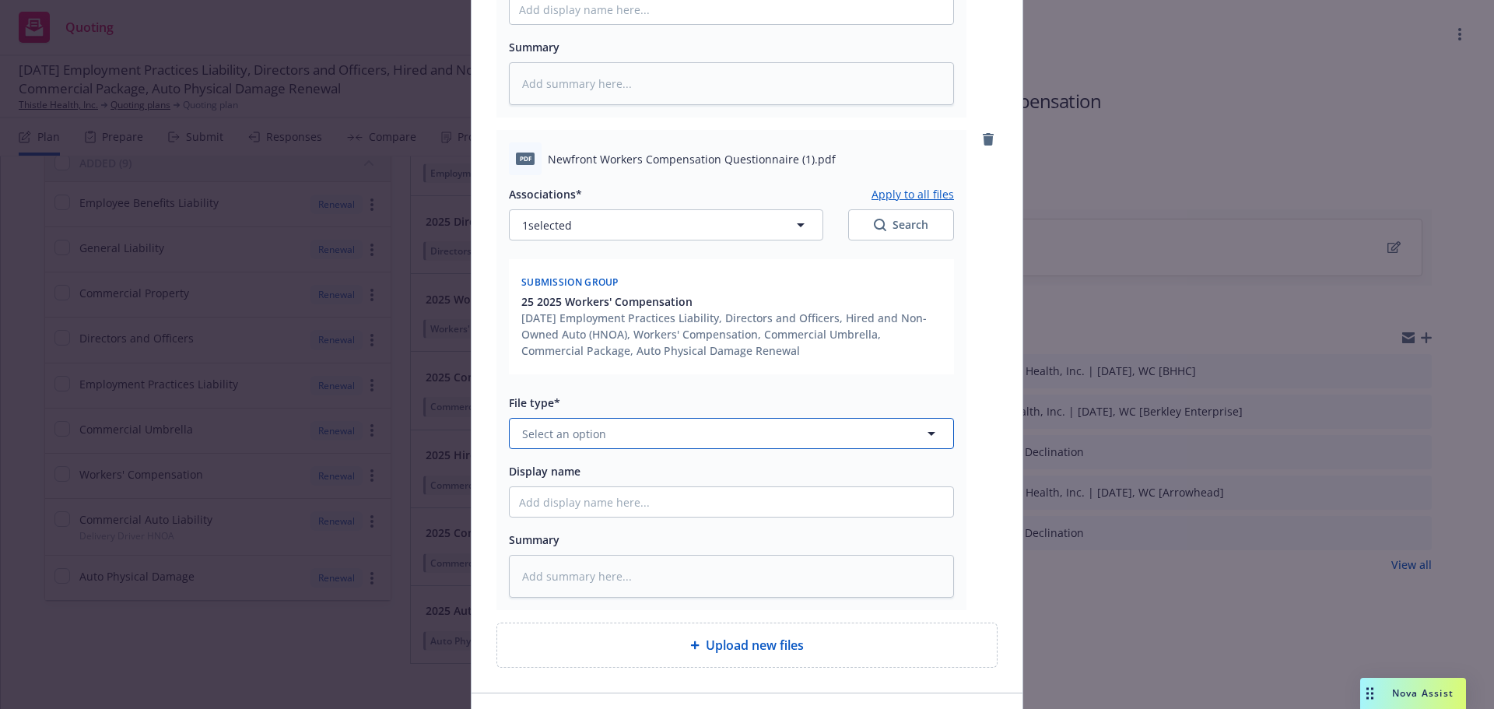
click at [651, 446] on button "Select an option" at bounding box center [731, 433] width 445 height 31
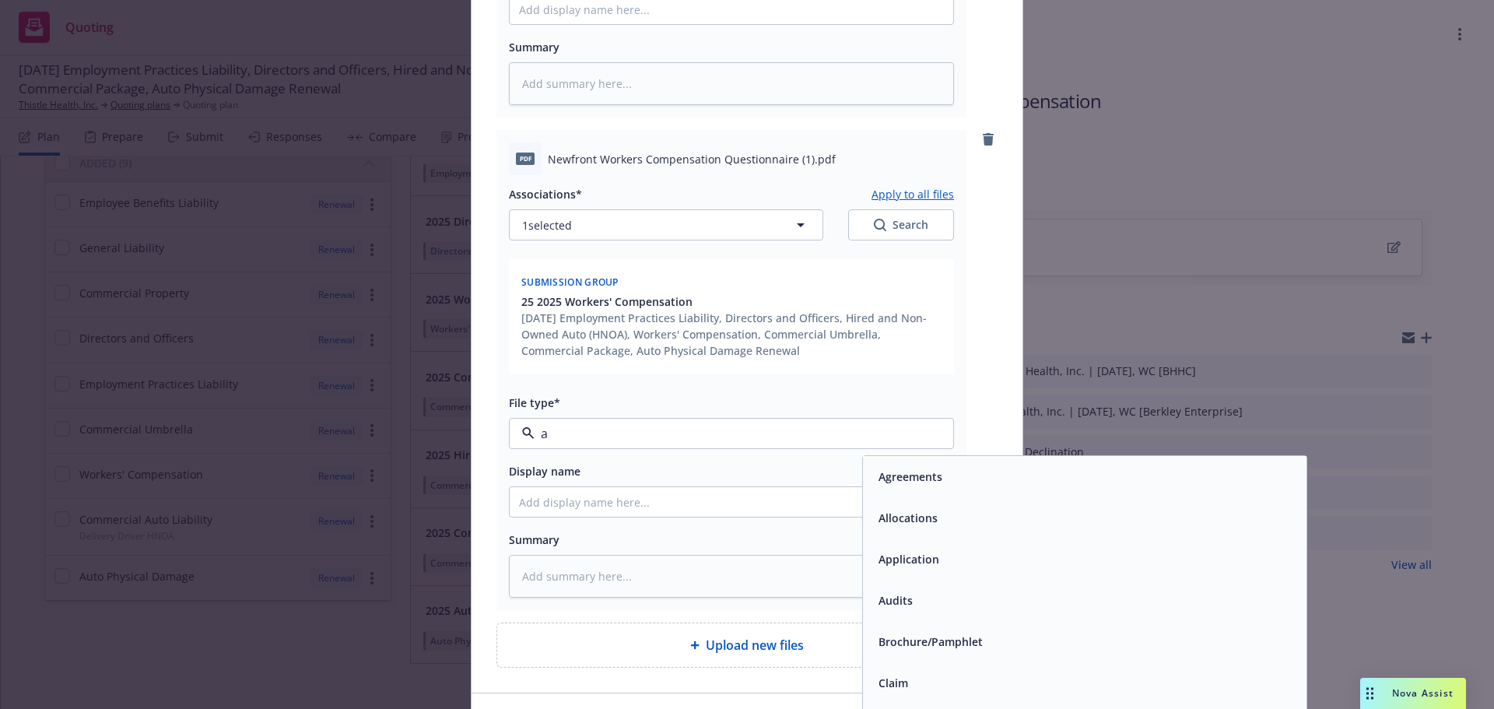
type input "ap"
click at [1062, 610] on div "Application - signed" at bounding box center [1084, 600] width 425 height 23
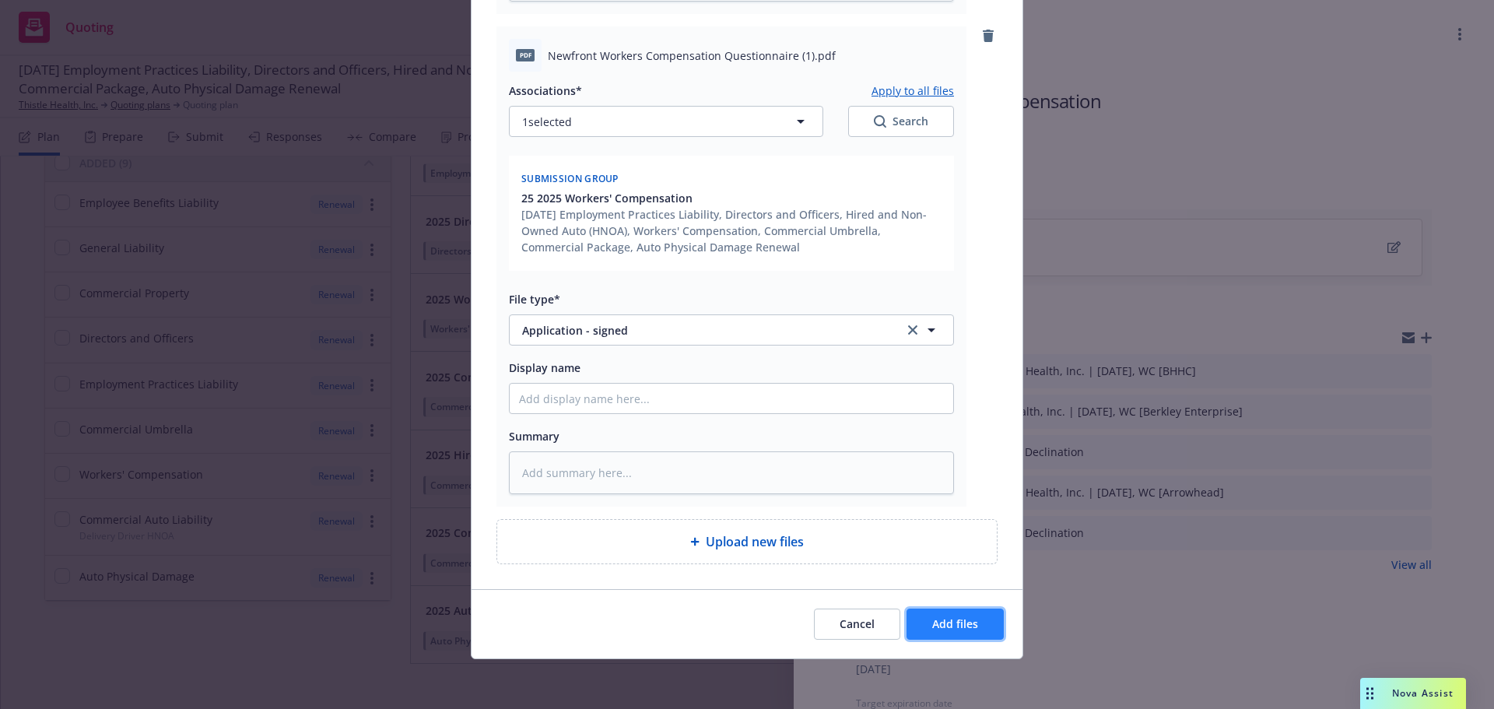
click at [955, 637] on button "Add files" at bounding box center [955, 624] width 97 height 31
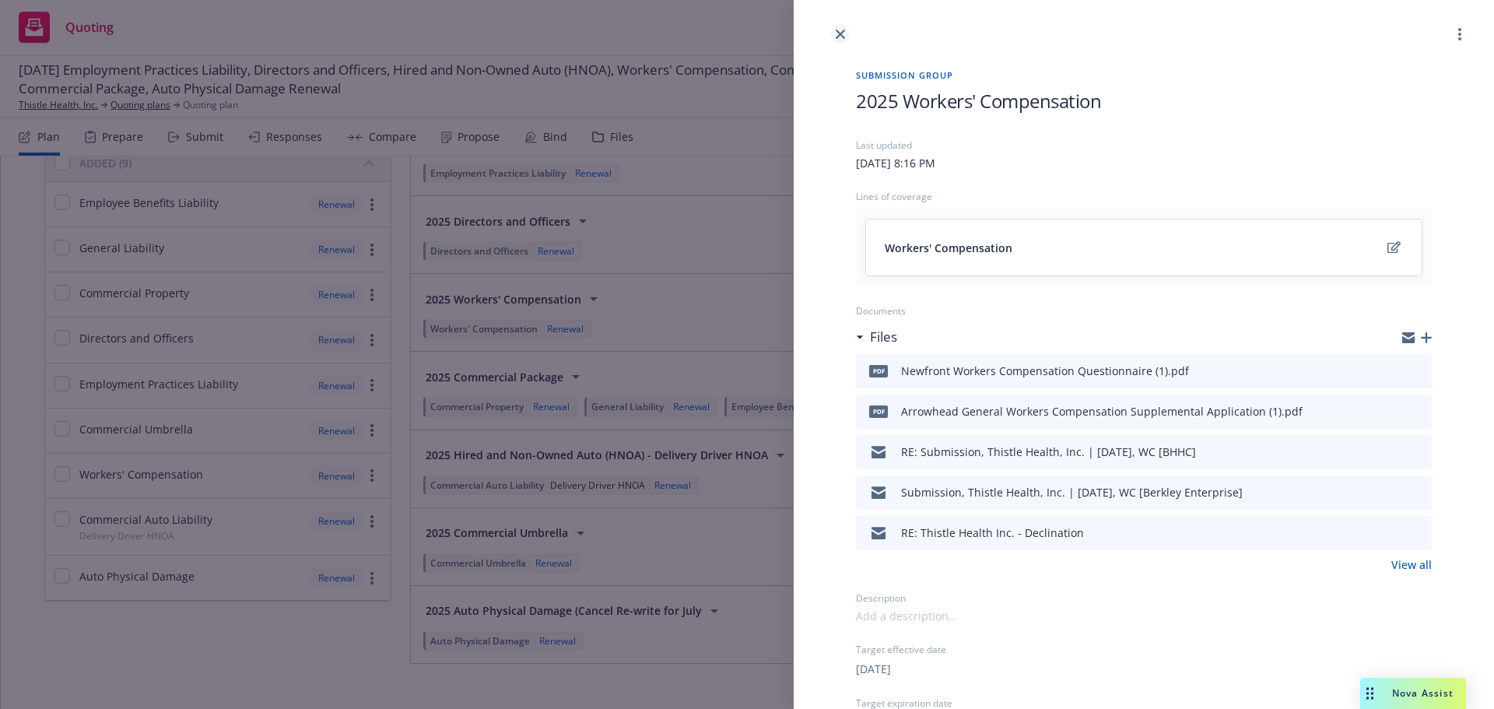
click at [845, 30] on link "close" at bounding box center [840, 34] width 19 height 19
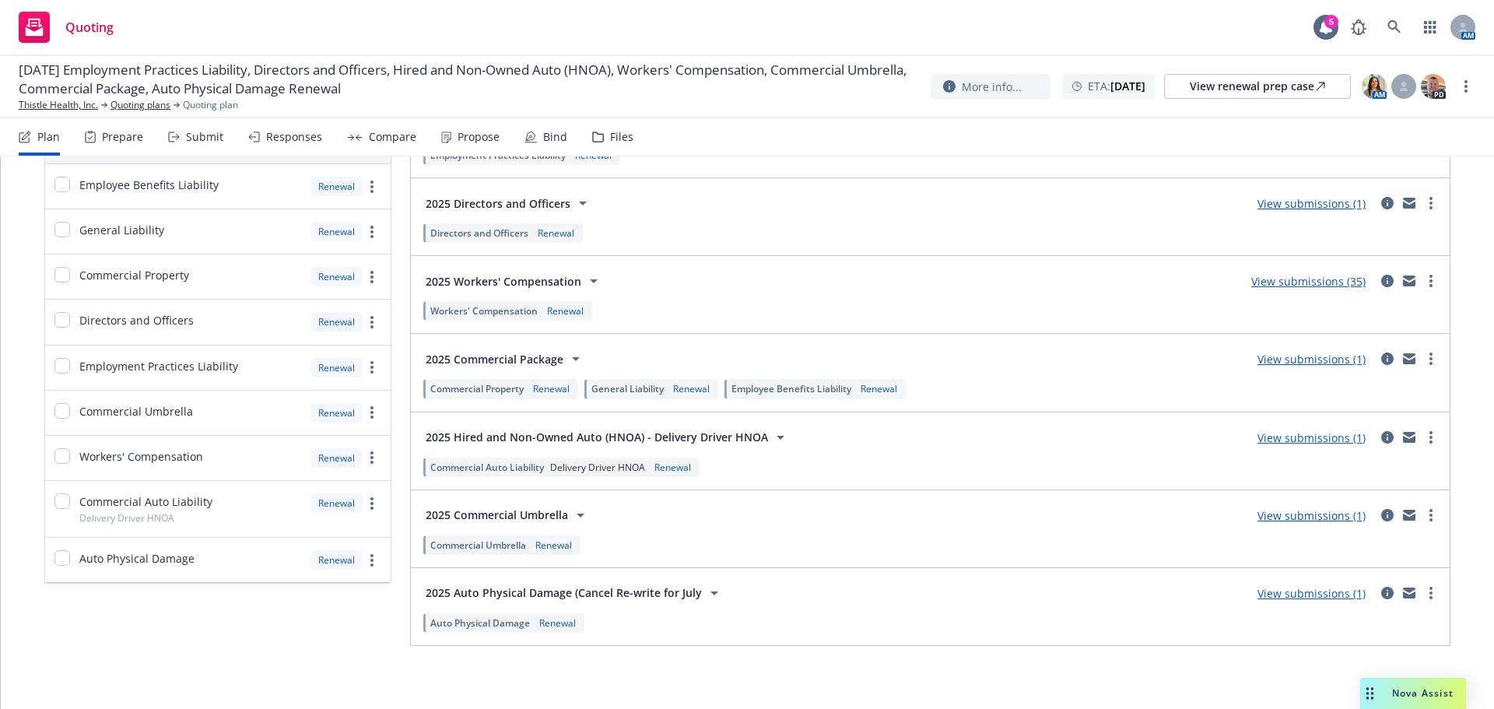
scroll to position [179, 0]
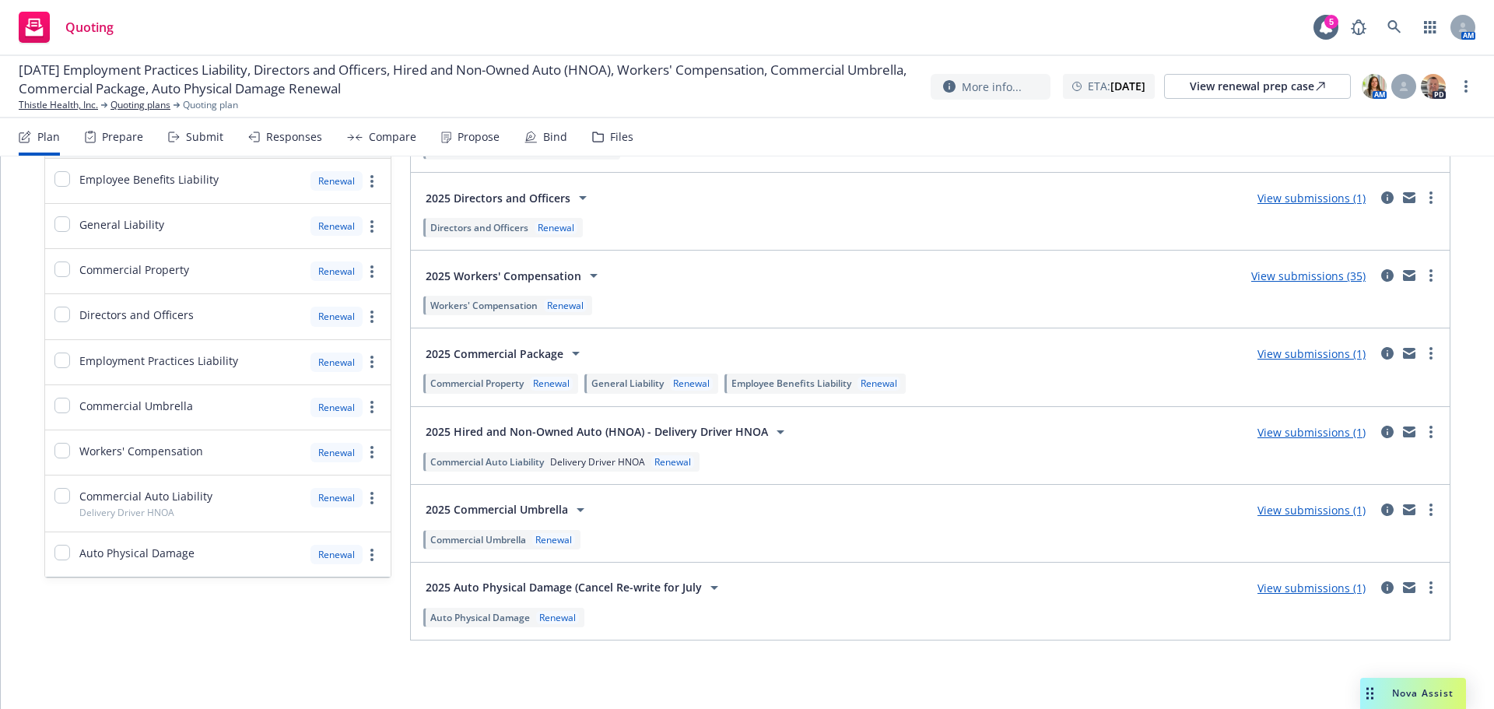
click at [553, 349] on span "2025 Commercial Package" at bounding box center [495, 354] width 138 height 16
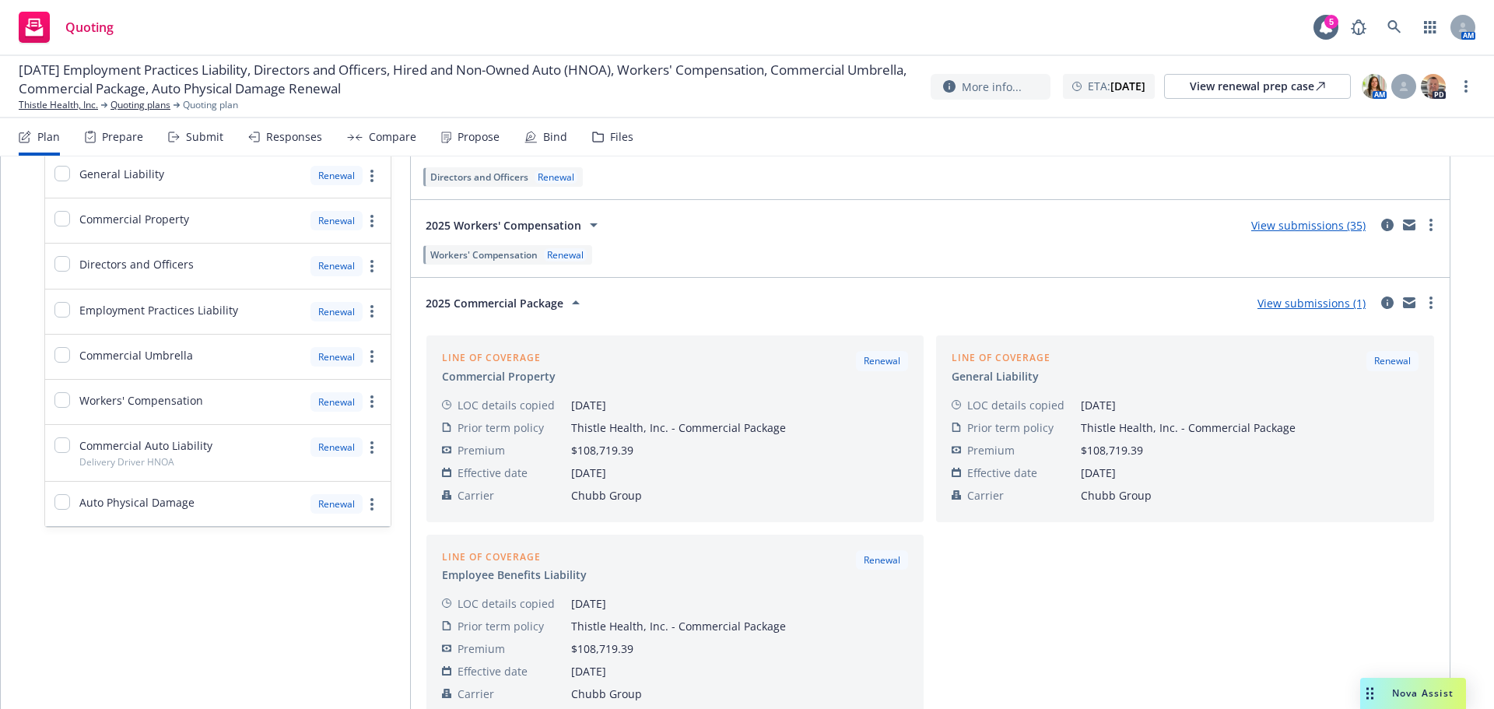
scroll to position [257, 0]
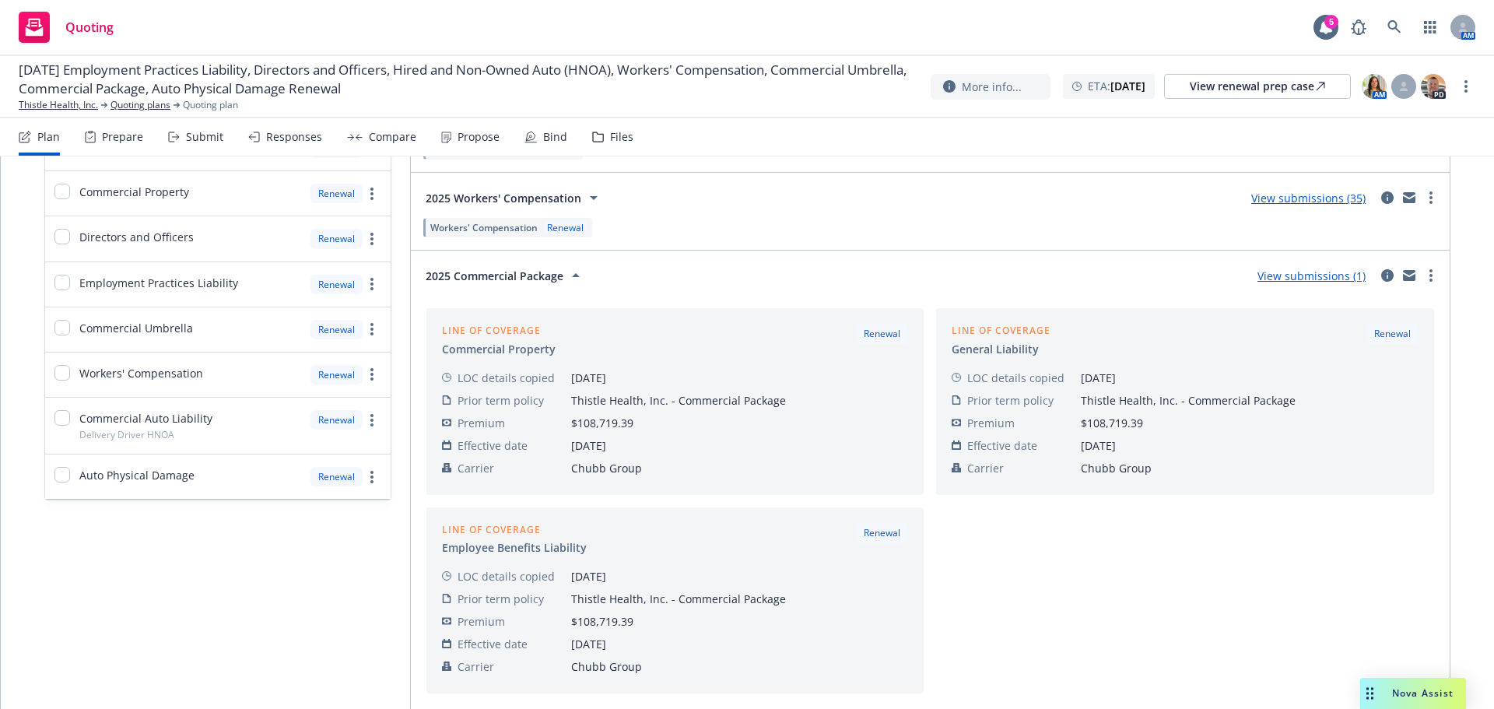
click at [551, 276] on span "2025 Commercial Package" at bounding box center [495, 276] width 138 height 16
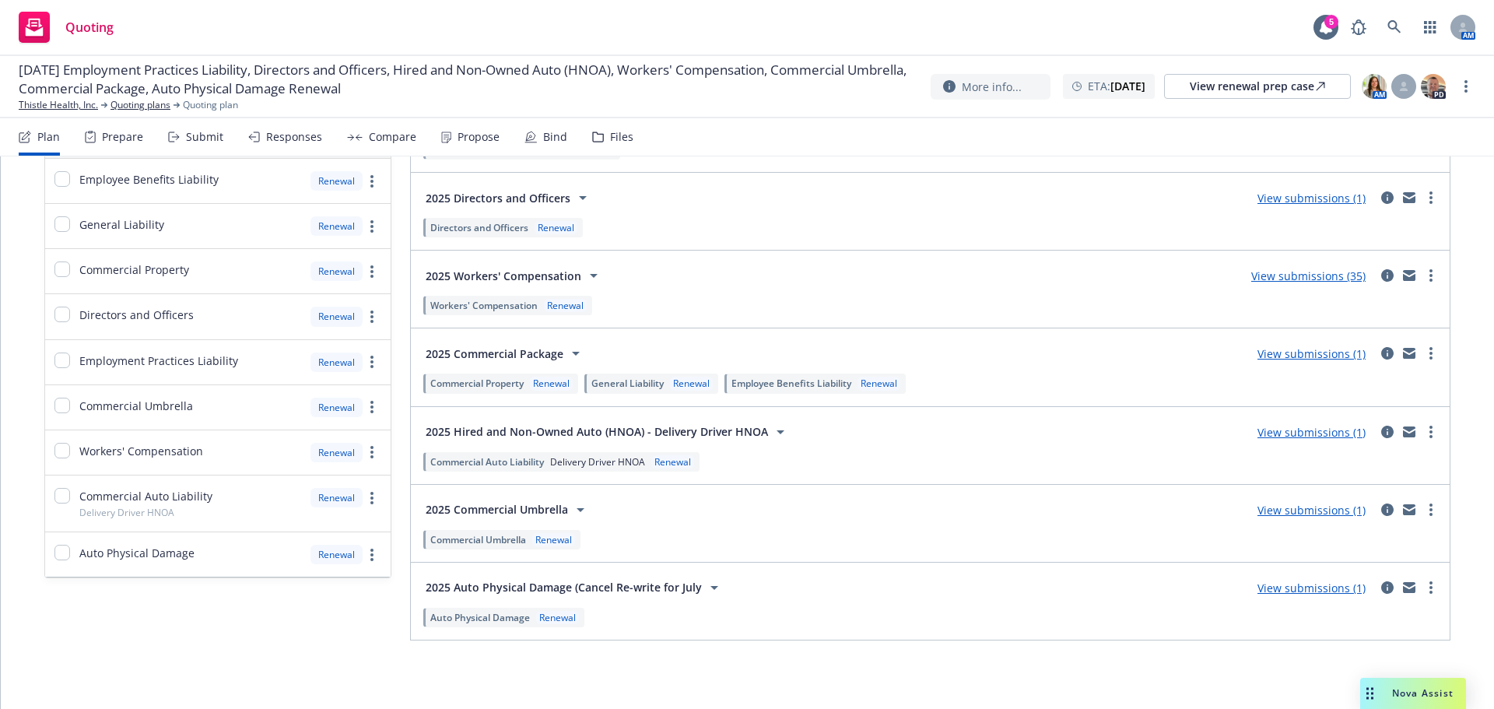
scroll to position [179, 0]
click at [1381, 430] on icon "circleInformation" at bounding box center [1387, 432] width 12 height 12
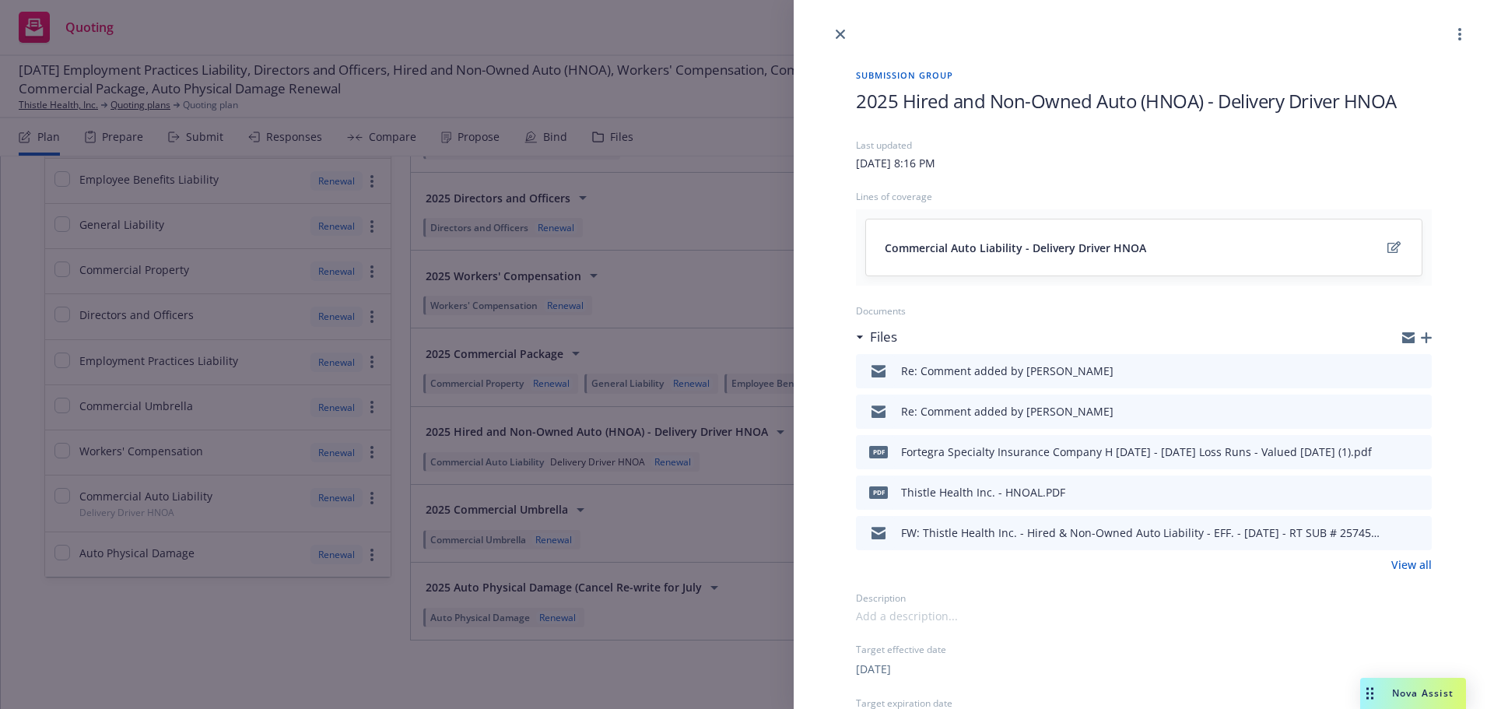
click at [1421, 338] on icon "button" at bounding box center [1426, 337] width 11 height 11
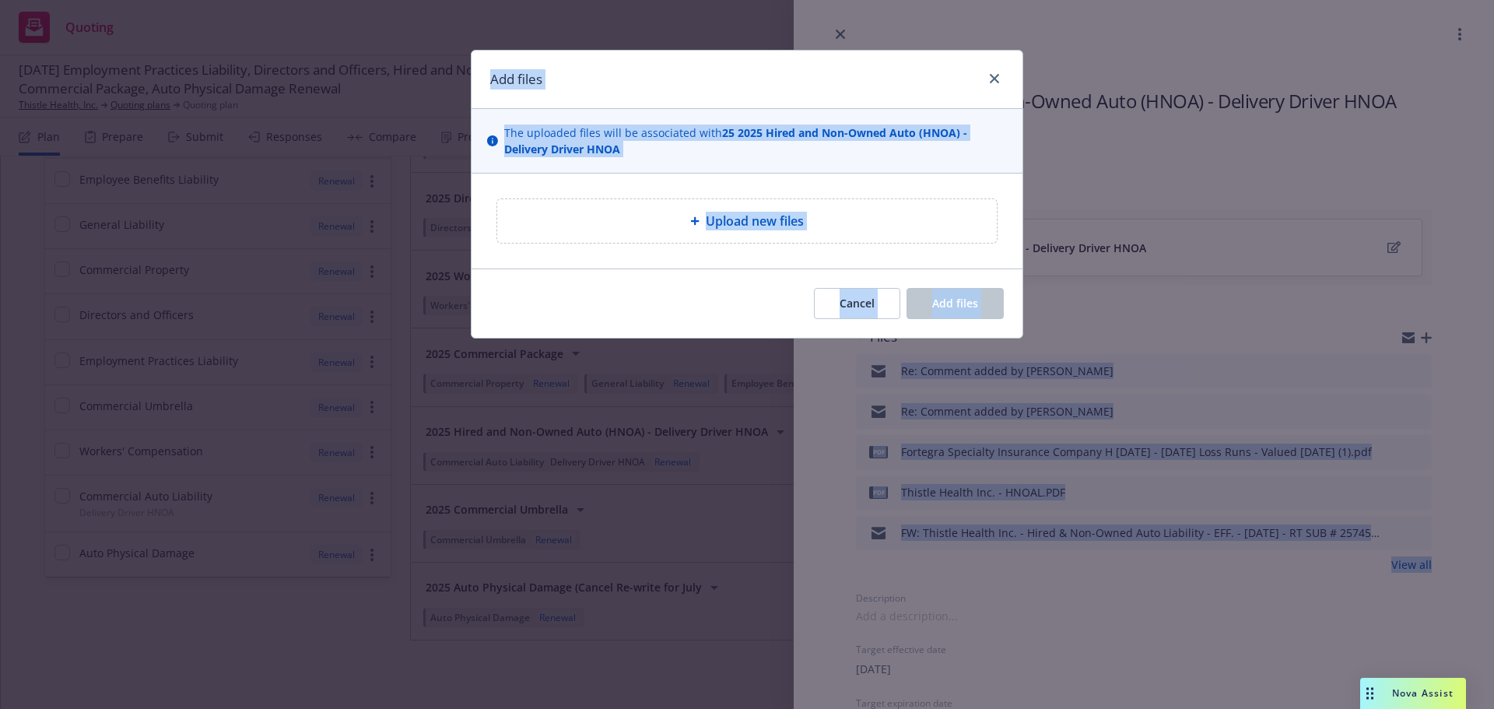
type textarea "x"
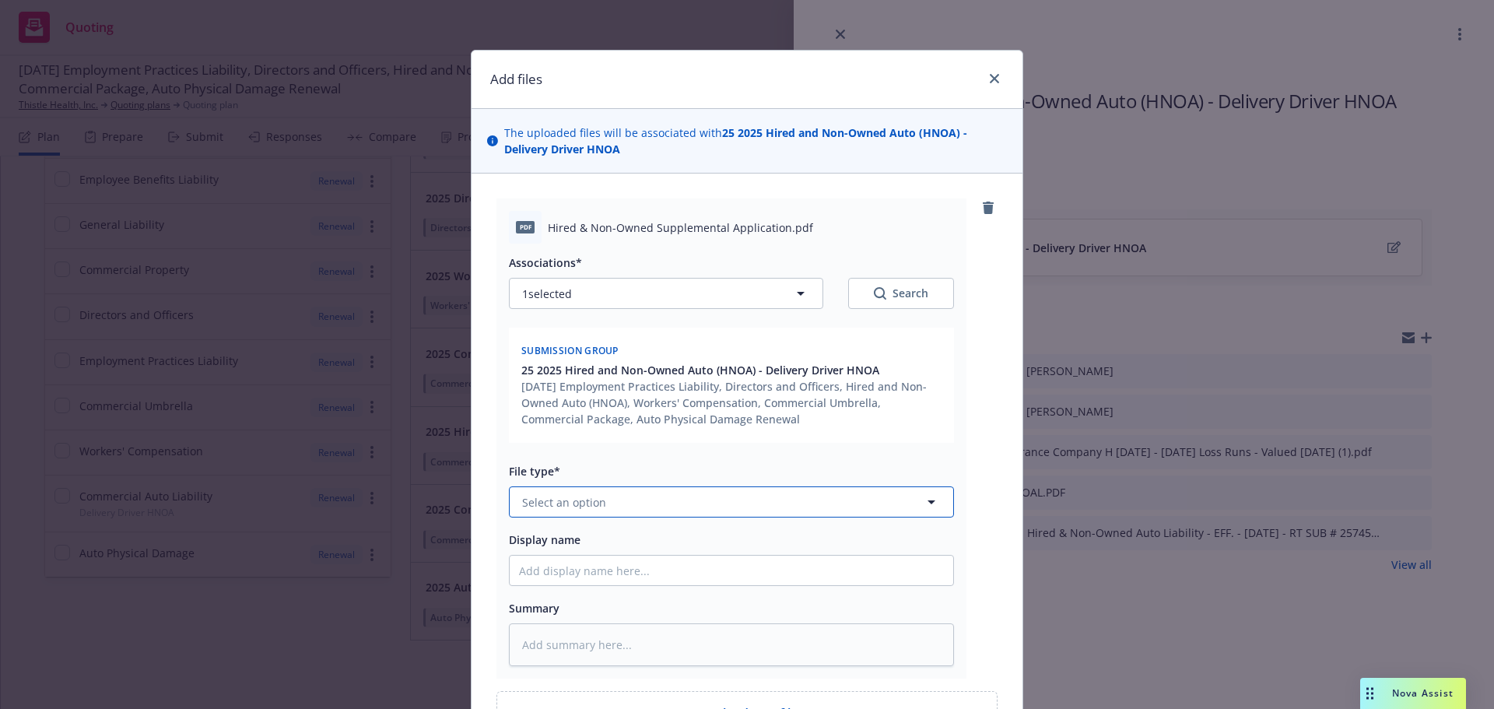
click at [670, 508] on button "Select an option" at bounding box center [731, 501] width 445 height 31
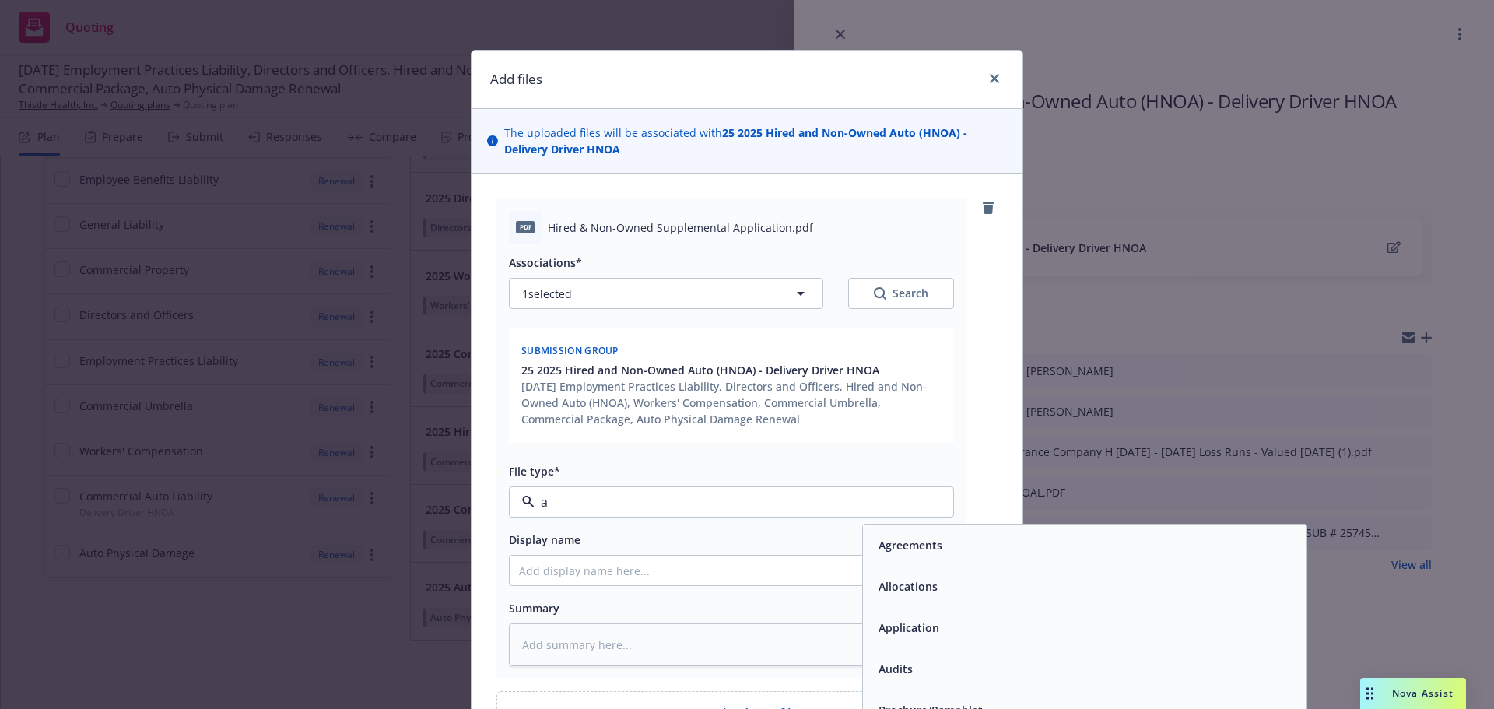
type input "ap"
click at [1036, 683] on div "Application - signed" at bounding box center [1085, 668] width 444 height 41
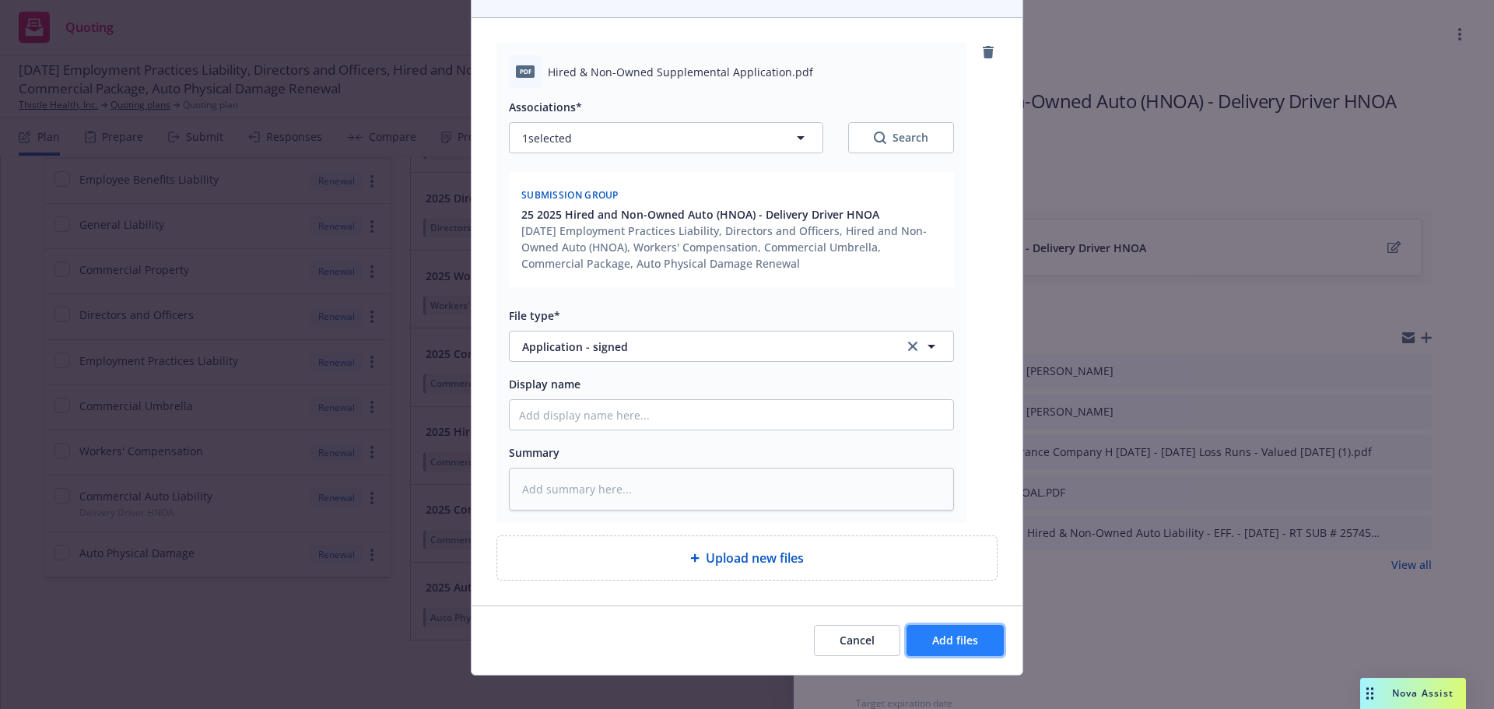
click at [937, 636] on span "Add files" at bounding box center [955, 640] width 46 height 15
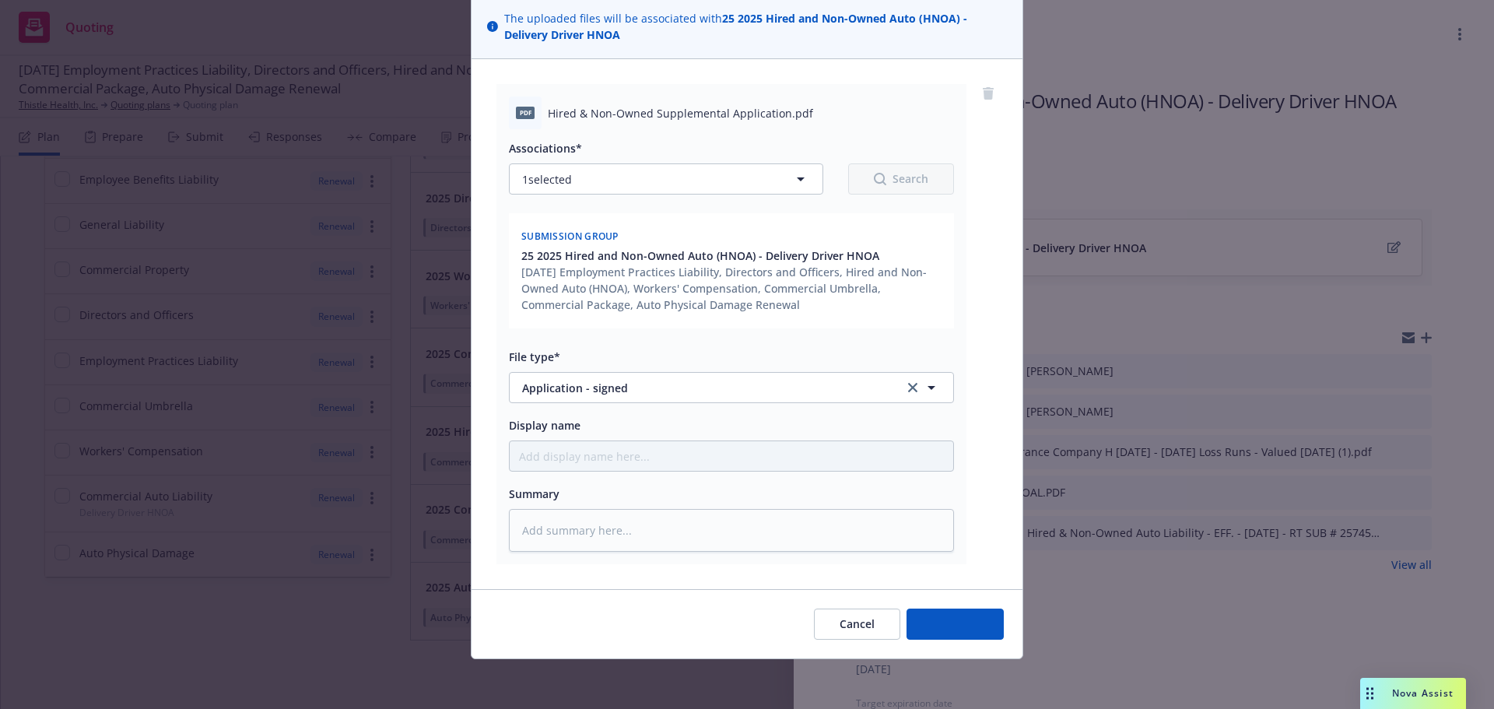
scroll to position [114, 0]
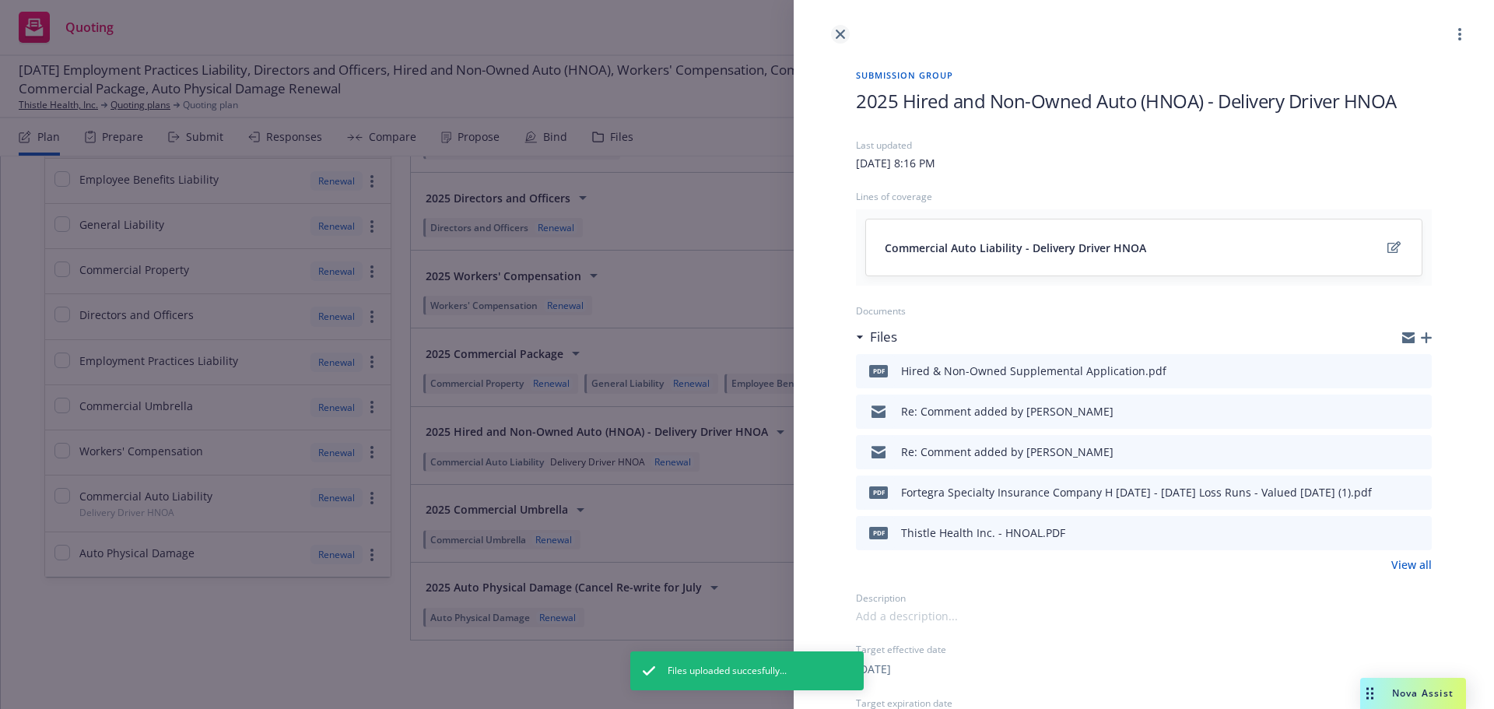
click at [839, 30] on icon "close" at bounding box center [840, 34] width 9 height 9
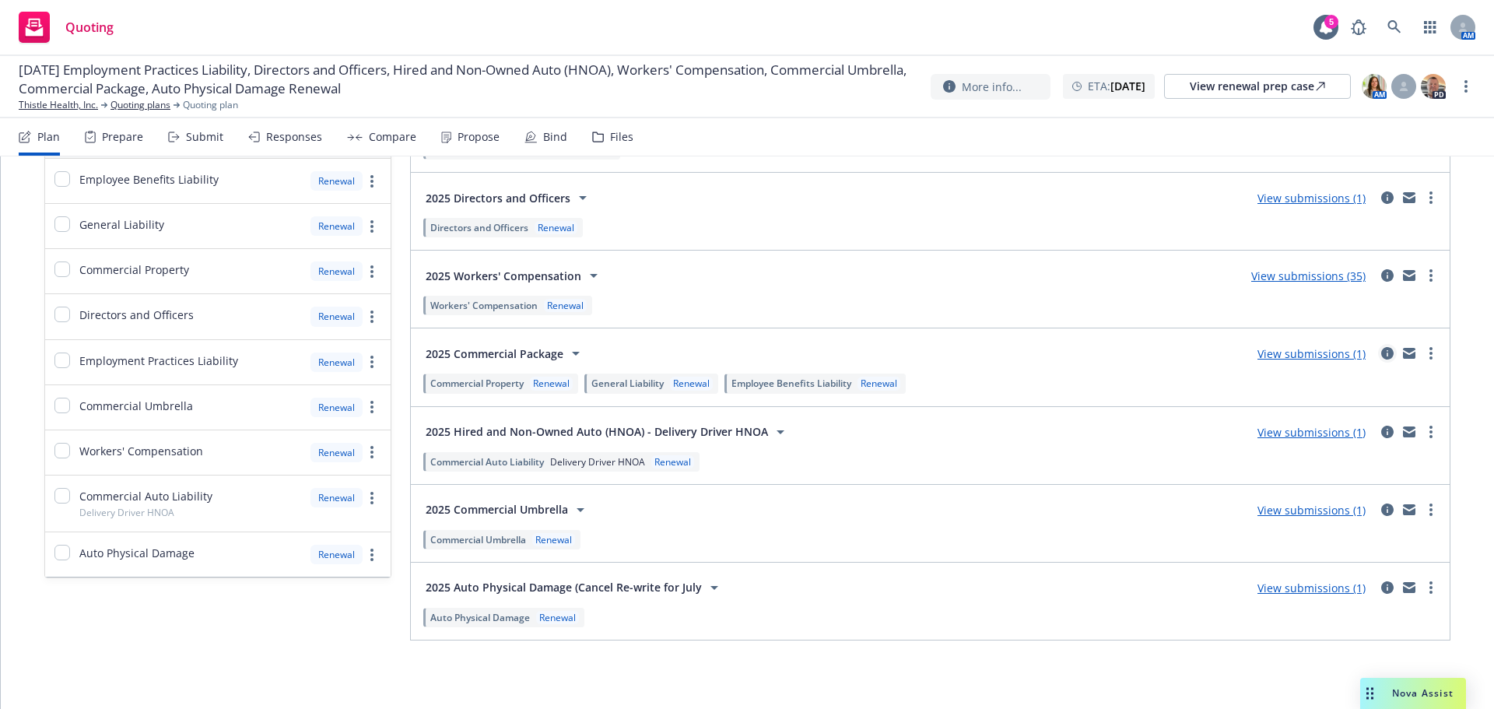
click at [1381, 353] on icon "circleInformation" at bounding box center [1387, 353] width 12 height 12
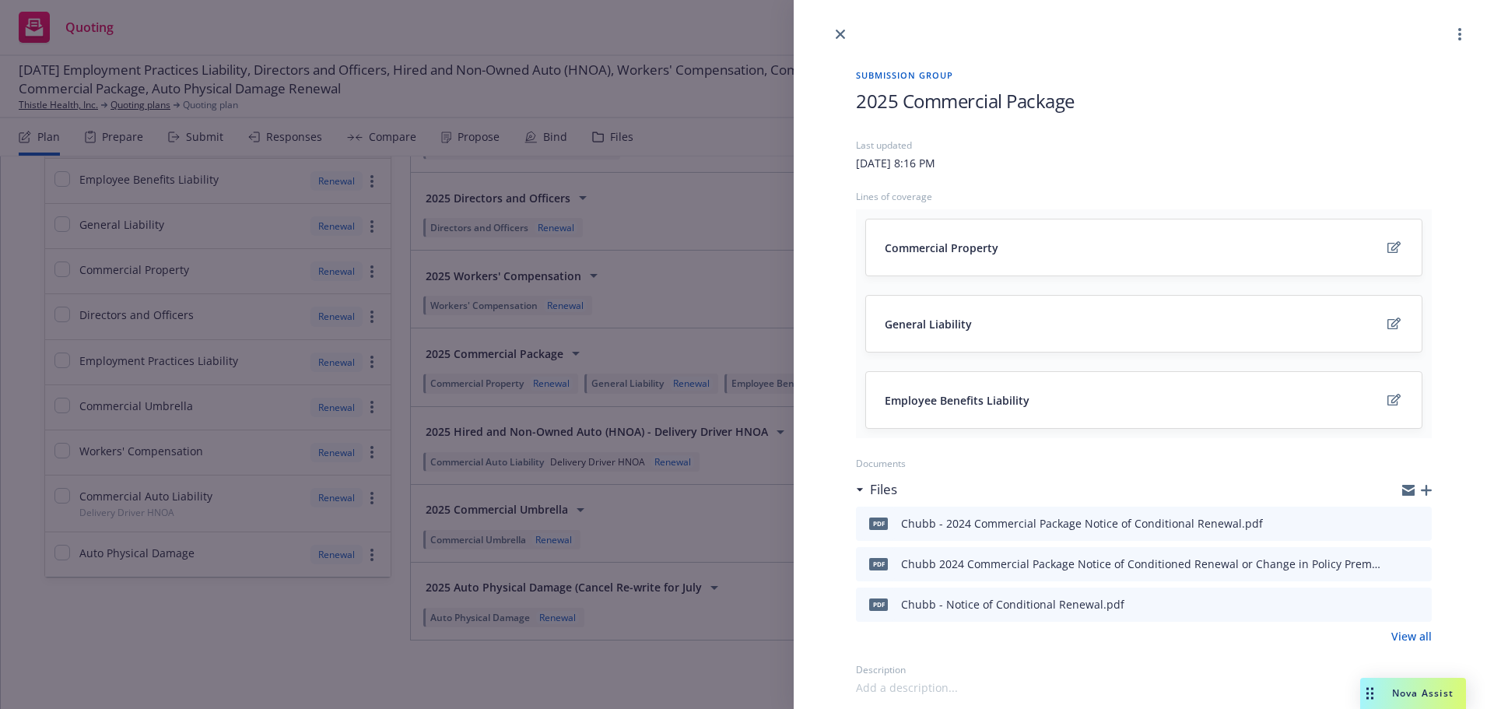
click at [1421, 492] on icon "button" at bounding box center [1426, 490] width 11 height 11
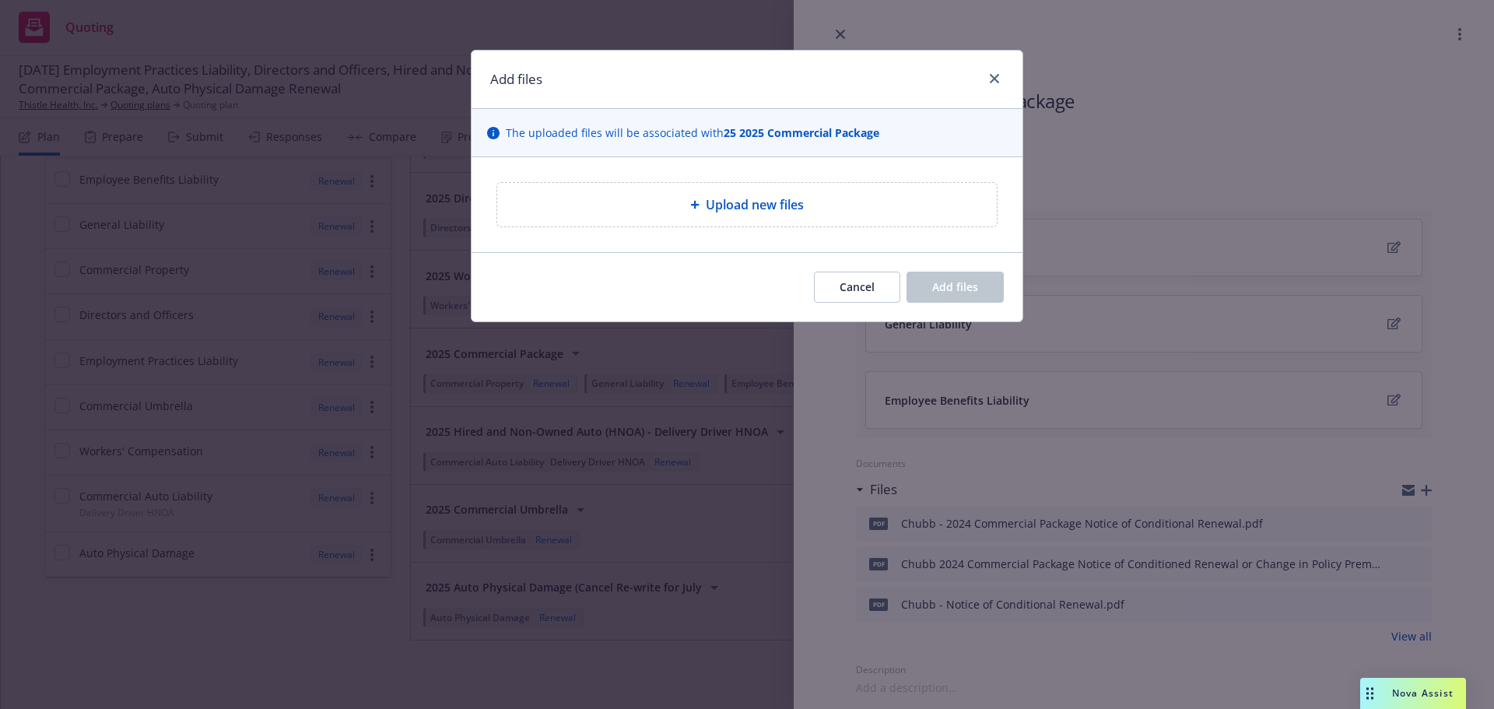
type textarea "x"
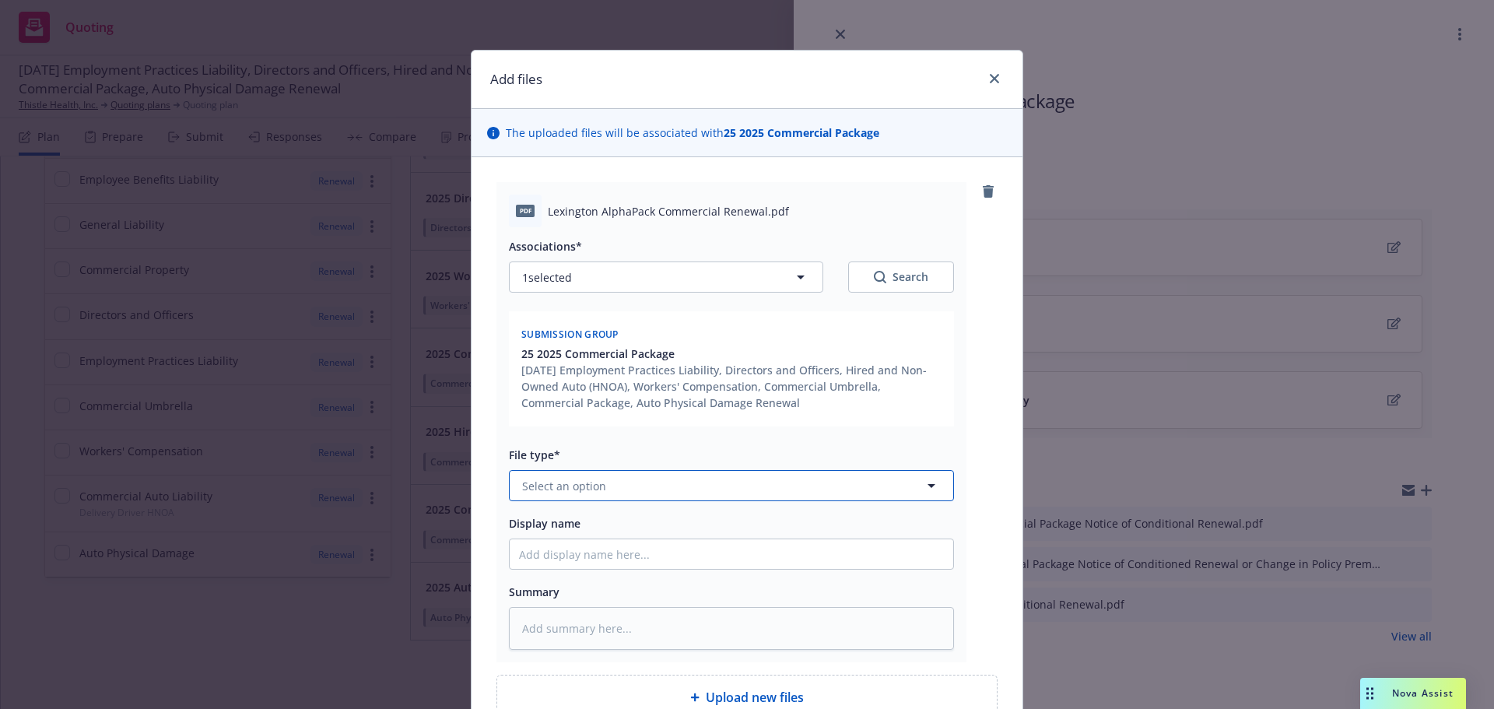
click at [794, 483] on button "Select an option" at bounding box center [731, 485] width 445 height 31
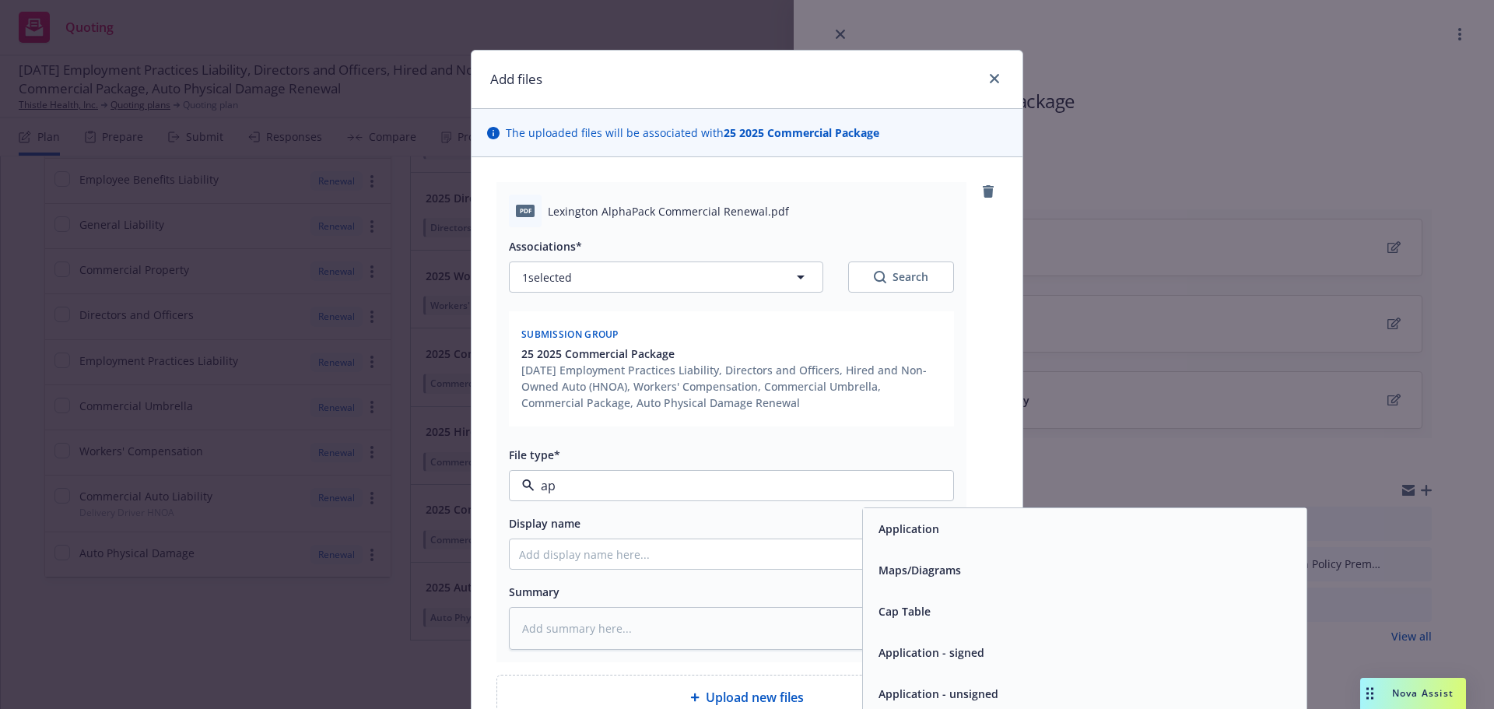
type input "app"
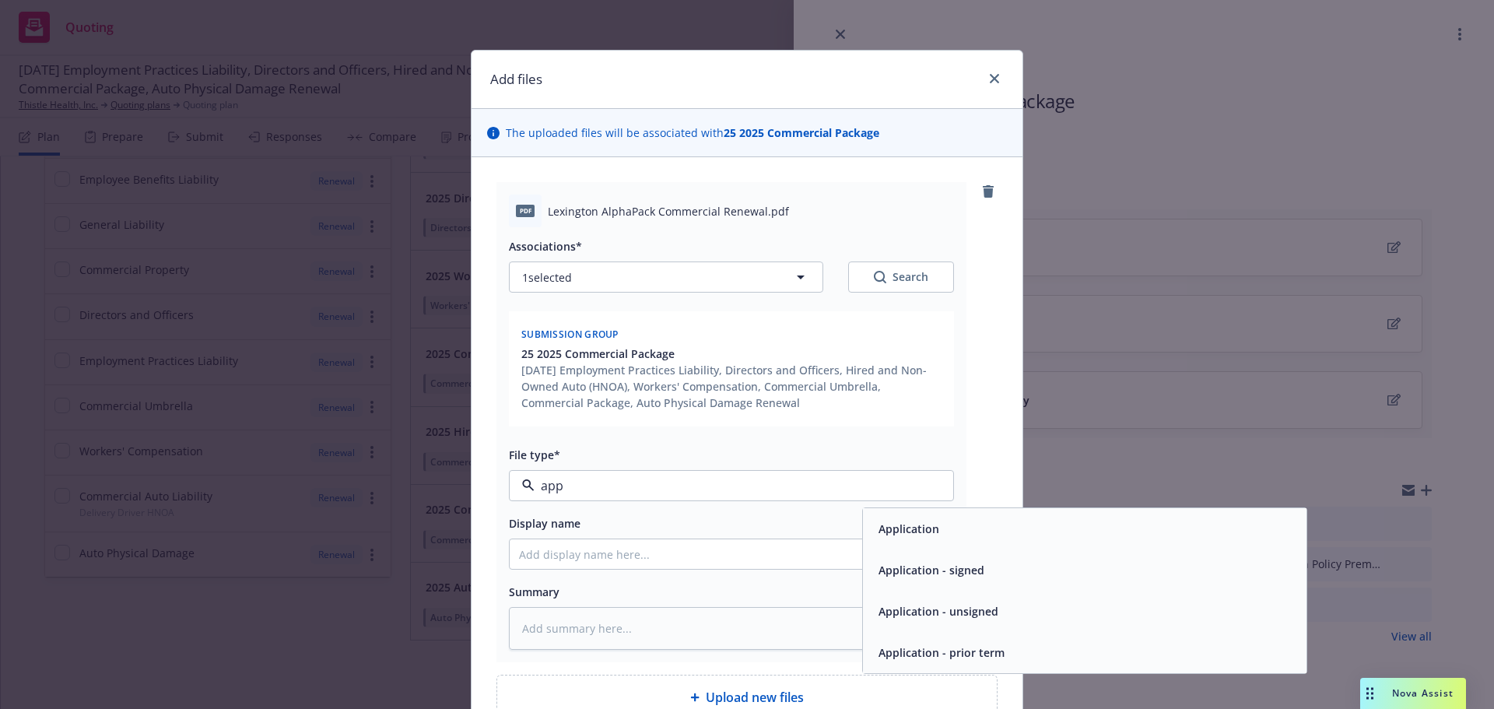
click at [930, 567] on span "Application - signed" at bounding box center [932, 570] width 106 height 16
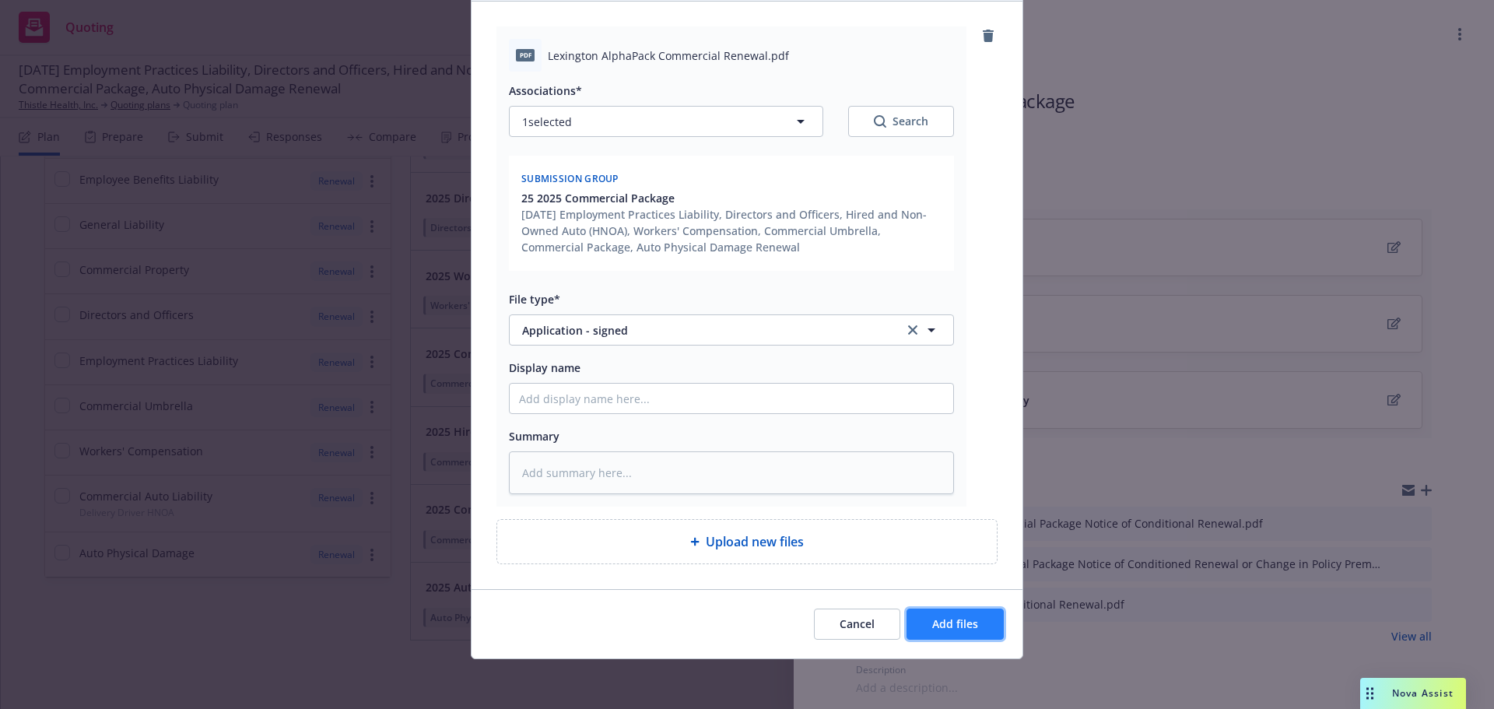
click at [926, 622] on button "Add files" at bounding box center [955, 624] width 97 height 31
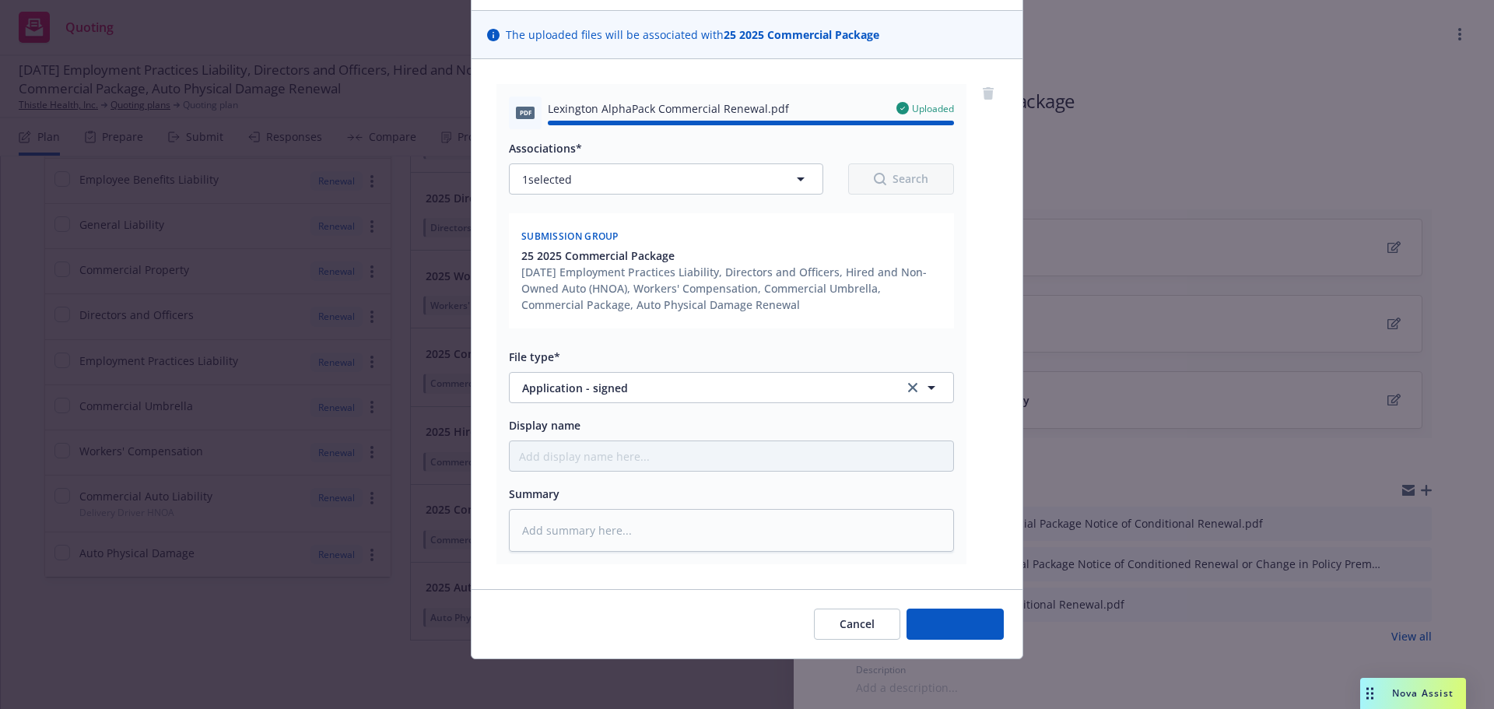
type textarea "x"
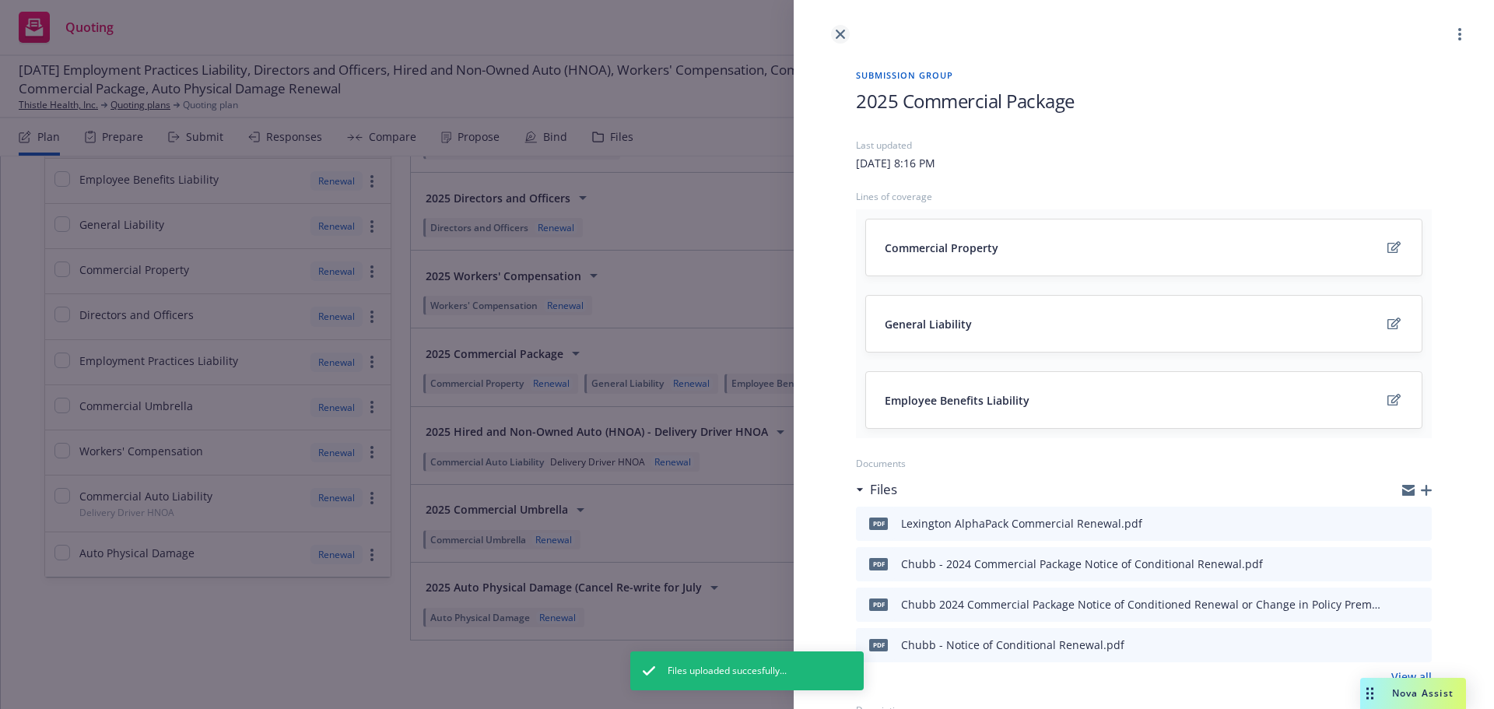
click at [844, 31] on icon "close" at bounding box center [840, 34] width 9 height 9
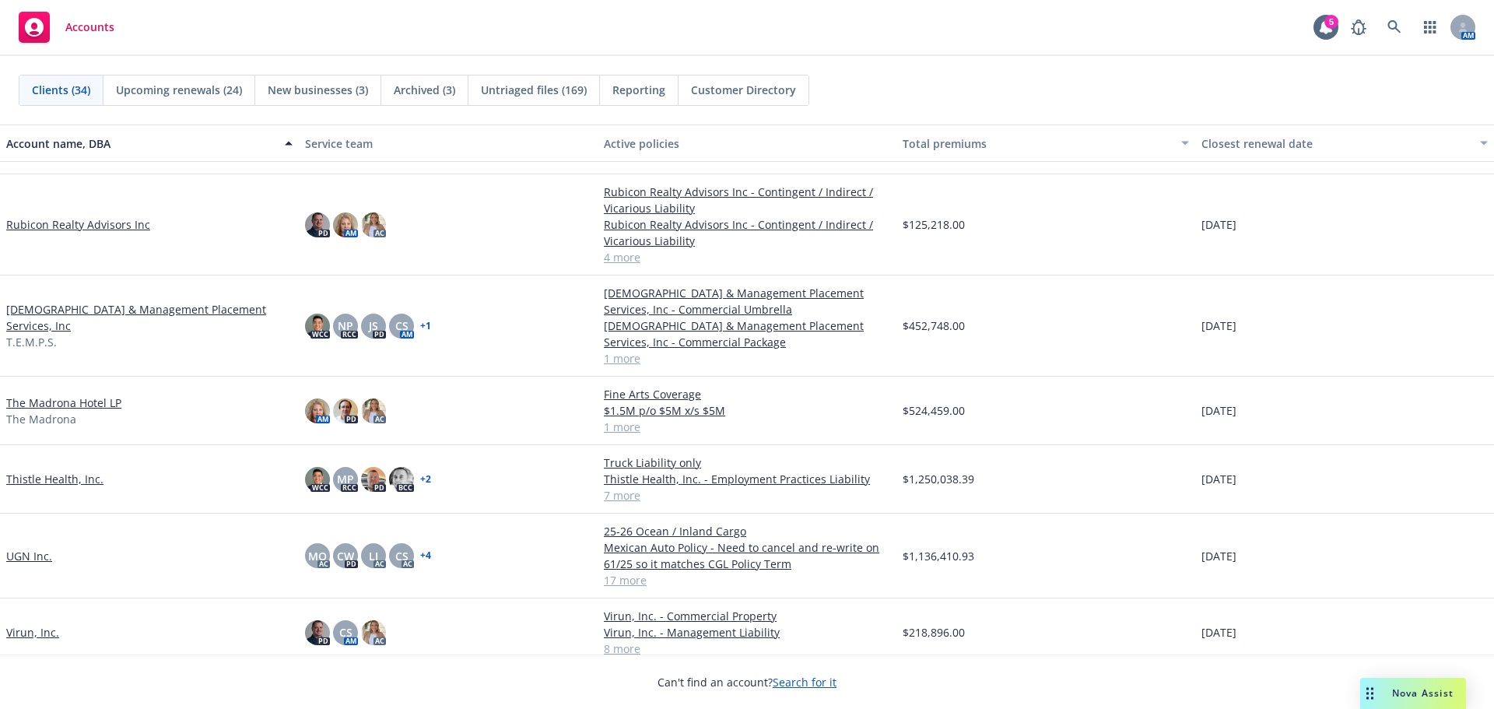
scroll to position [1750, 0]
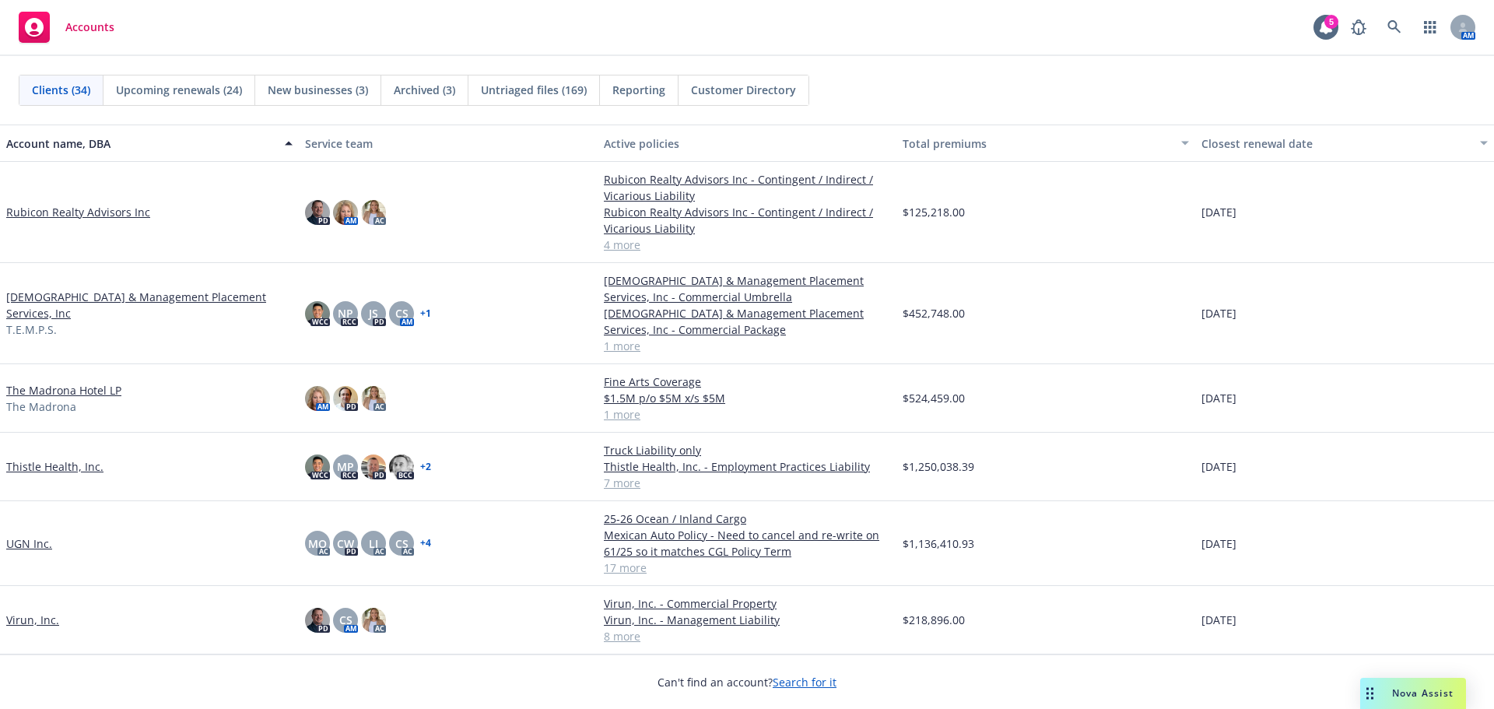
click at [23, 466] on link "Thistle Health, Inc." at bounding box center [54, 466] width 97 height 16
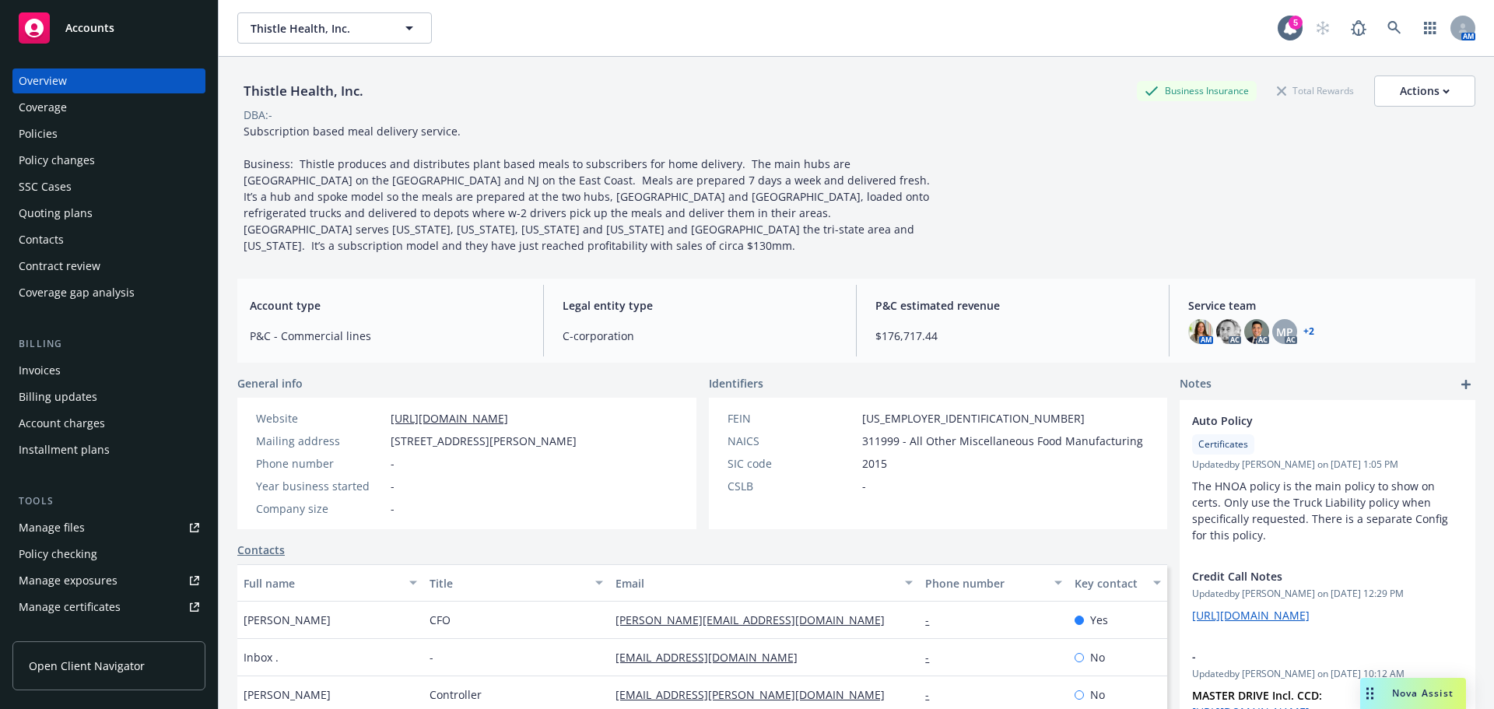
click at [89, 138] on div "Policies" at bounding box center [109, 133] width 181 height 25
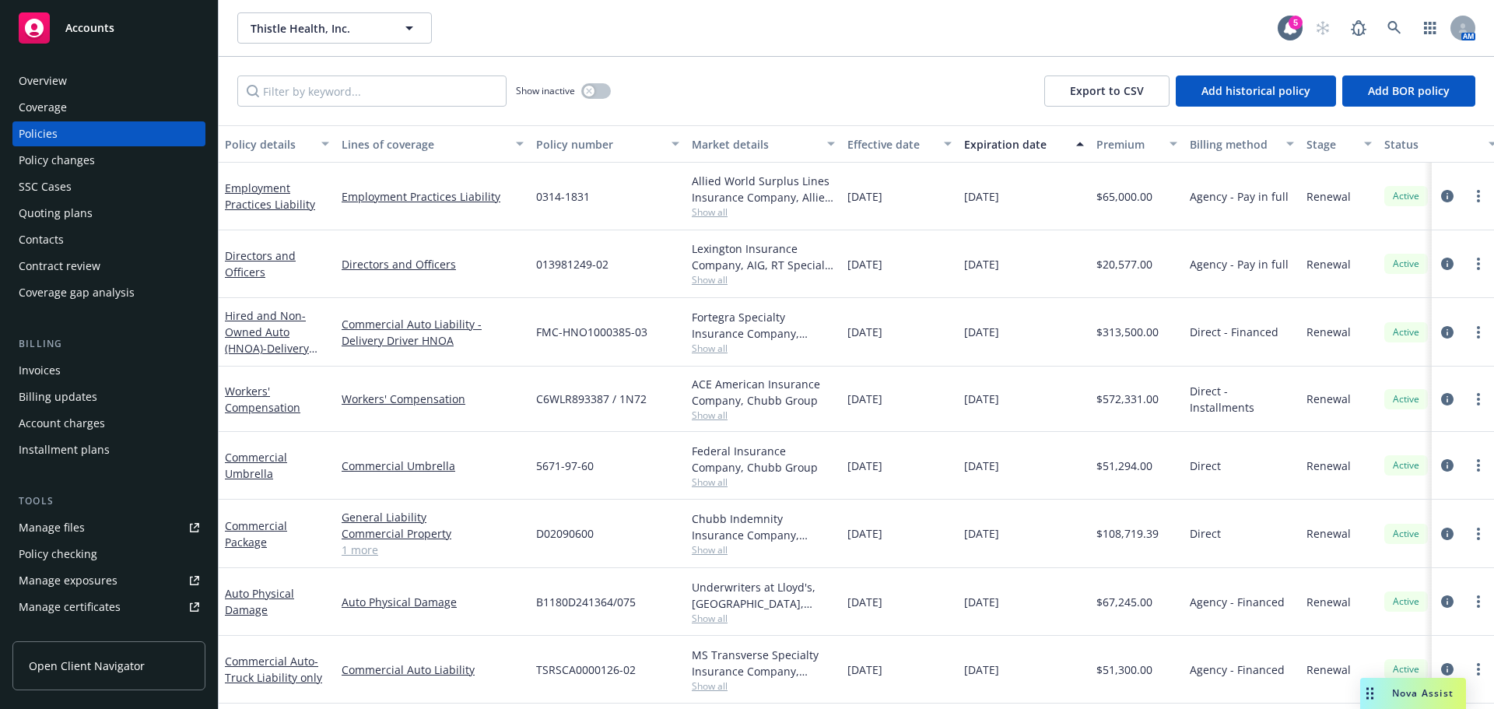
scroll to position [74, 0]
